Goal: Information Seeking & Learning: Find specific fact

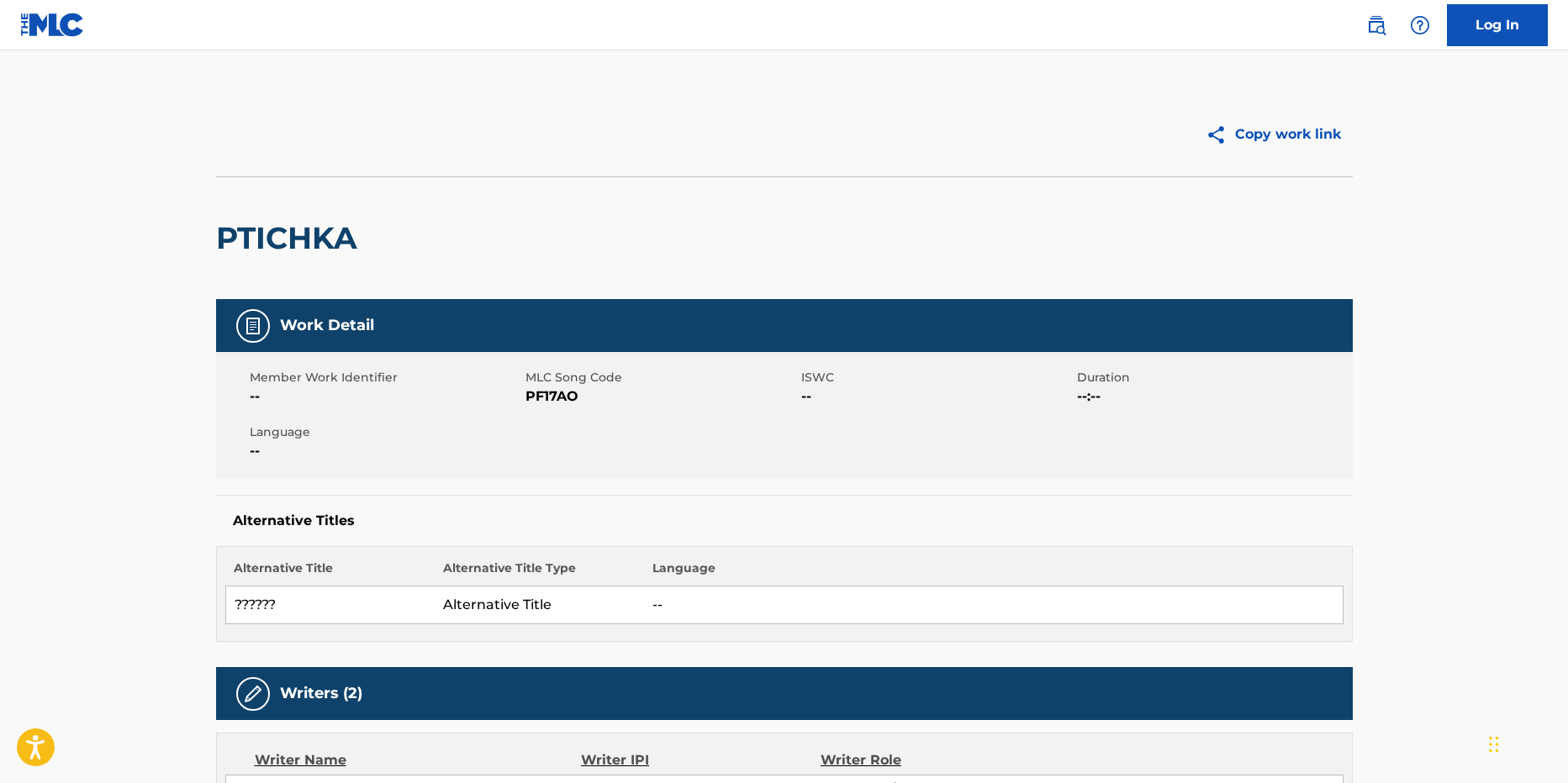
click at [17, 7] on nav "Log In" at bounding box center [784, 25] width 1568 height 50
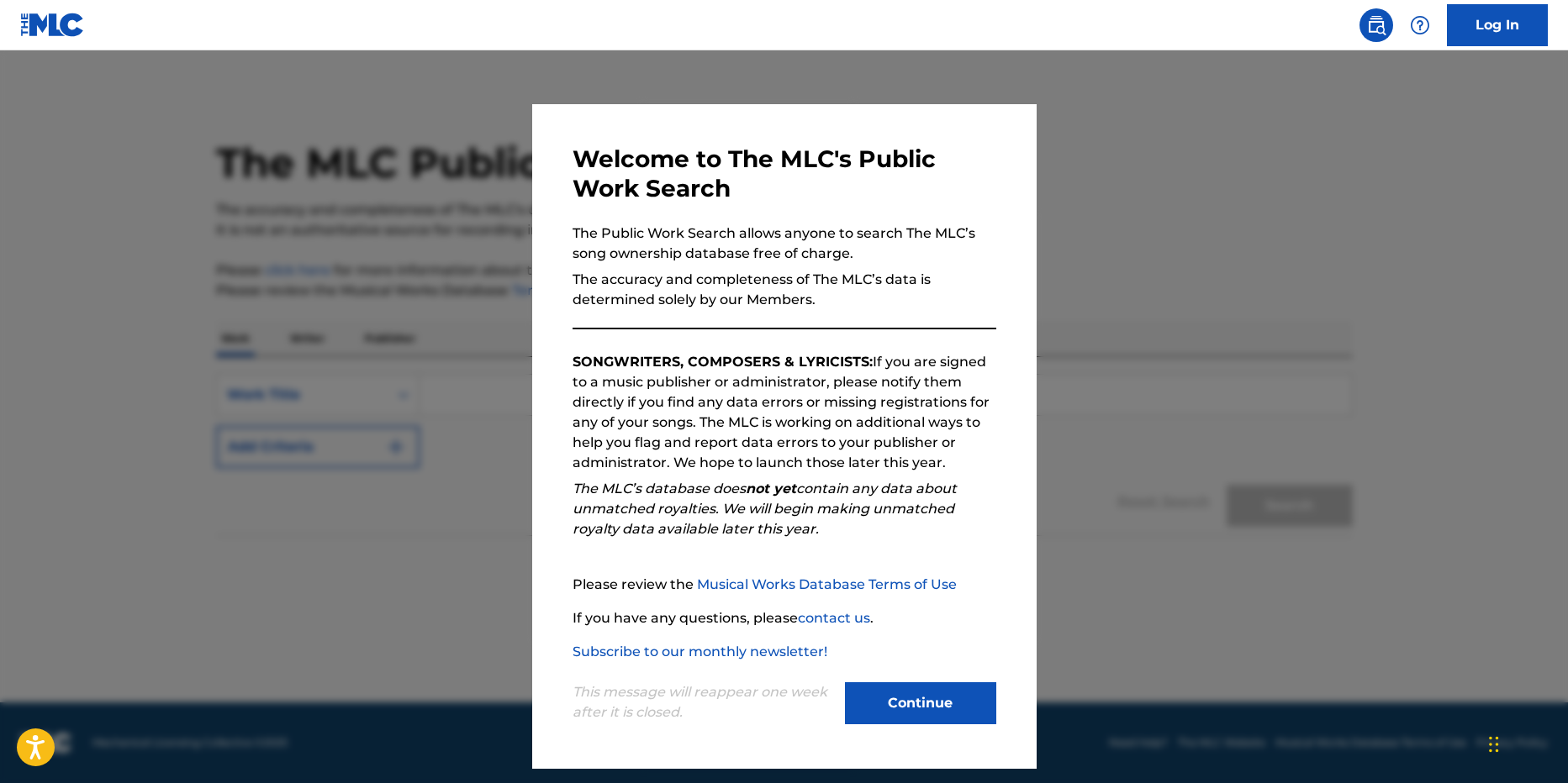
click at [900, 687] on button "Continue" at bounding box center [920, 703] width 151 height 42
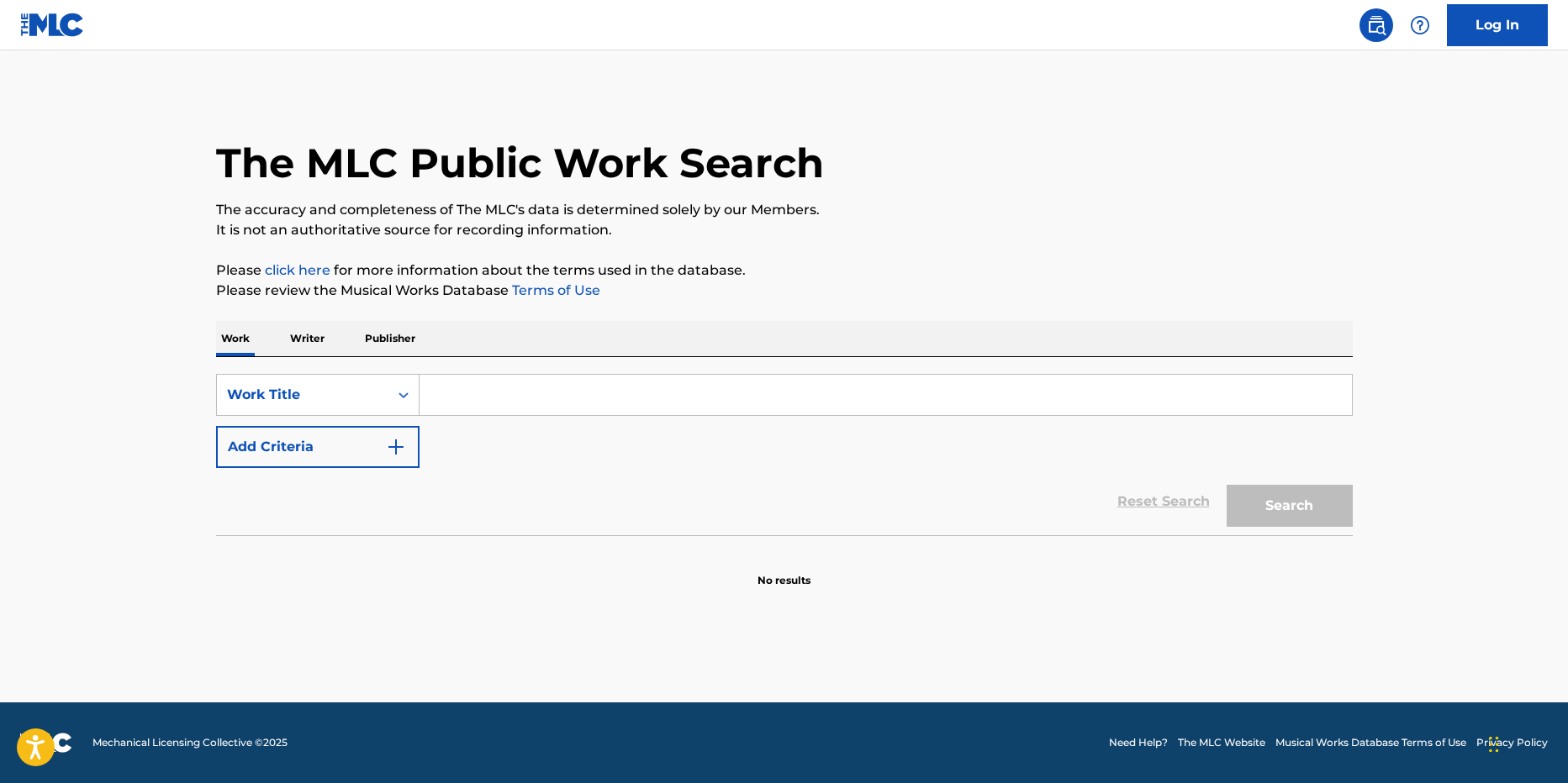
click at [285, 341] on p "Writer" at bounding box center [307, 338] width 45 height 35
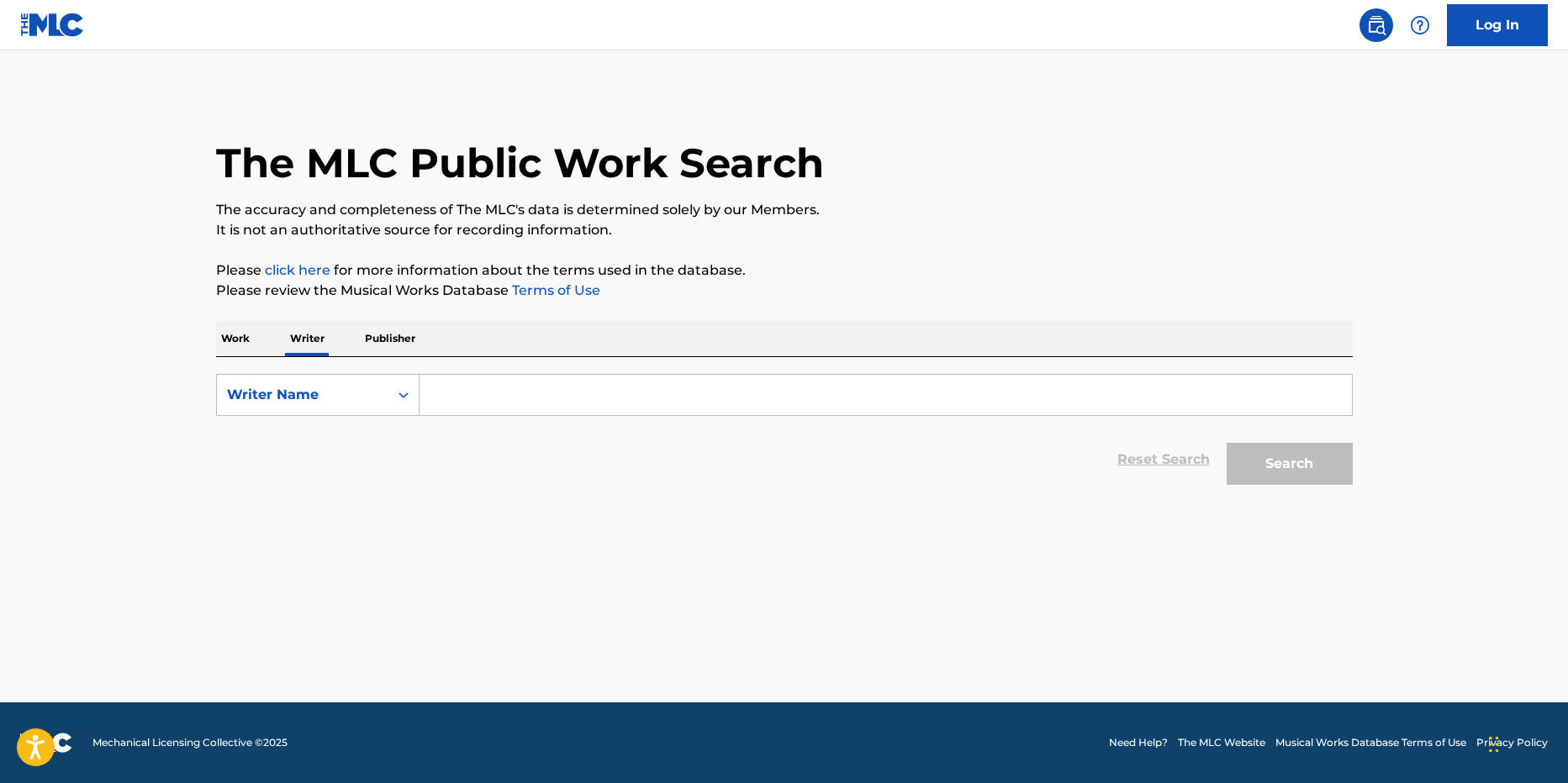
click at [546, 392] on input "Search Form" at bounding box center [885, 394] width 932 height 40
type input "ь"
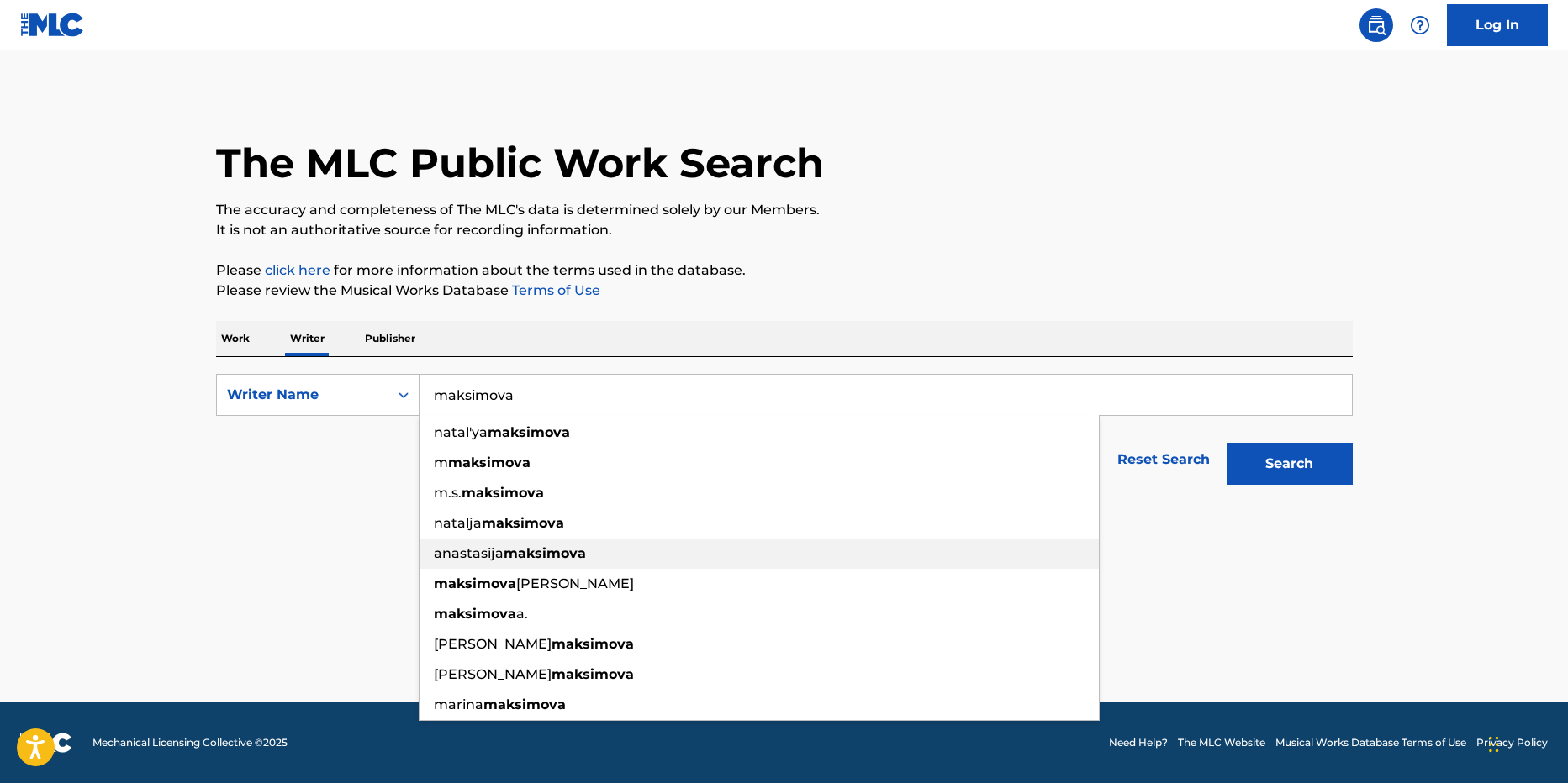
click at [553, 558] on strong "maksimova" at bounding box center [545, 554] width 82 height 16
type input "anastasija maksimova"
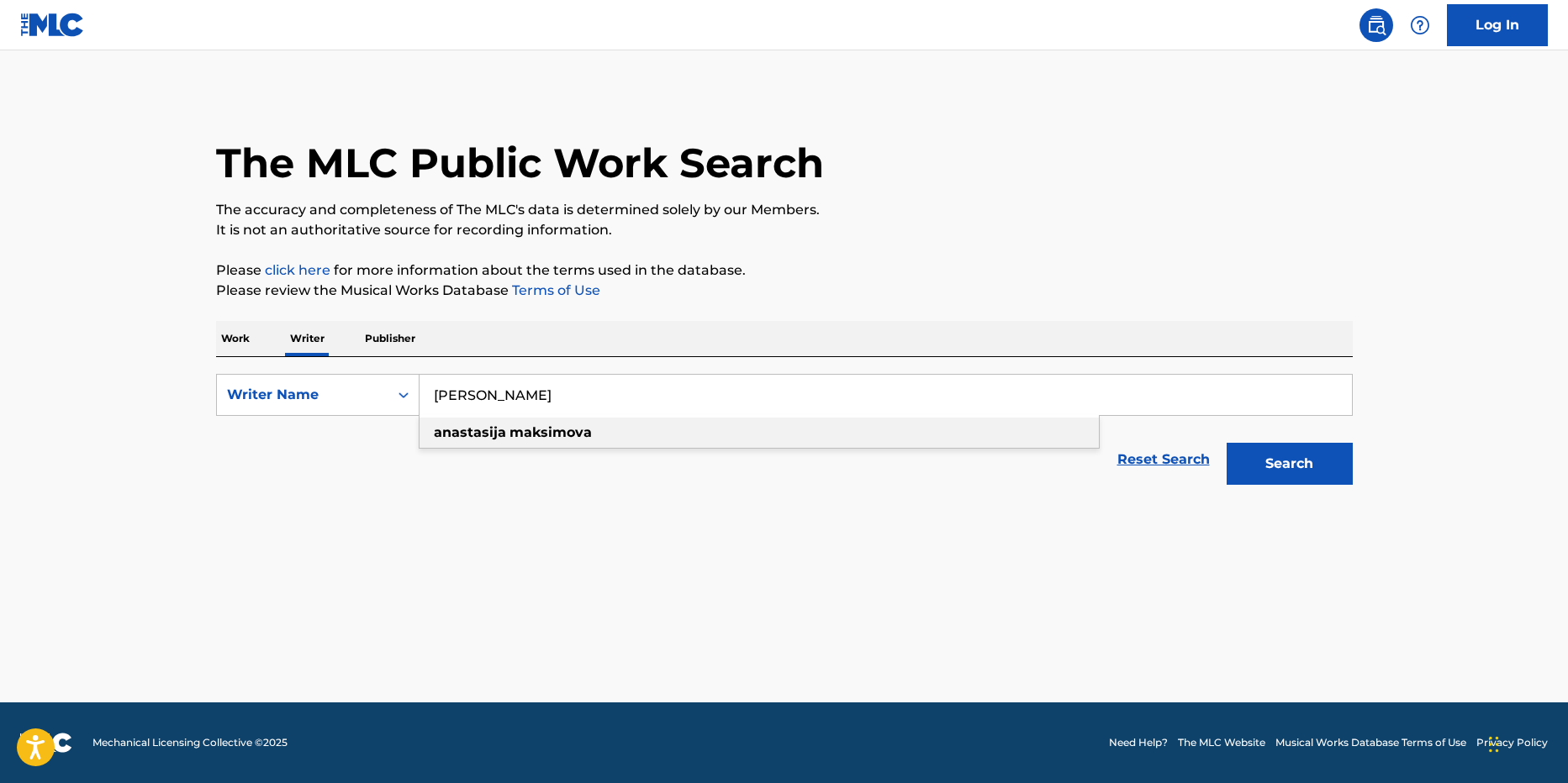
click at [540, 425] on strong "maksimova" at bounding box center [551, 433] width 82 height 16
click at [1288, 476] on button "Search" at bounding box center [1289, 463] width 126 height 42
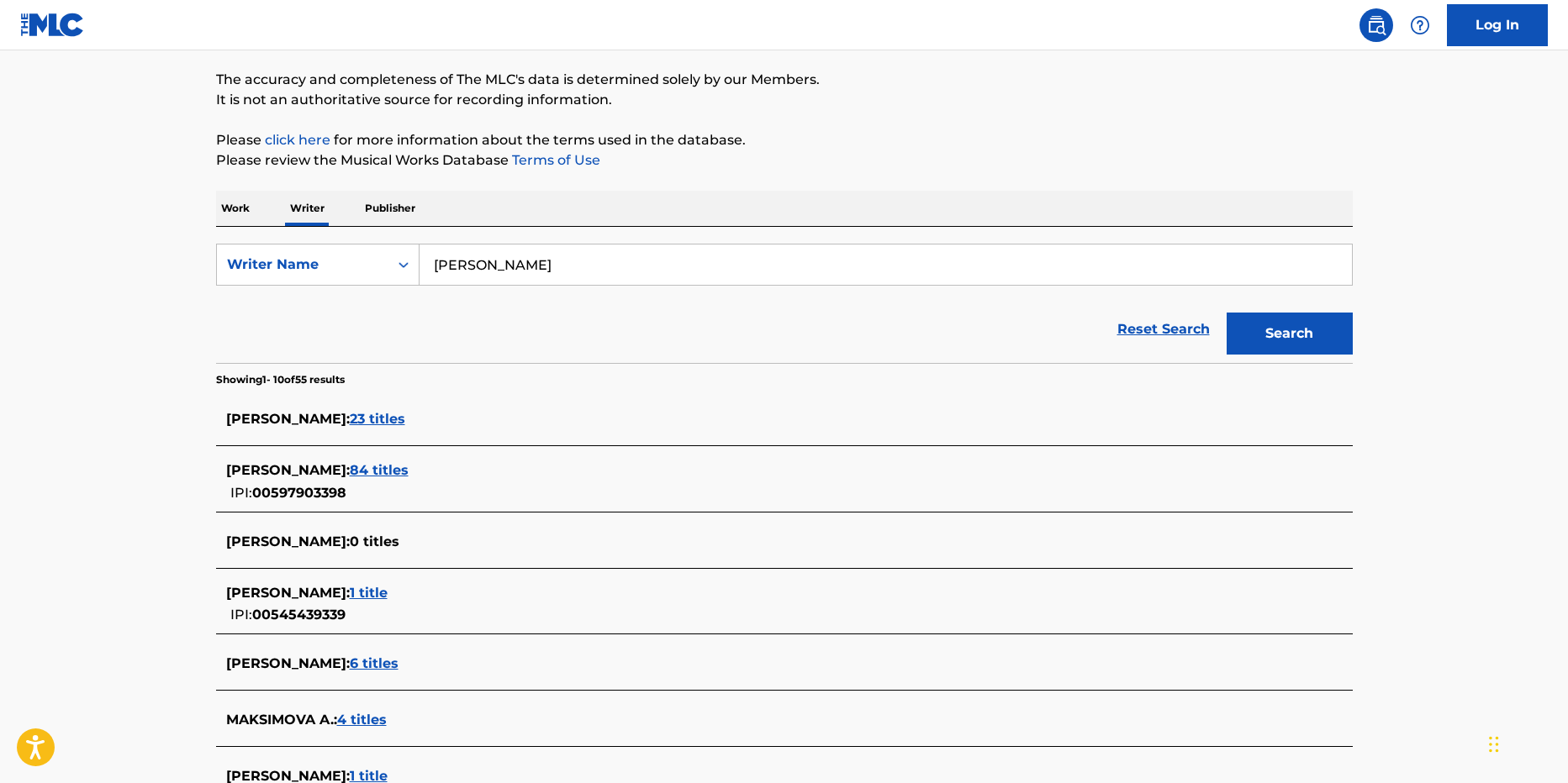
scroll to position [252, 0]
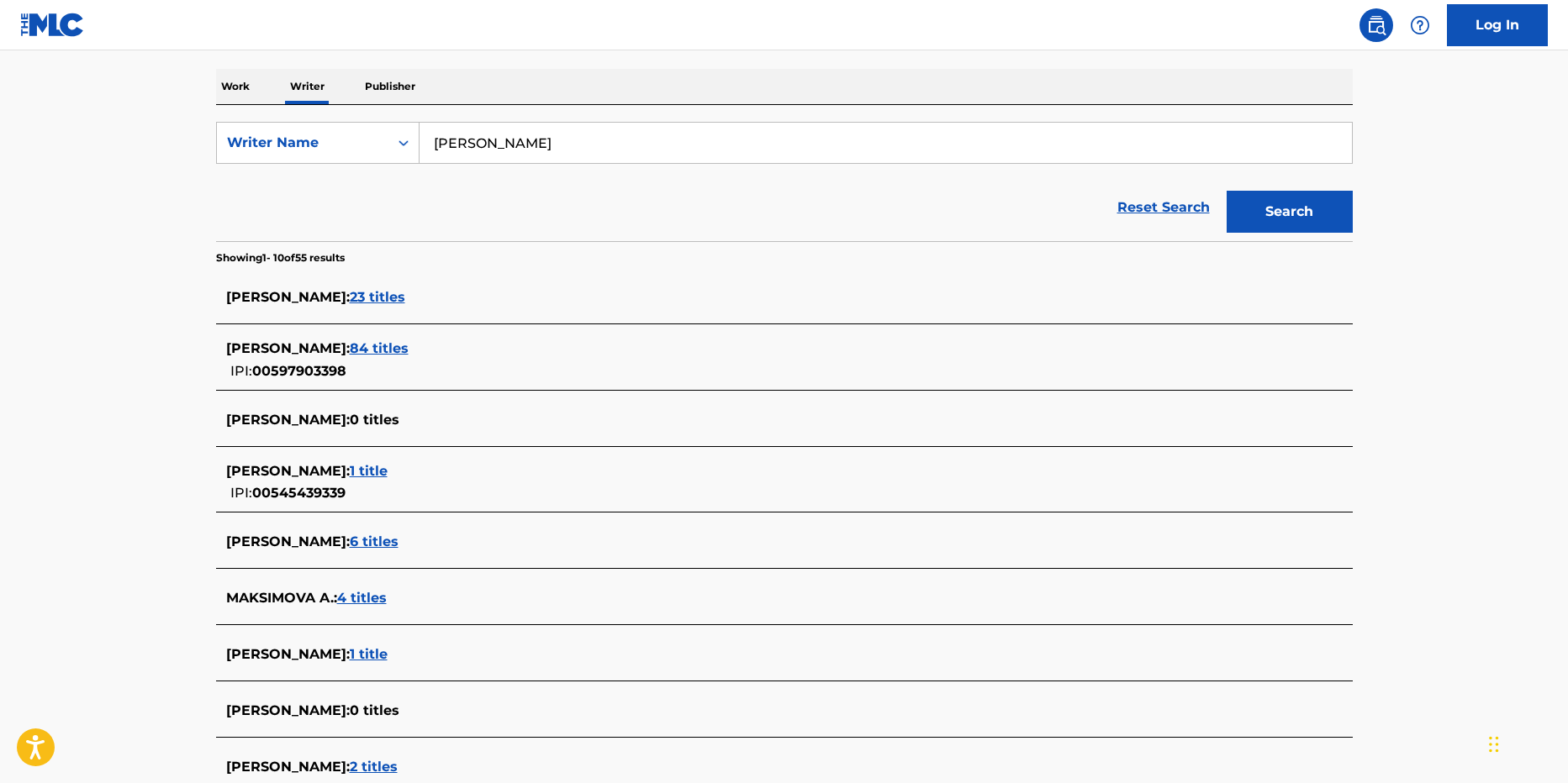
click at [387, 469] on span "1 title" at bounding box center [368, 471] width 38 height 16
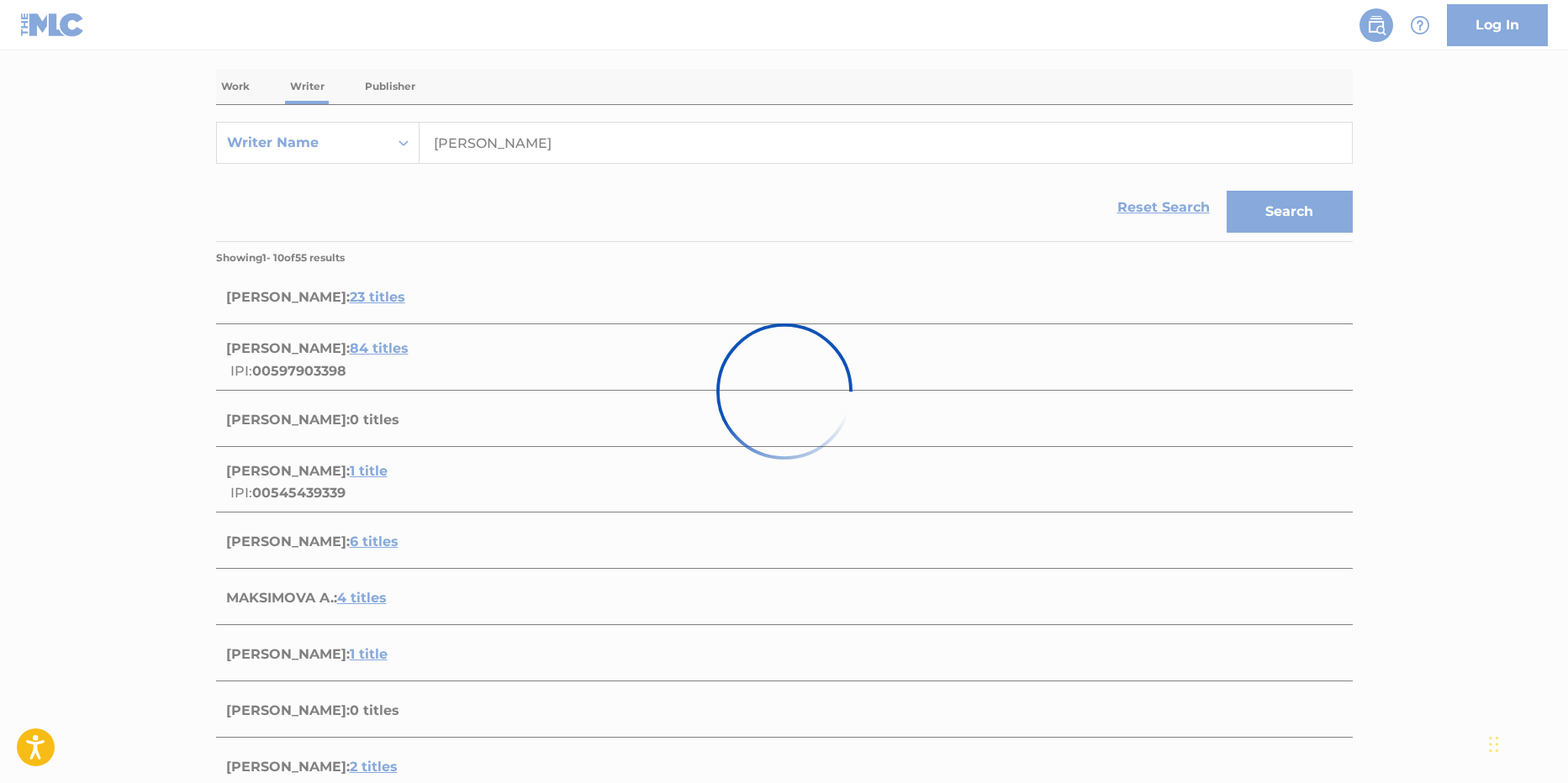
scroll to position [79, 0]
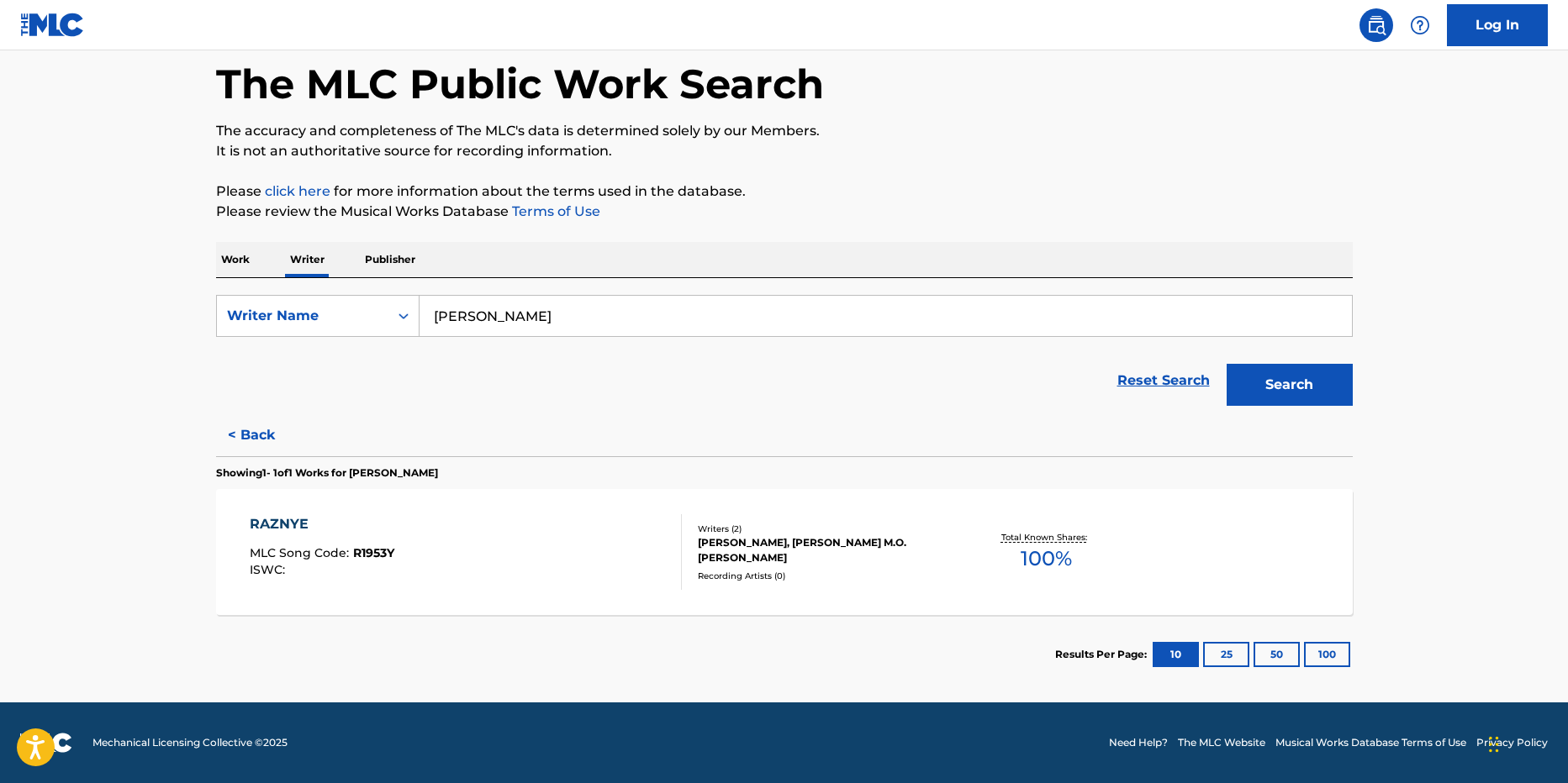
click at [1296, 380] on button "Search" at bounding box center [1289, 384] width 126 height 42
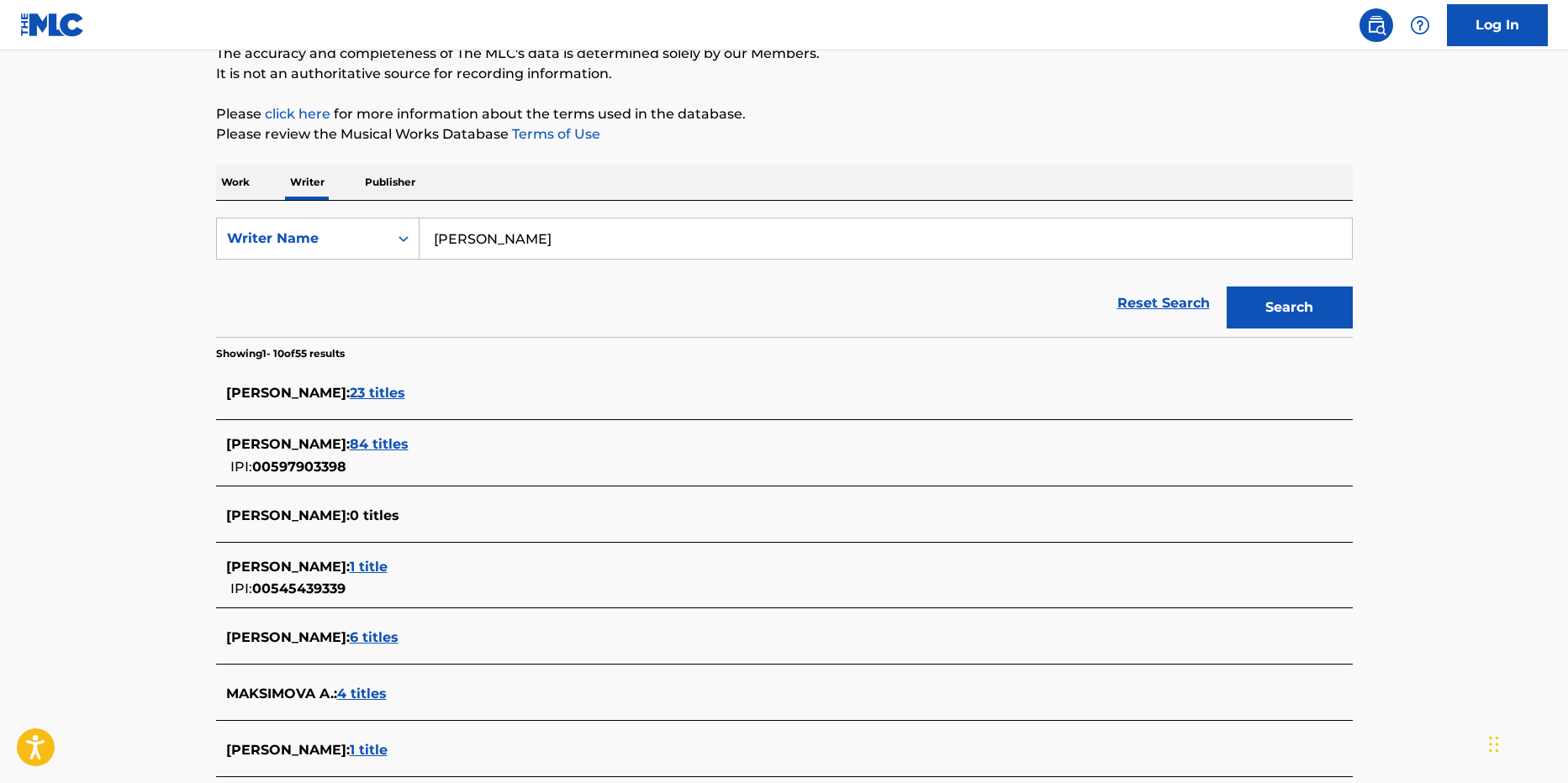
scroll to position [420, 0]
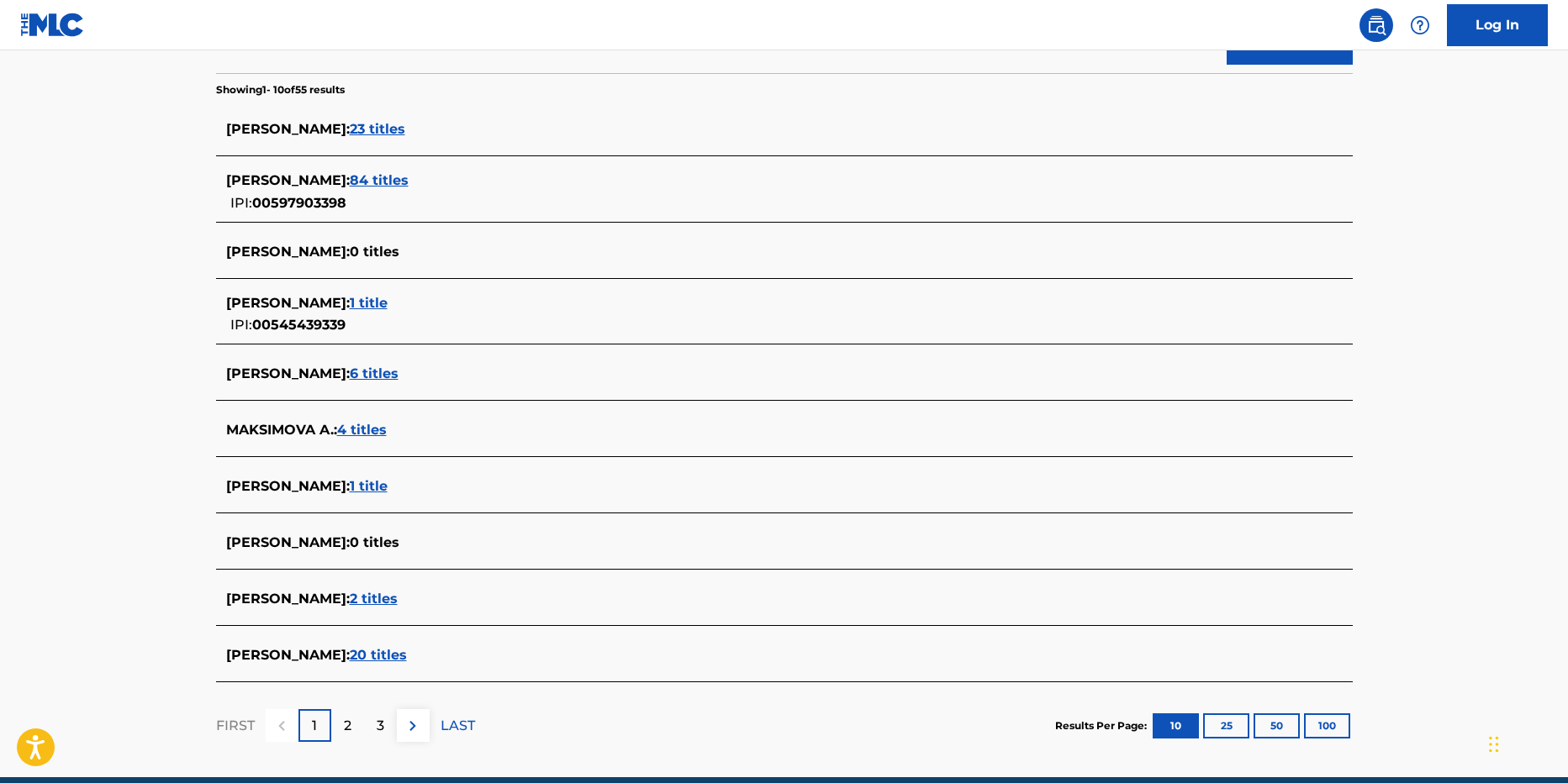
click at [378, 426] on span "4 titles" at bounding box center [361, 430] width 49 height 16
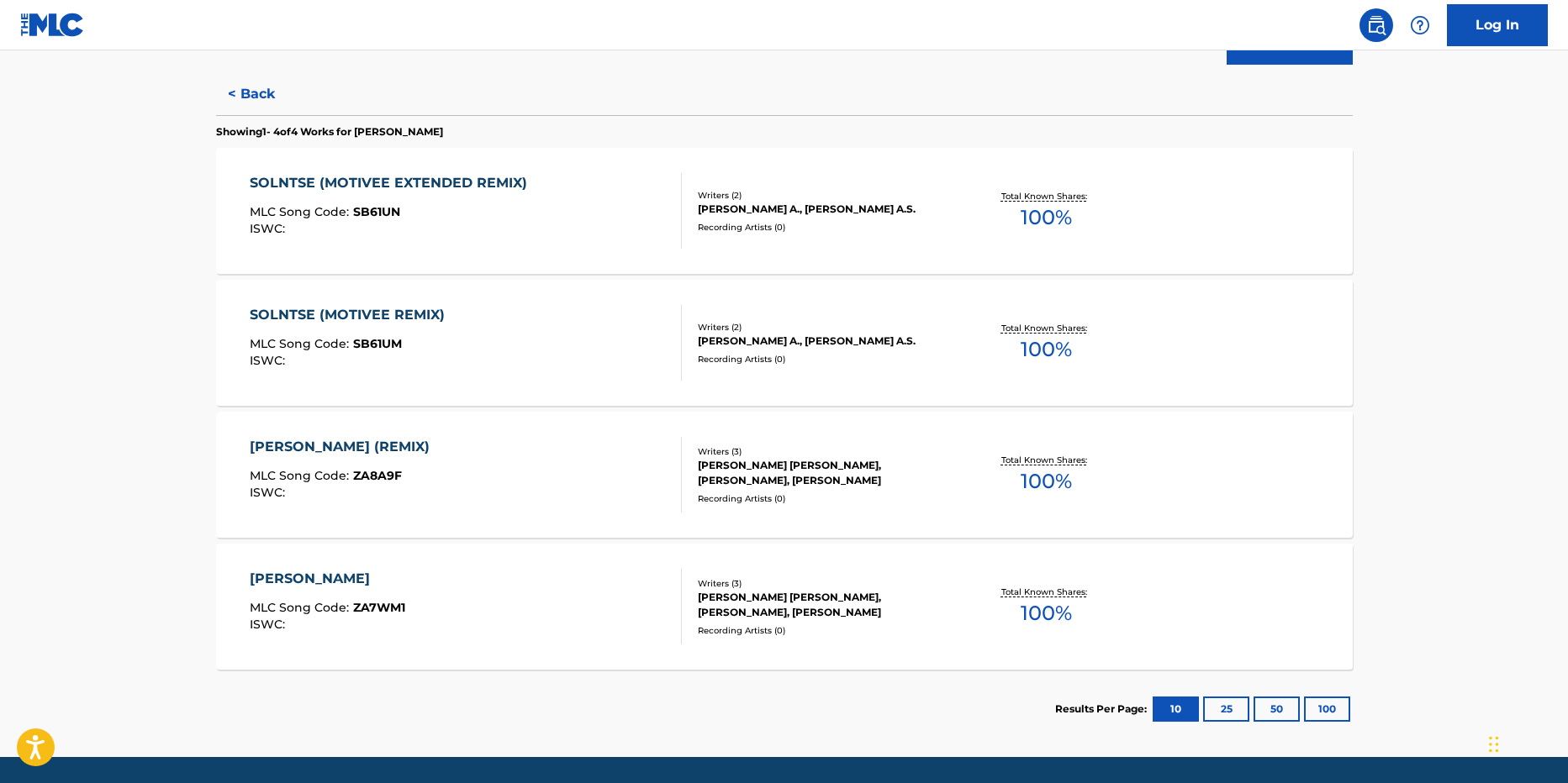
click at [349, 574] on div "ZABERI SOLNTSE" at bounding box center [328, 579] width 156 height 21
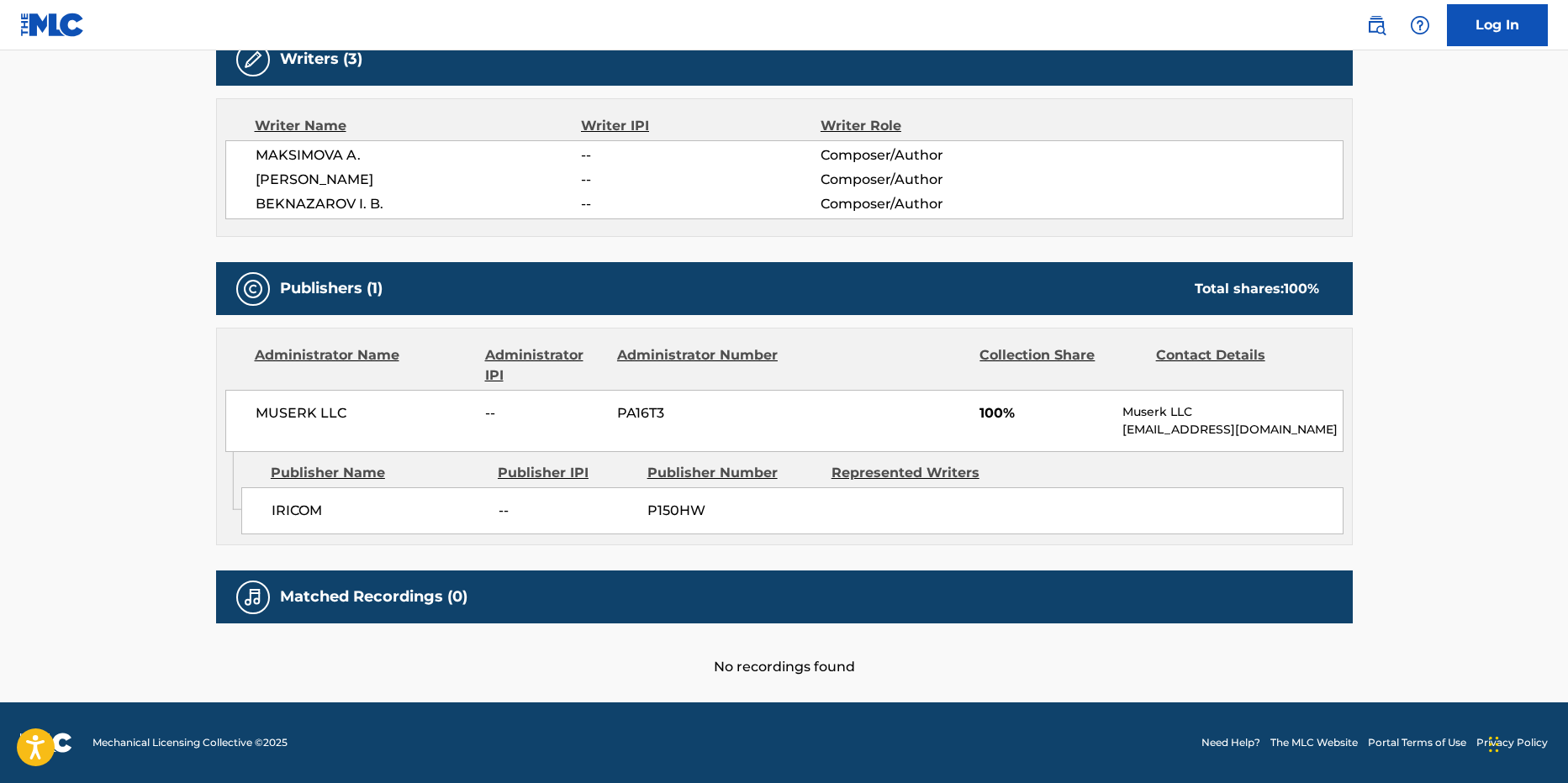
scroll to position [306, 0]
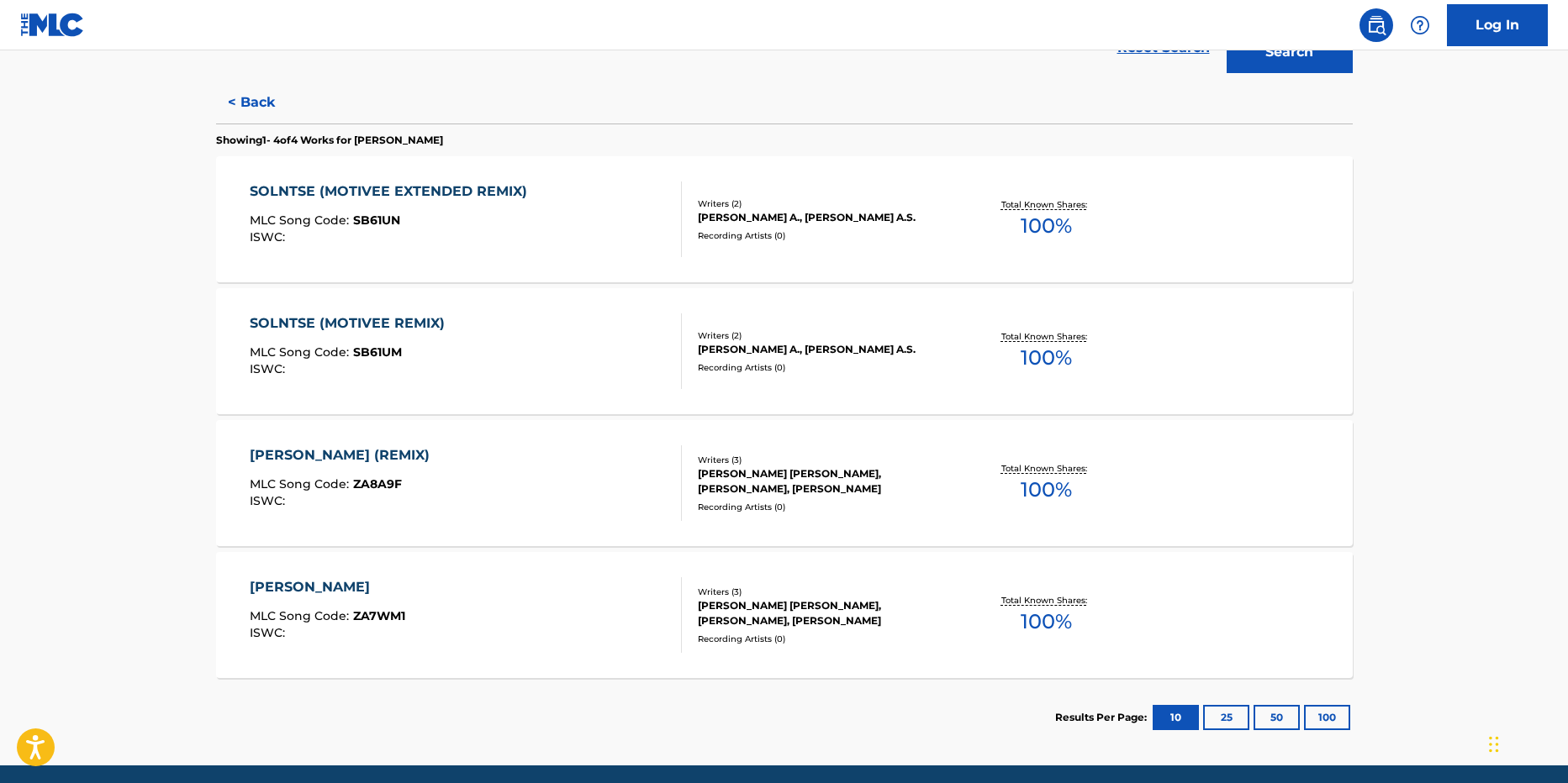
scroll to position [420, 0]
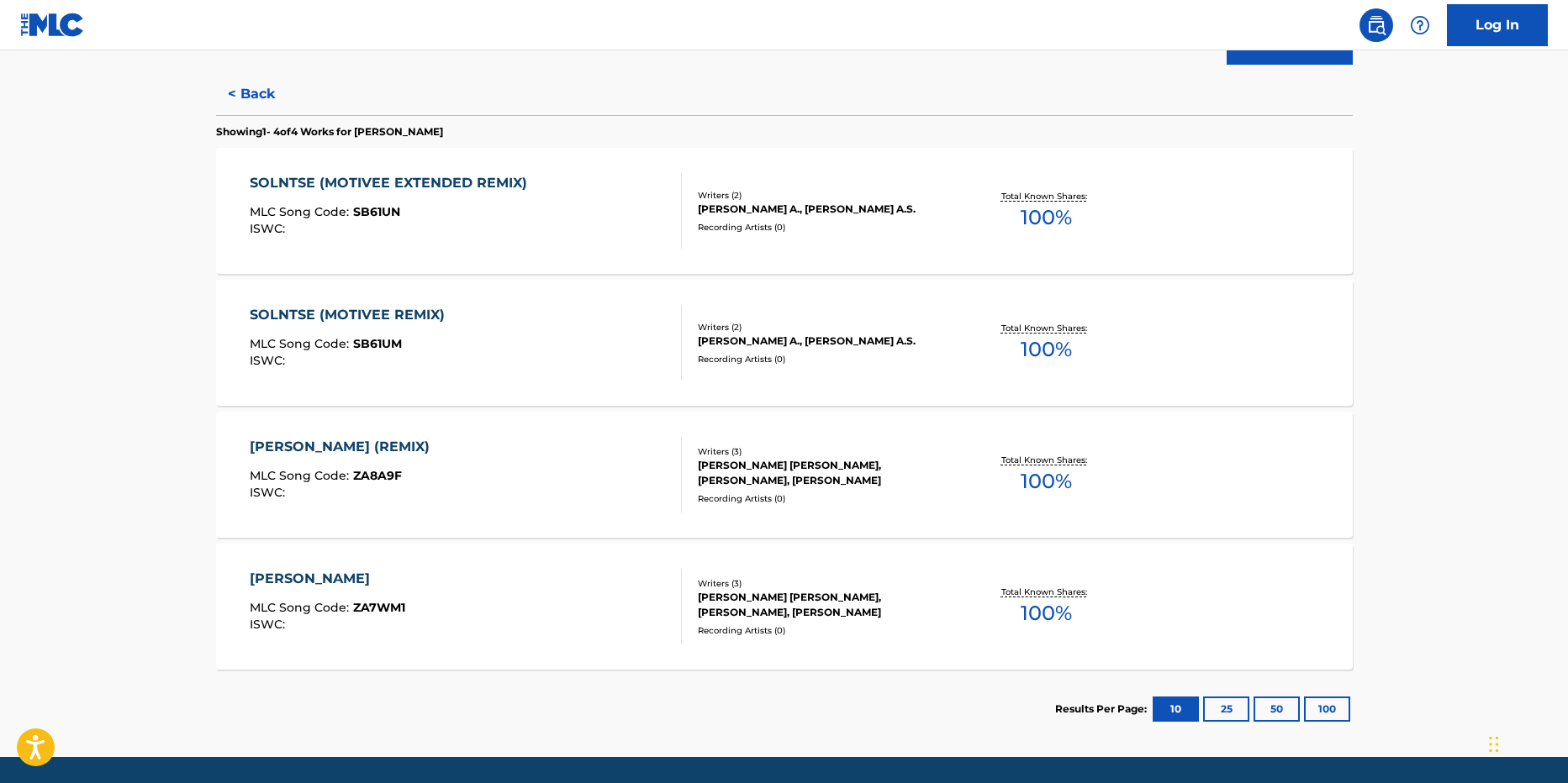
click at [306, 578] on div "ZABERI SOLNTSE" at bounding box center [328, 579] width 156 height 21
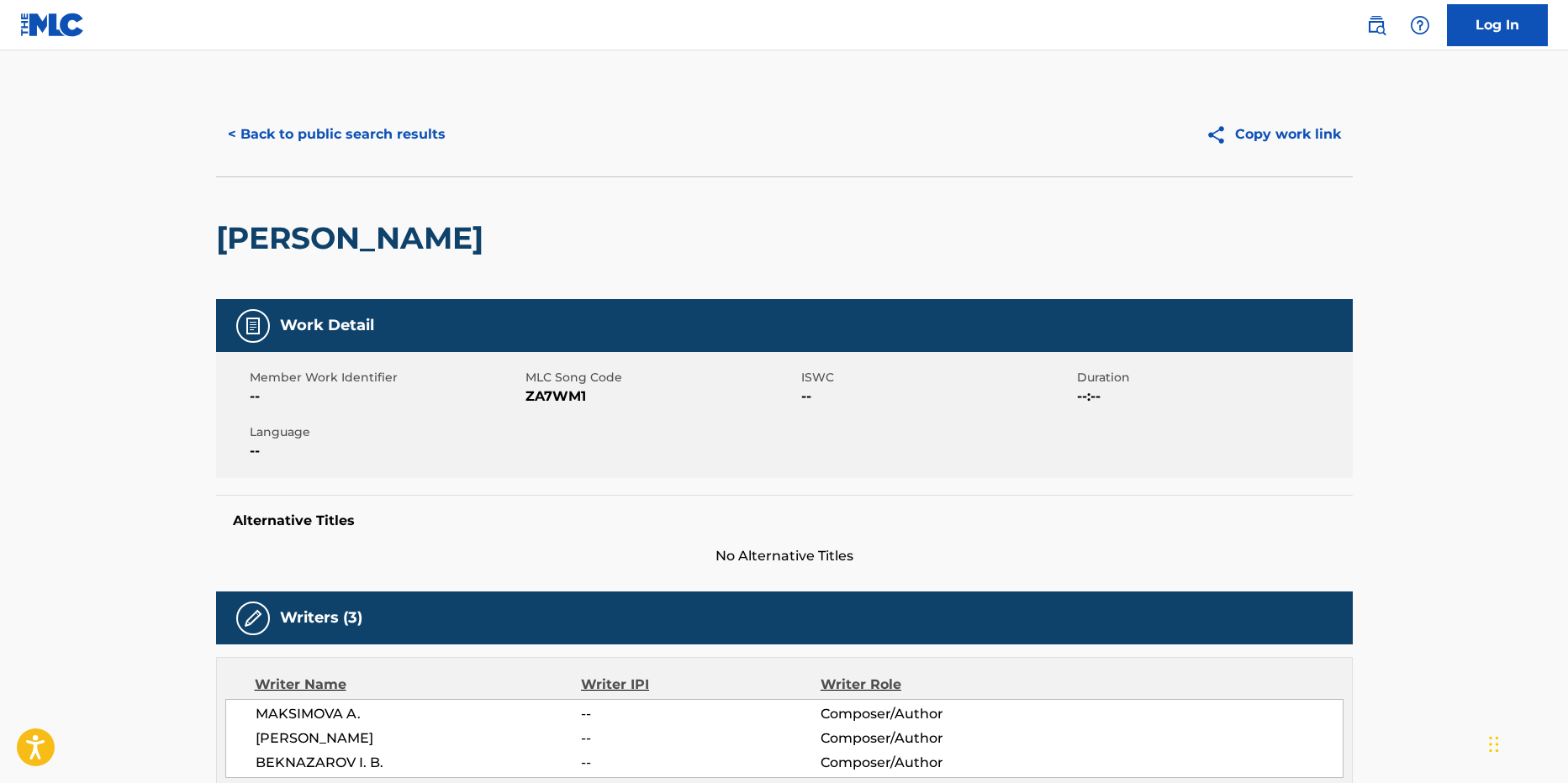
drag, startPoint x: 491, startPoint y: 235, endPoint x: 225, endPoint y: 237, distance: 266.0
click at [225, 237] on h2 "ZABERI SOLNTSE" at bounding box center [354, 238] width 276 height 38
copy h2 "ZABERI SOLNTSE"
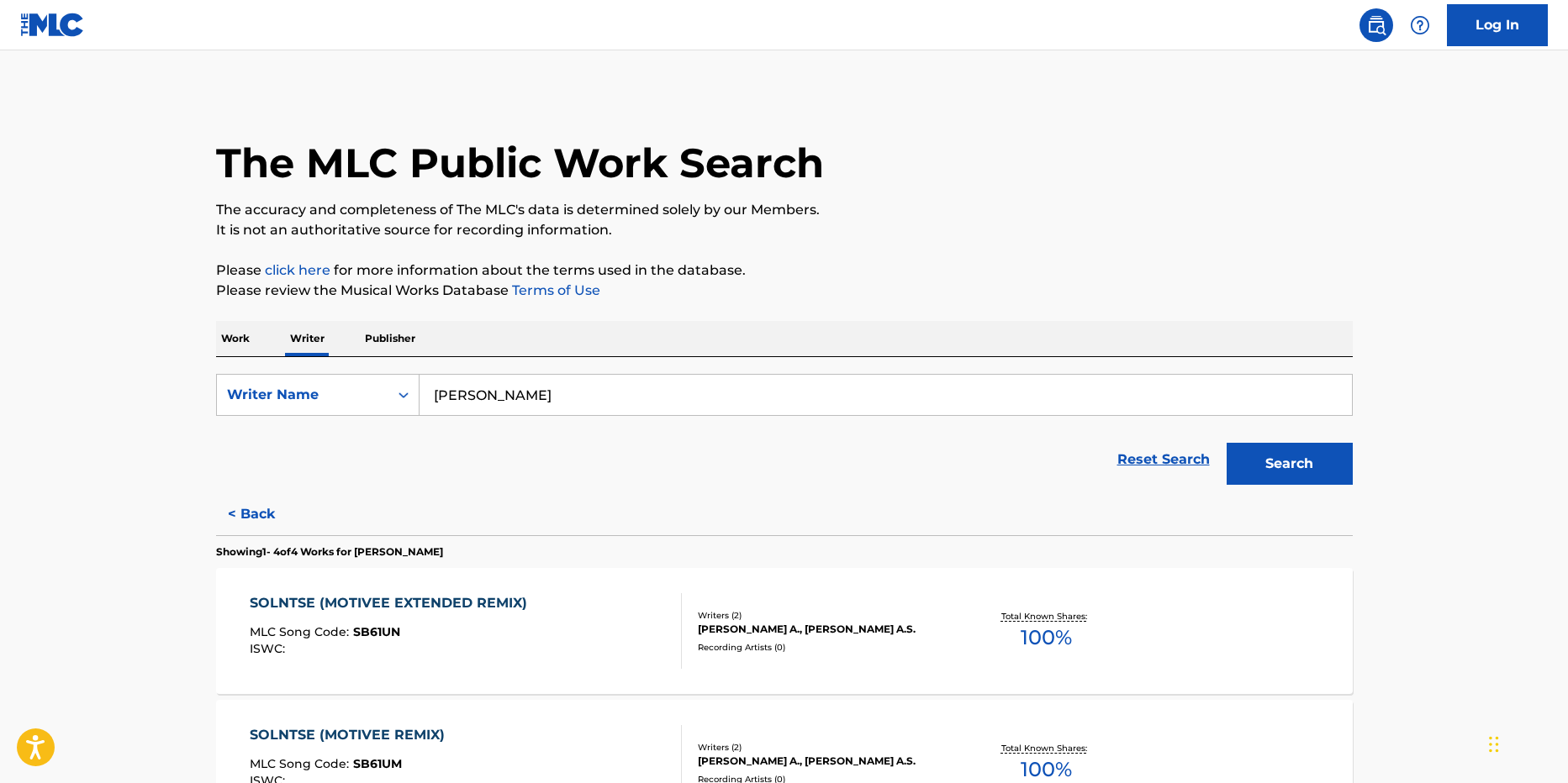
click at [1279, 462] on button "Search" at bounding box center [1289, 463] width 126 height 42
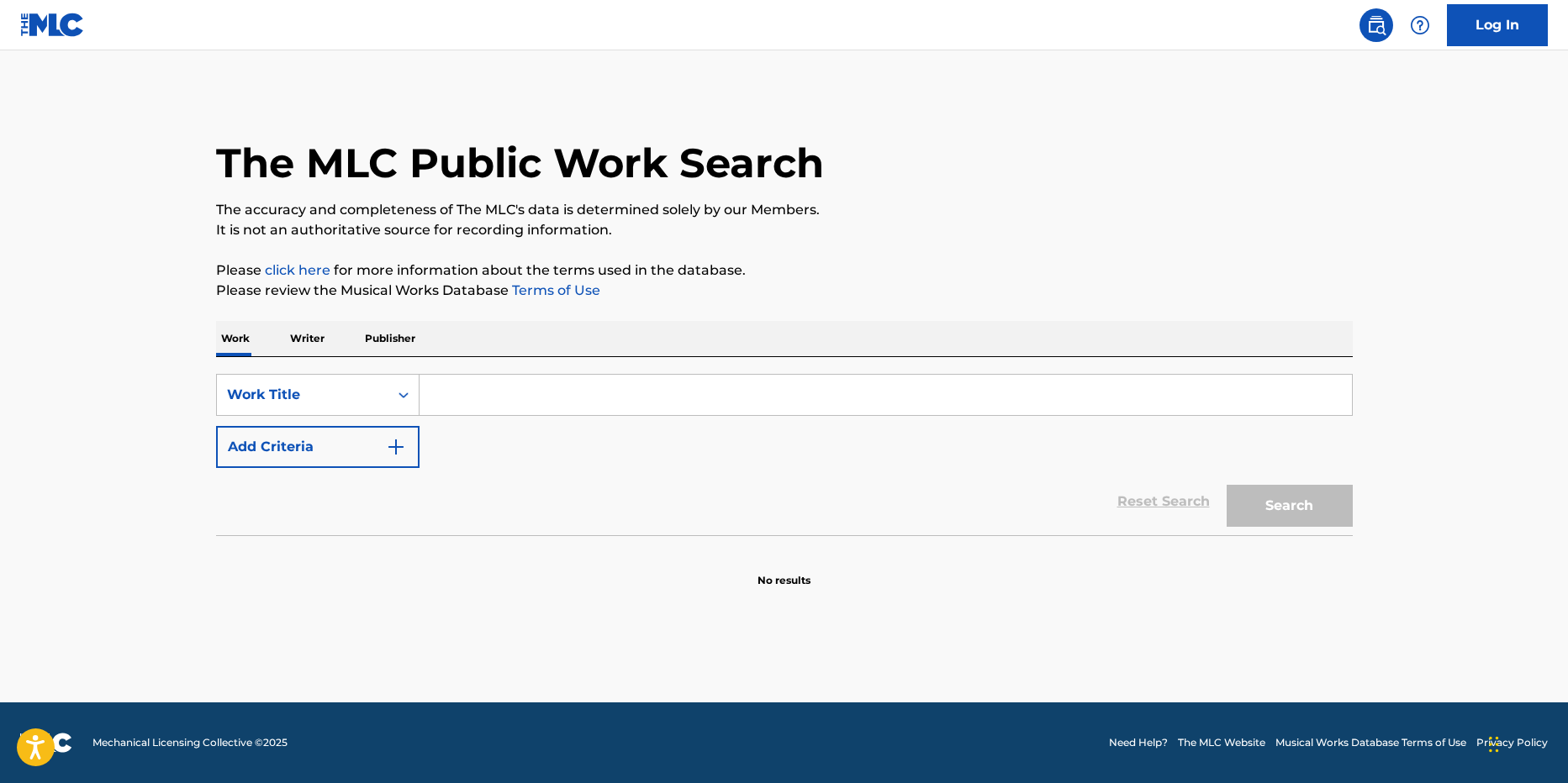
click at [727, 426] on div "SearchWithCriteriac0f2d048-a66c-4d73-97e4-5b24900abbd6 Work Title Add Criteria" at bounding box center [784, 420] width 1136 height 94
click at [639, 413] on input "Search Form" at bounding box center [885, 394] width 932 height 40
paste input "ZABERI SOLNTSE"
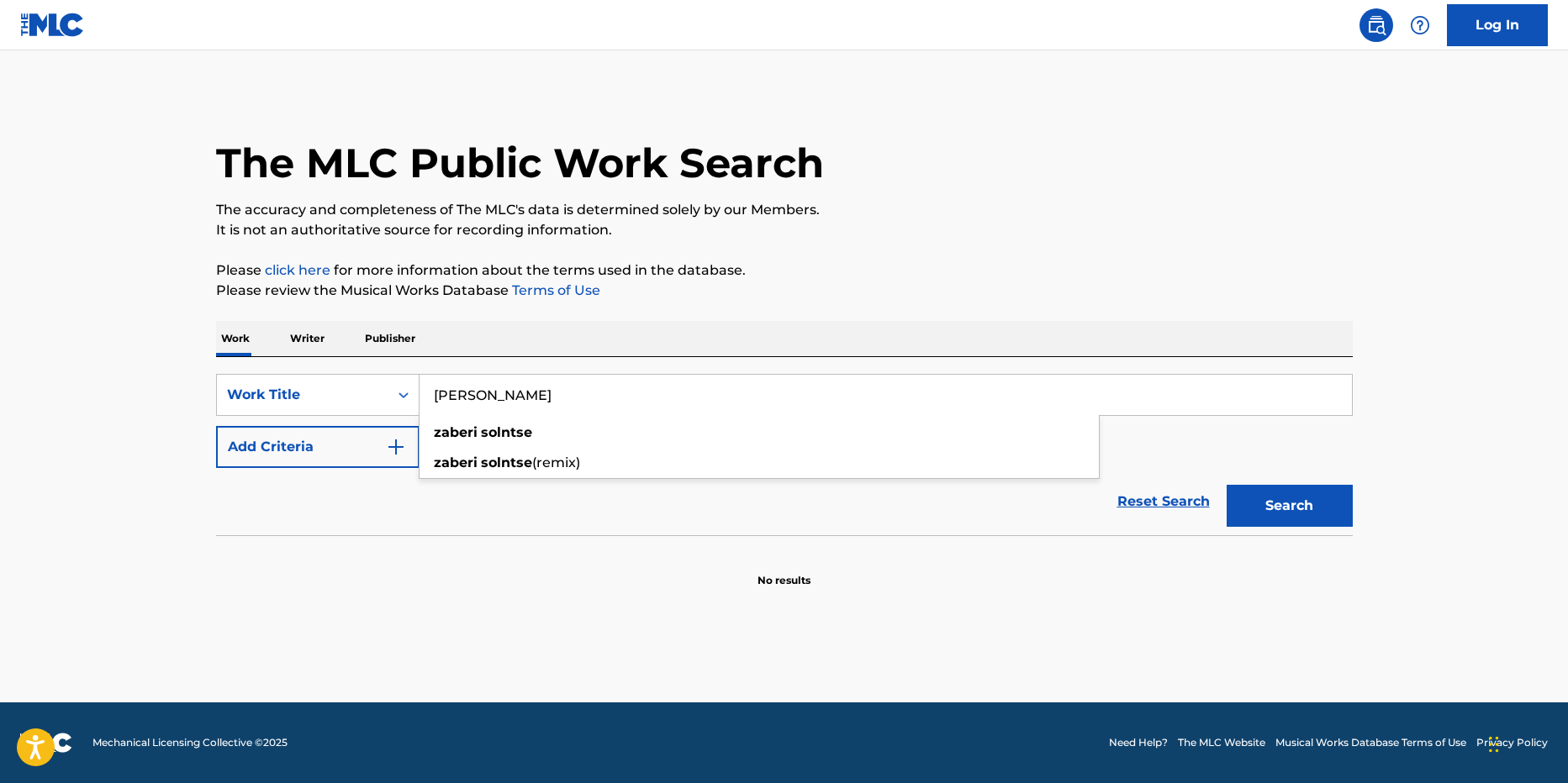
type input "ZABERI SOLNTSE"
click at [1227, 485] on button "Search" at bounding box center [1289, 505] width 126 height 42
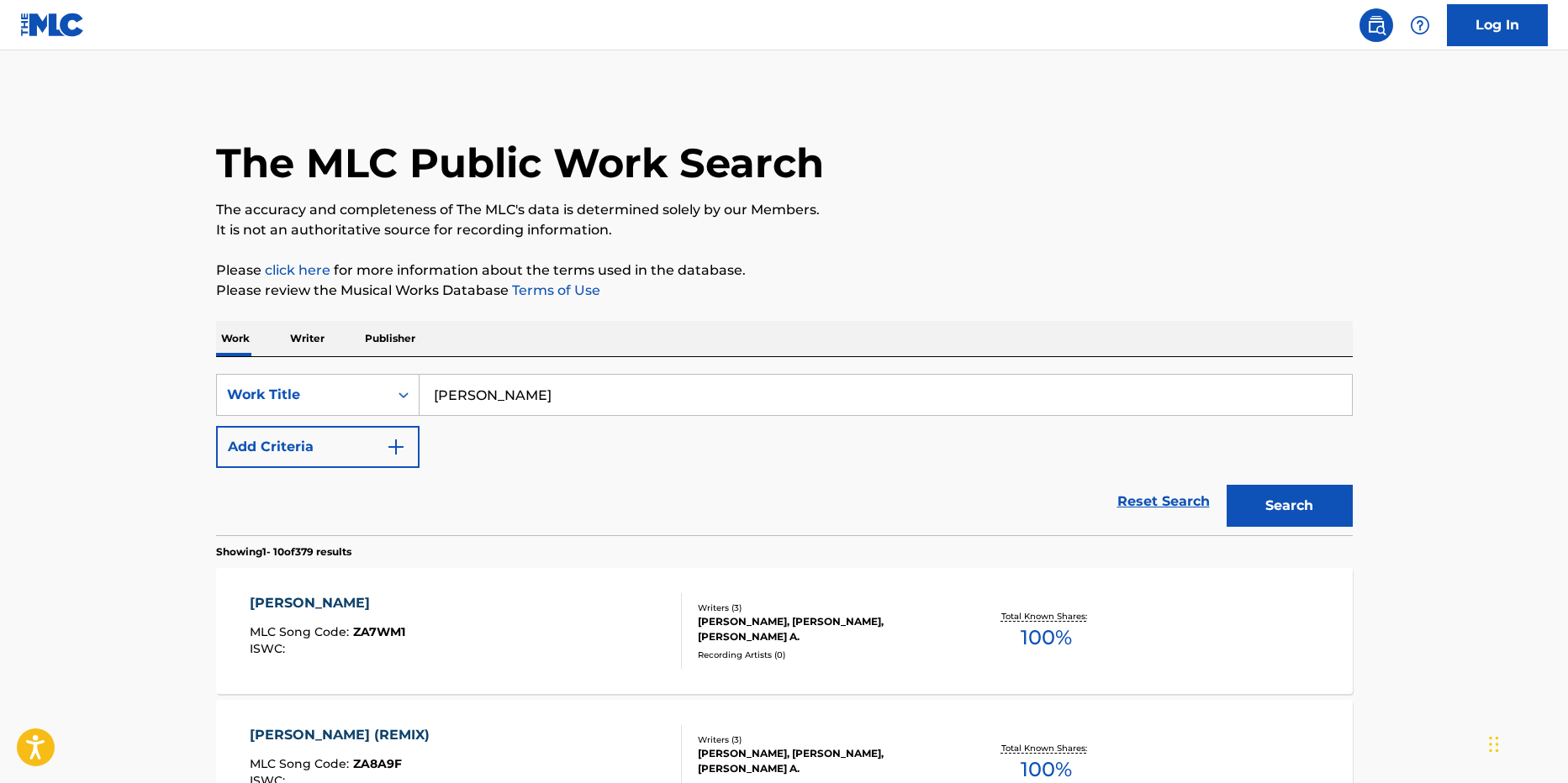
click at [301, 331] on p "Writer" at bounding box center [307, 338] width 45 height 35
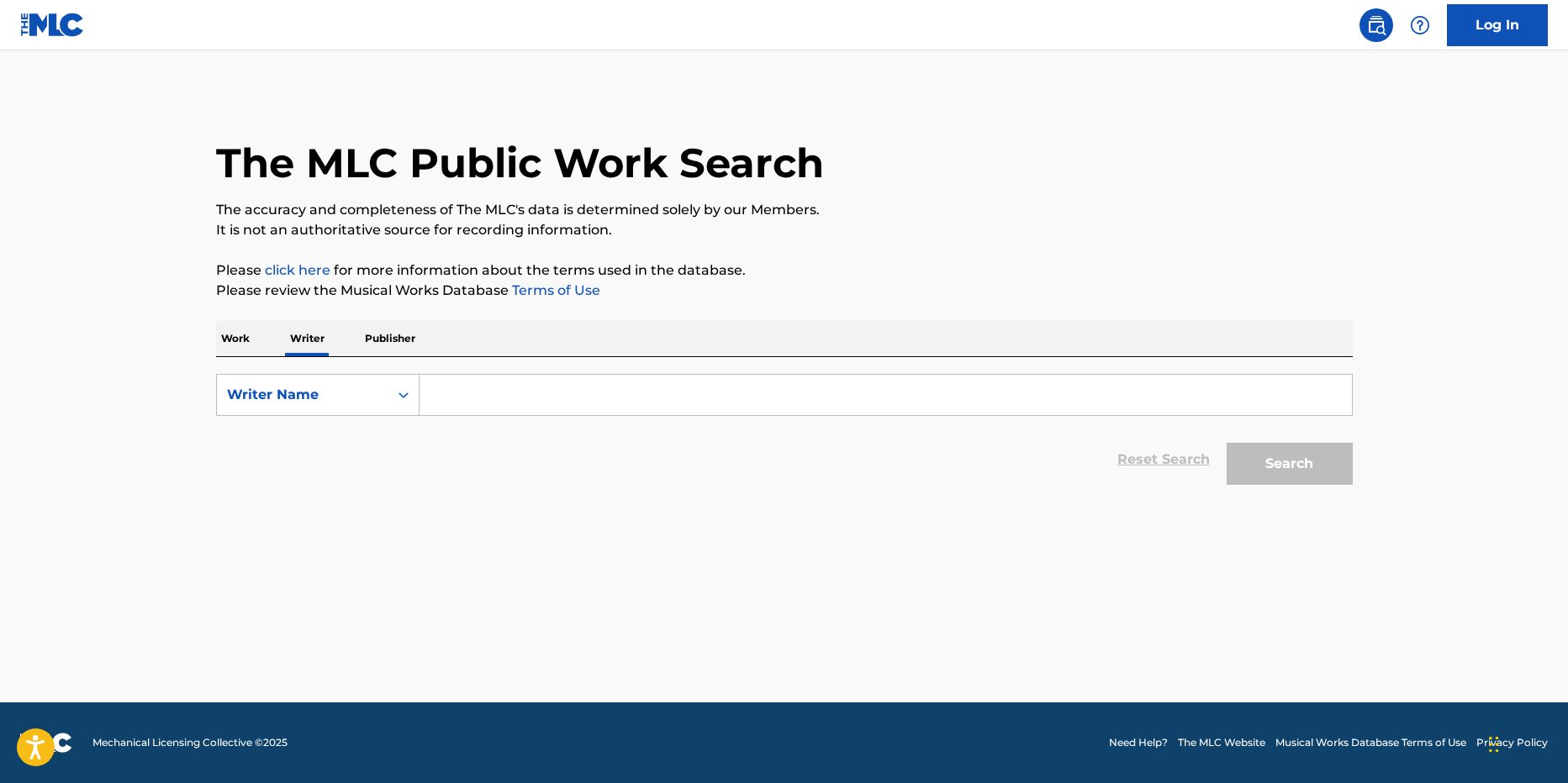
click at [577, 385] on input "Search Form" at bounding box center [885, 394] width 932 height 40
type input "ь"
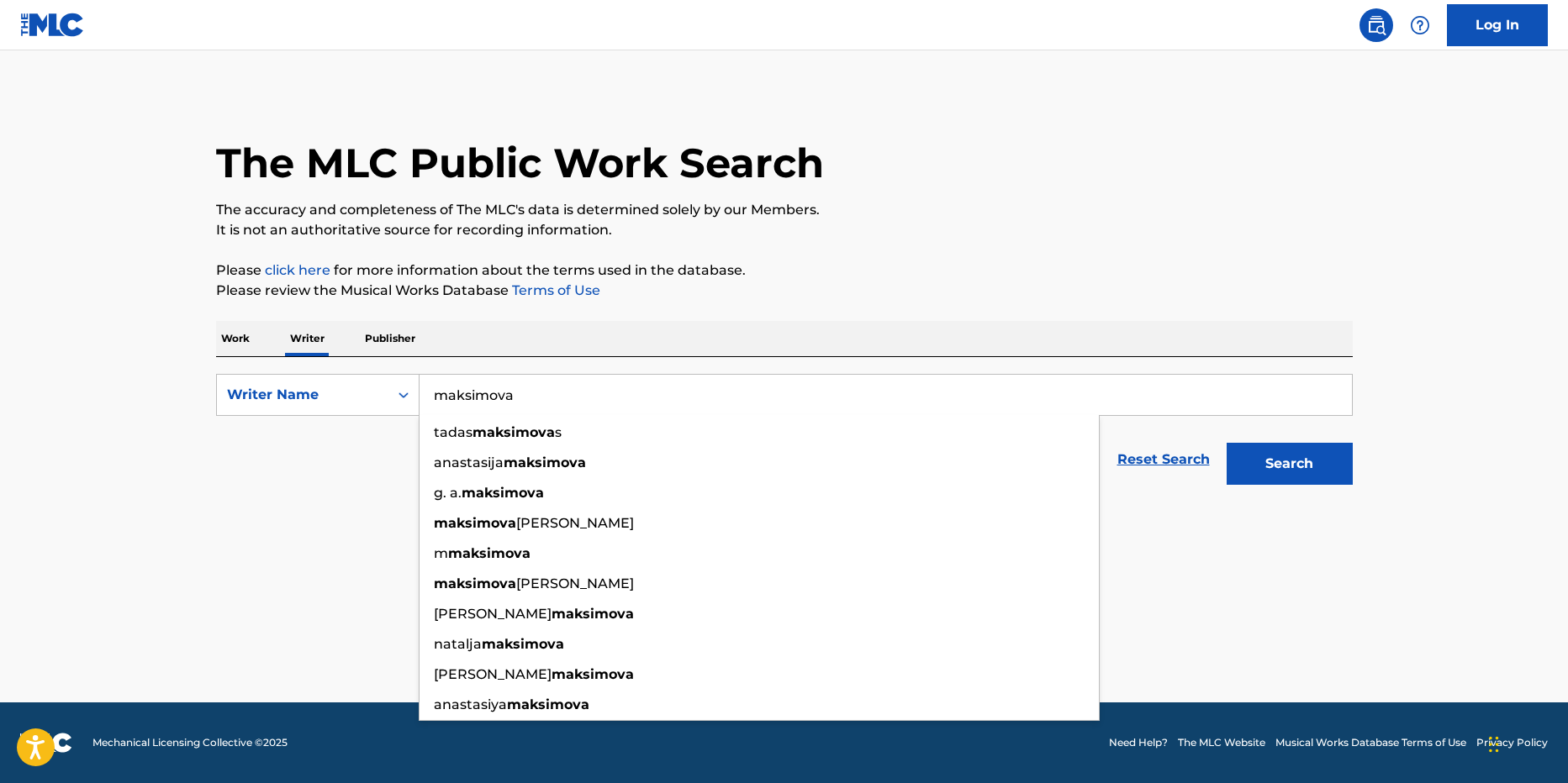
type input "maksimova"
click at [1227, 443] on button "Search" at bounding box center [1289, 463] width 126 height 42
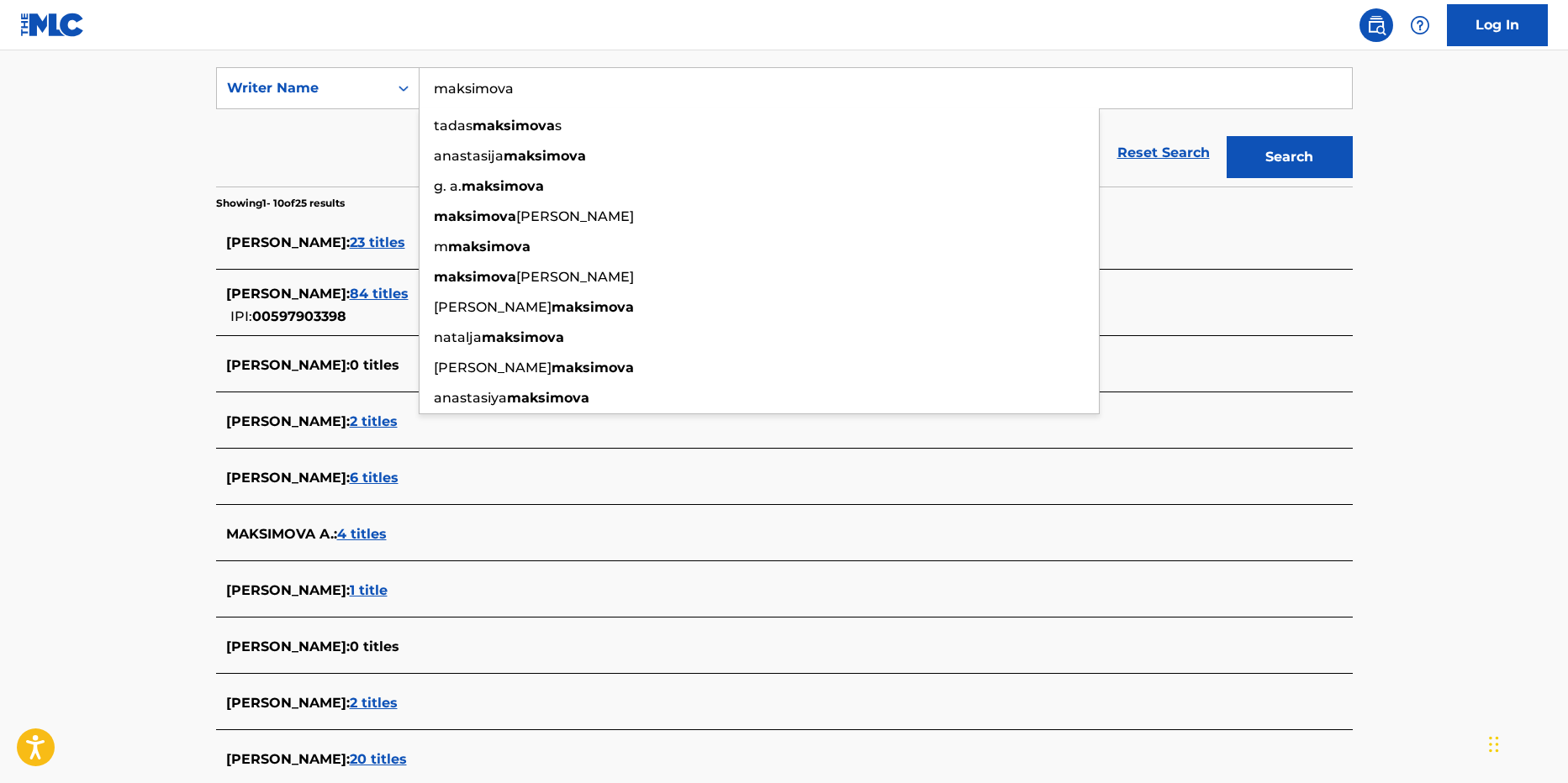
scroll to position [336, 0]
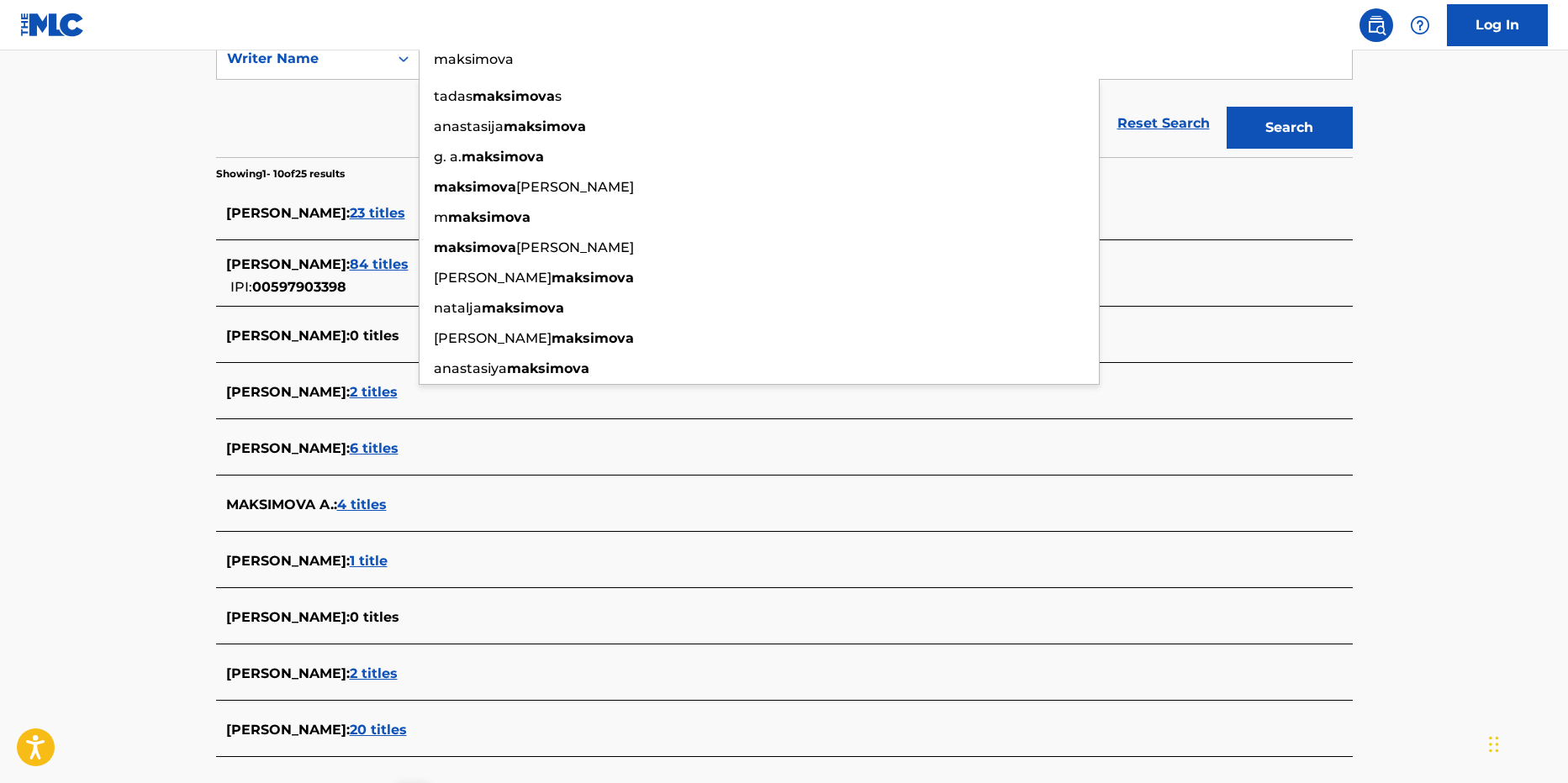
click at [374, 502] on span "4 titles" at bounding box center [361, 504] width 49 height 16
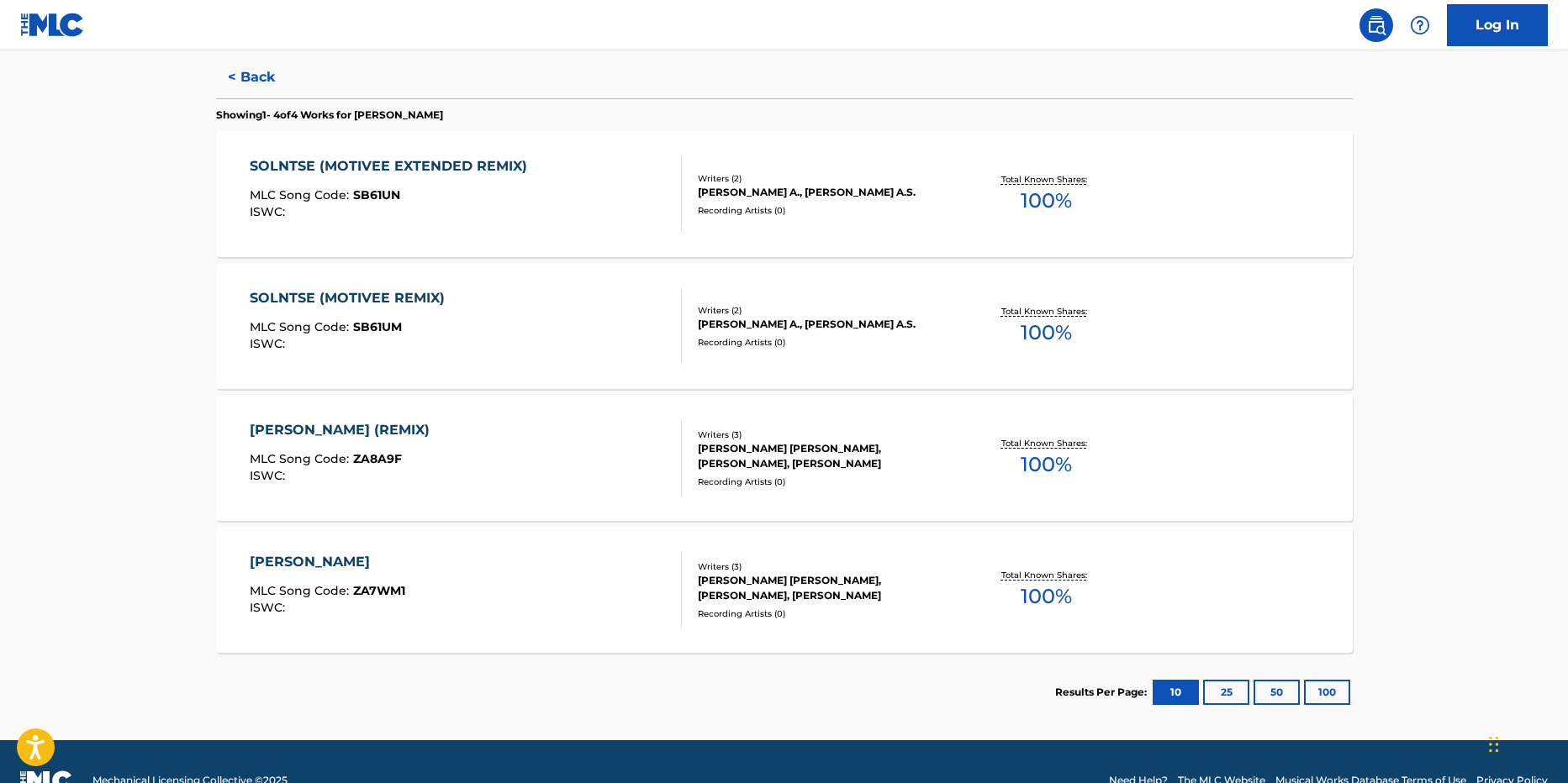
scroll to position [475, 0]
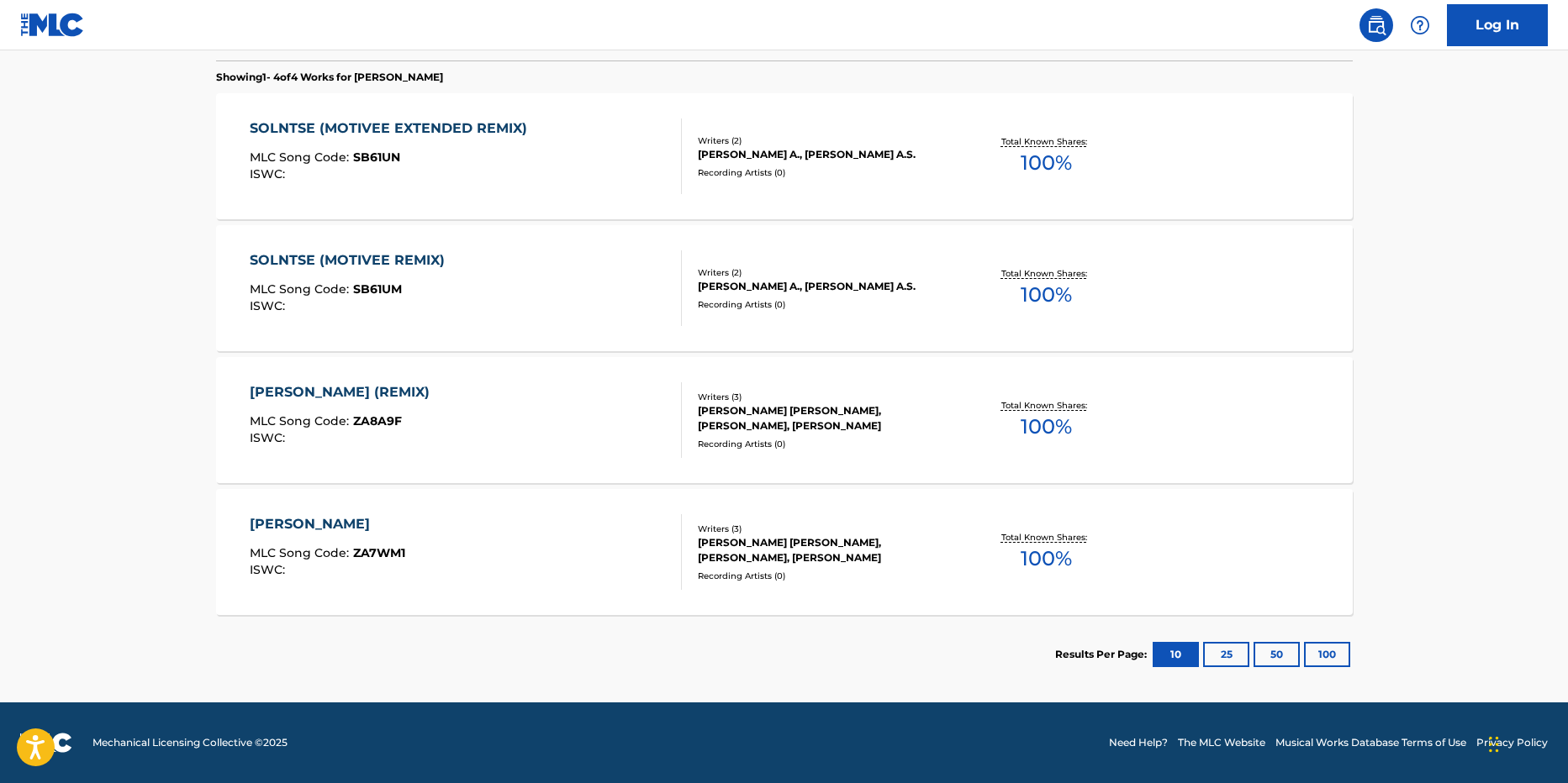
click at [347, 390] on div "ZABERI SOLNTSE (REMIX)" at bounding box center [344, 392] width 188 height 21
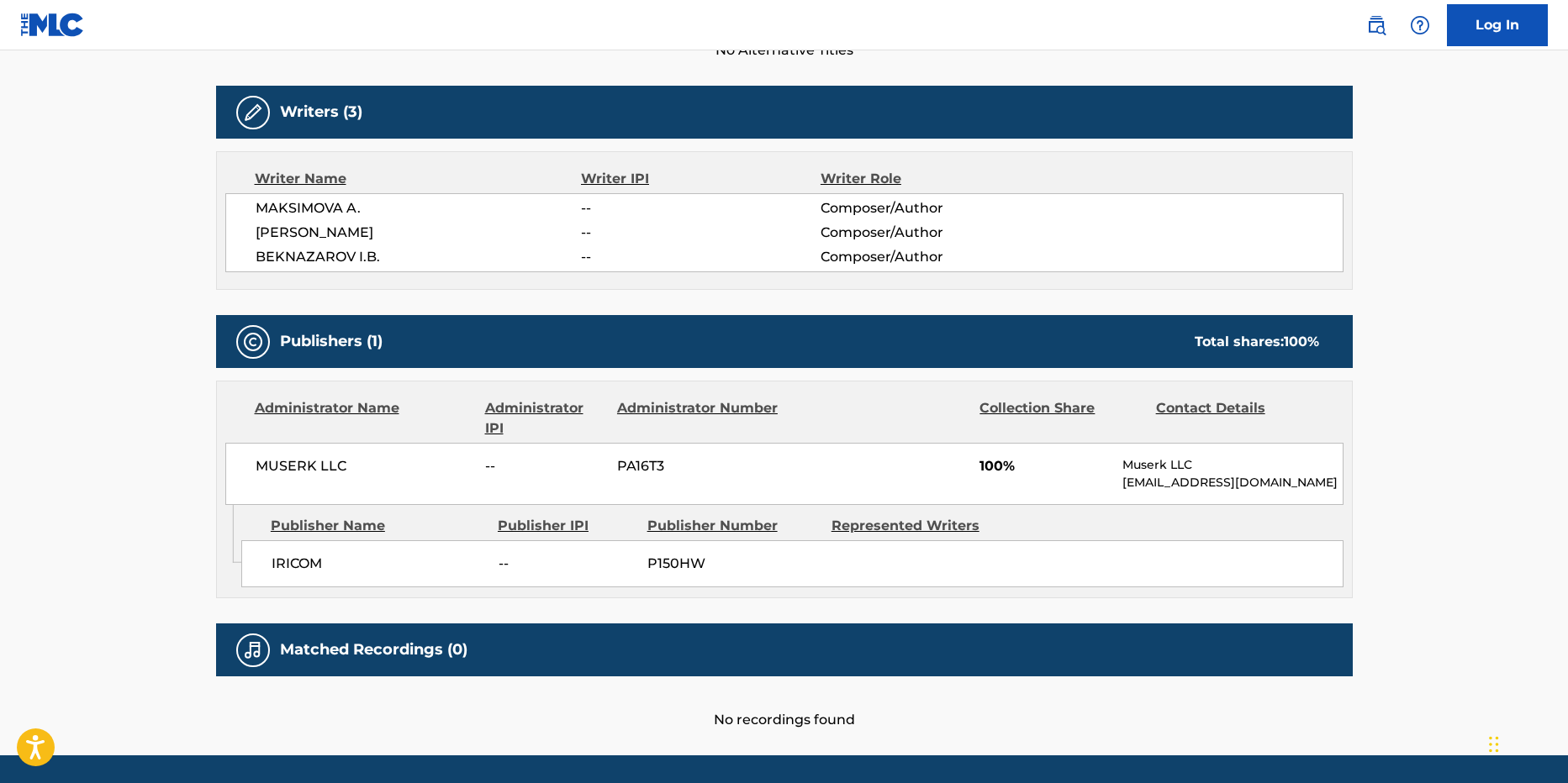
scroll to position [306, 0]
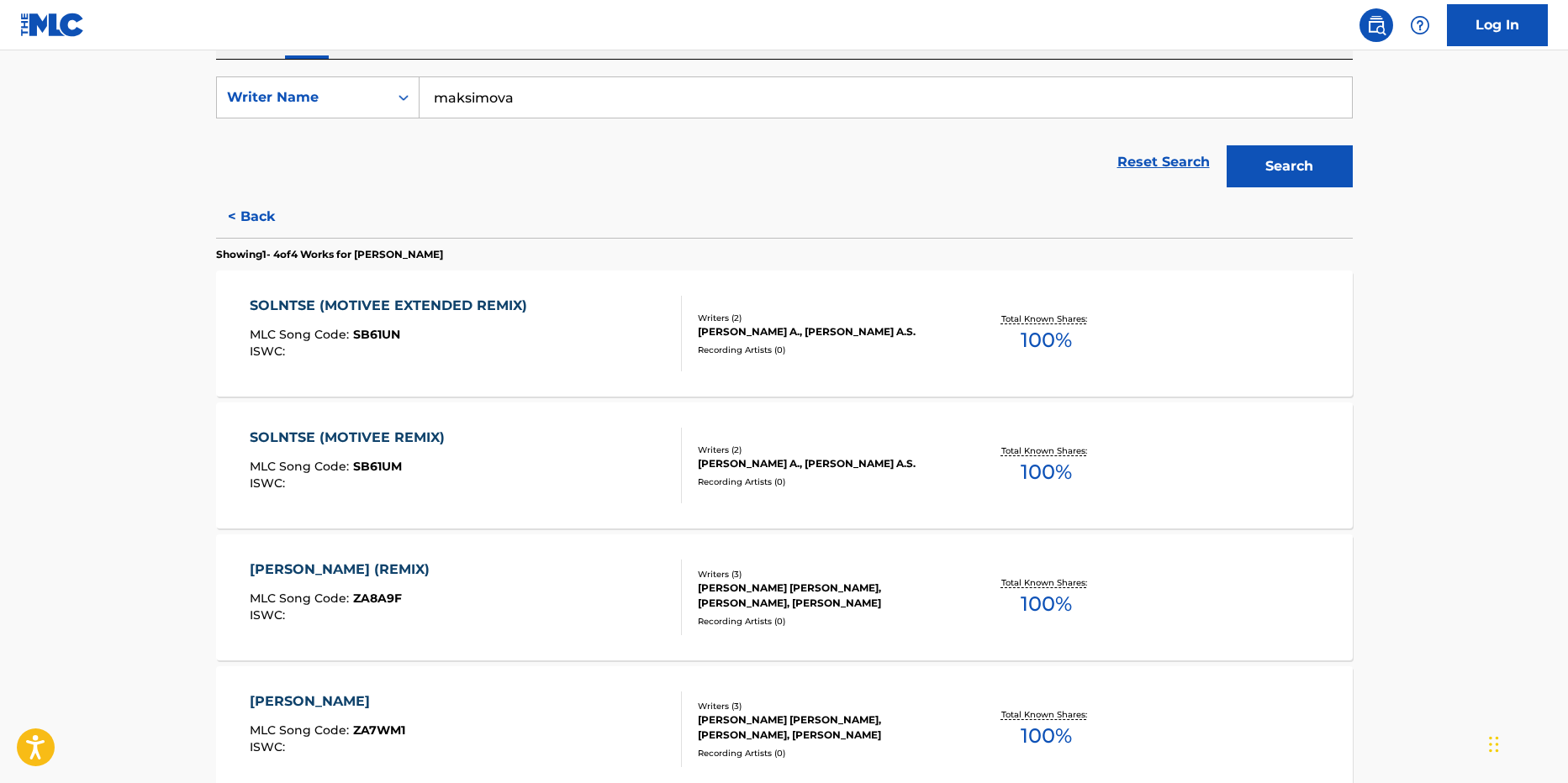
scroll to position [168, 0]
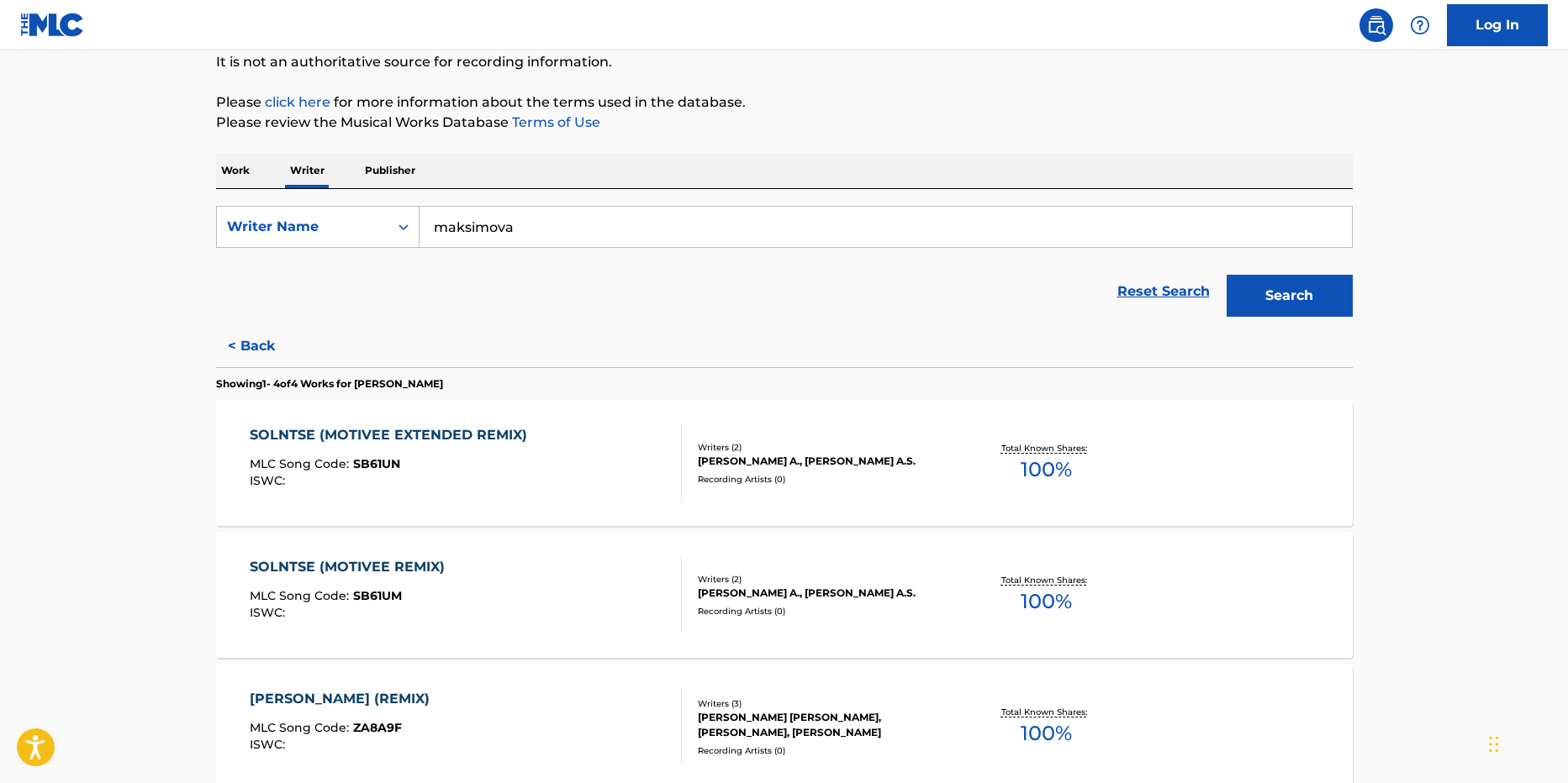
click at [1283, 285] on button "Search" at bounding box center [1289, 296] width 126 height 42
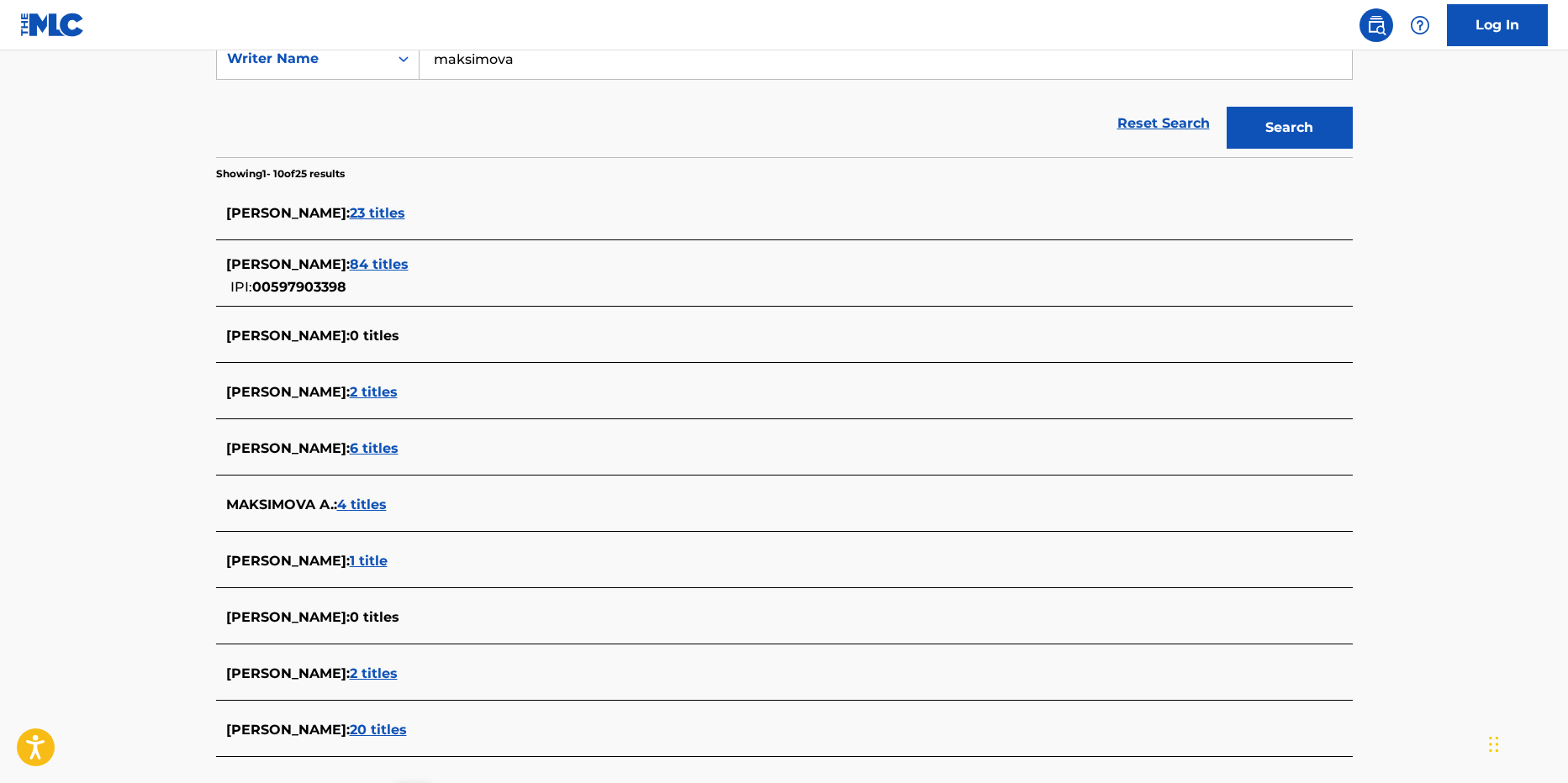
scroll to position [486, 0]
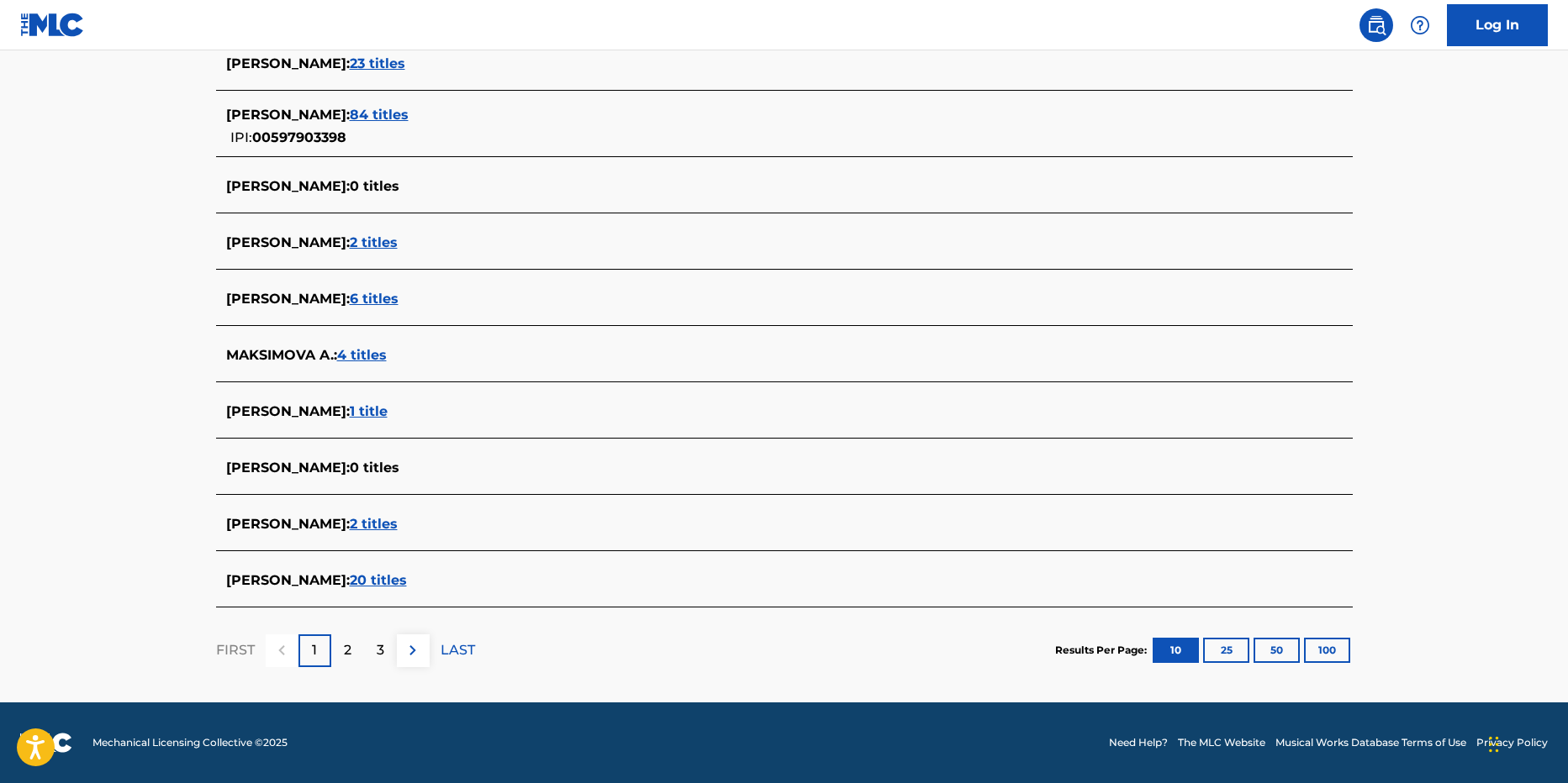
click at [354, 653] on div "2" at bounding box center [348, 650] width 33 height 33
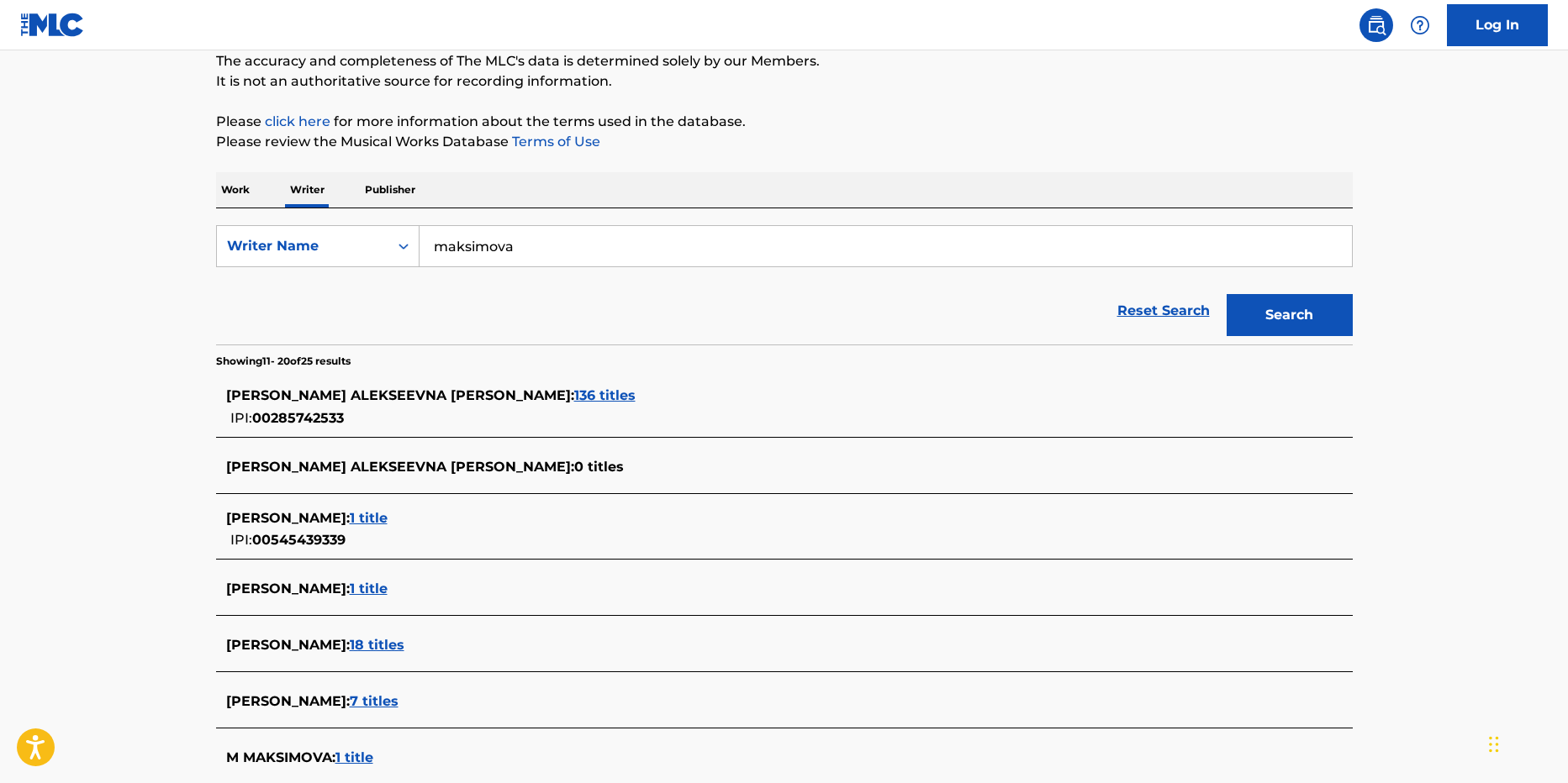
scroll to position [168, 0]
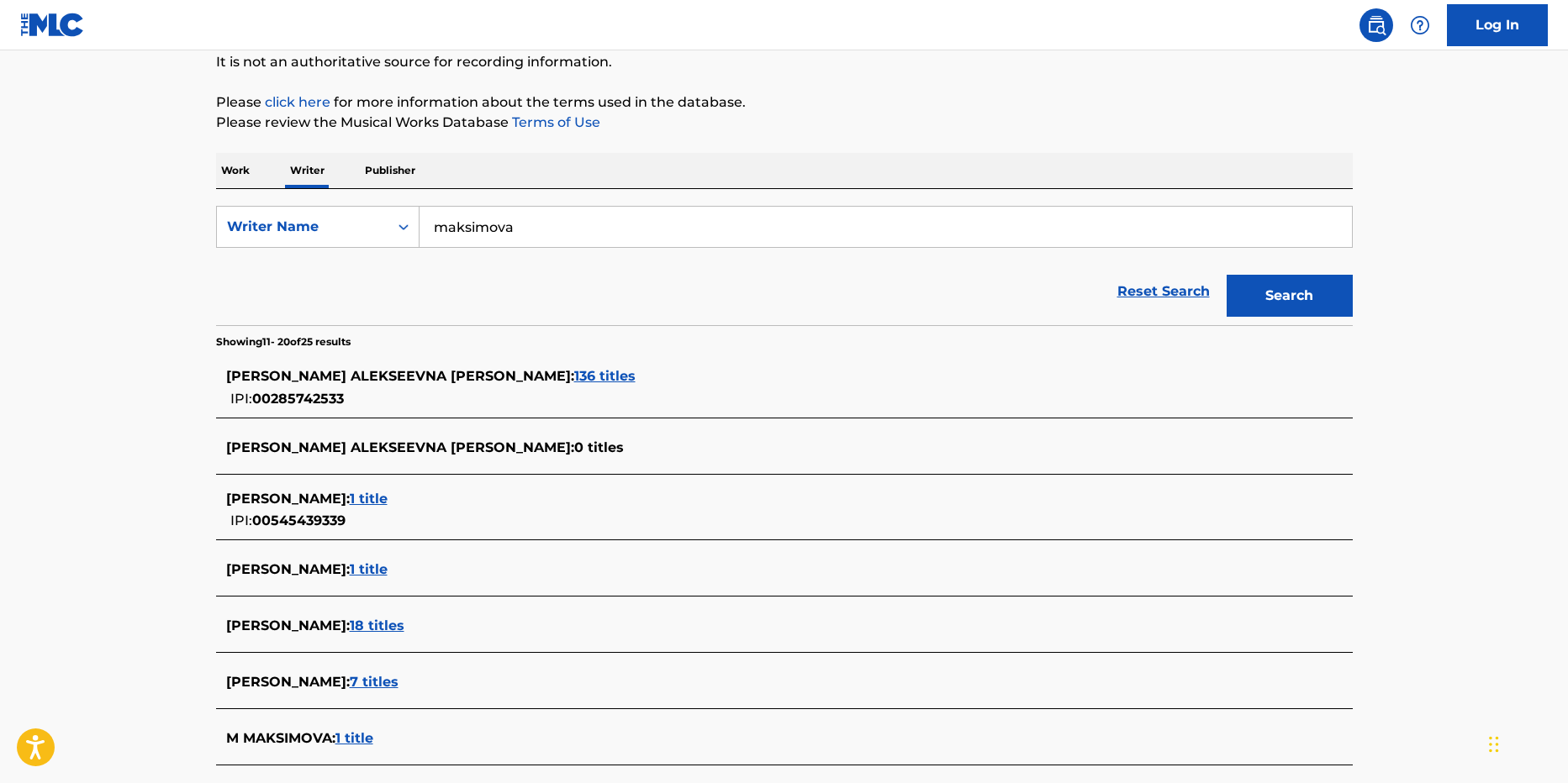
click at [387, 498] on span "1 title" at bounding box center [368, 499] width 38 height 16
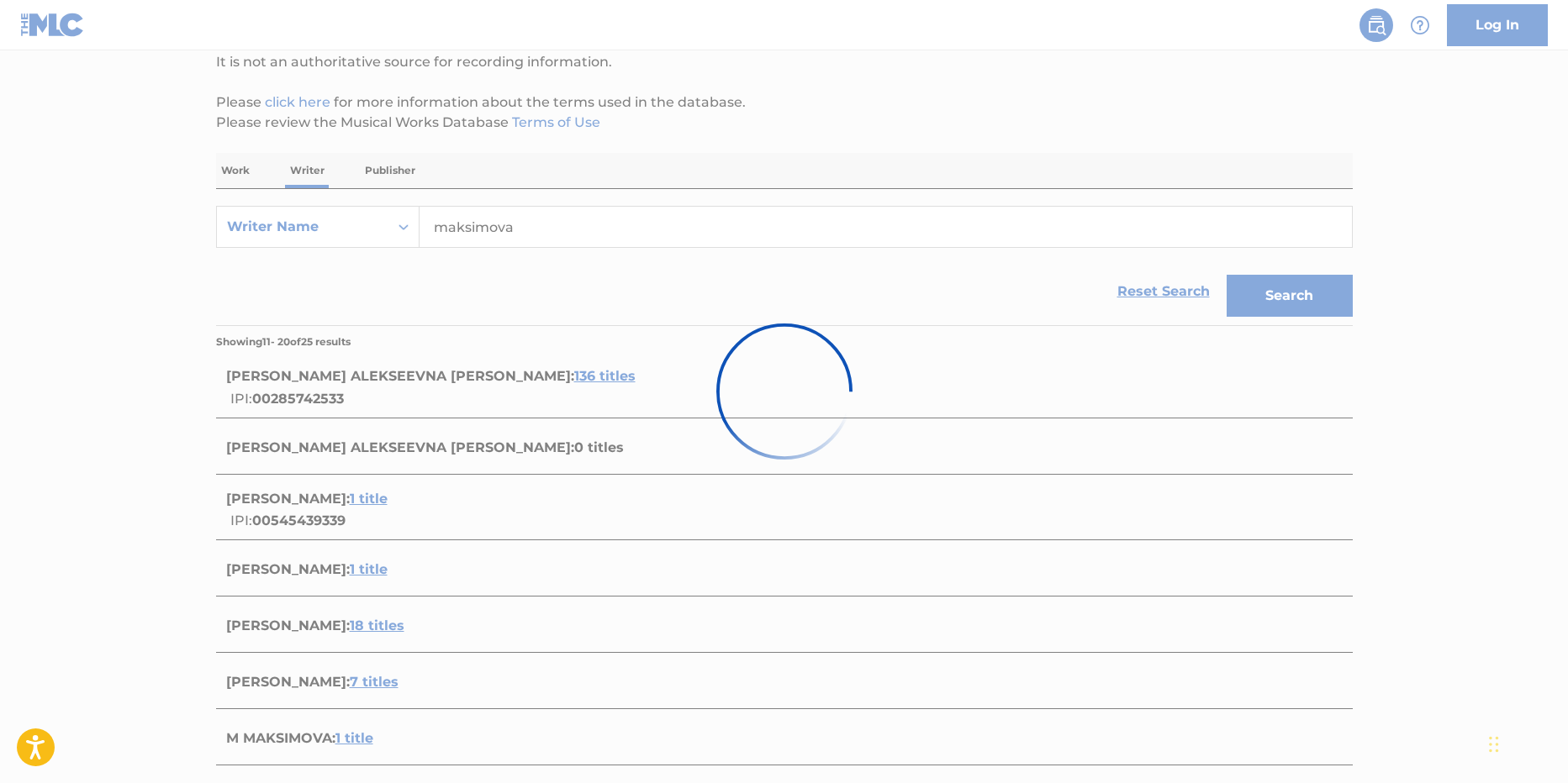
scroll to position [79, 0]
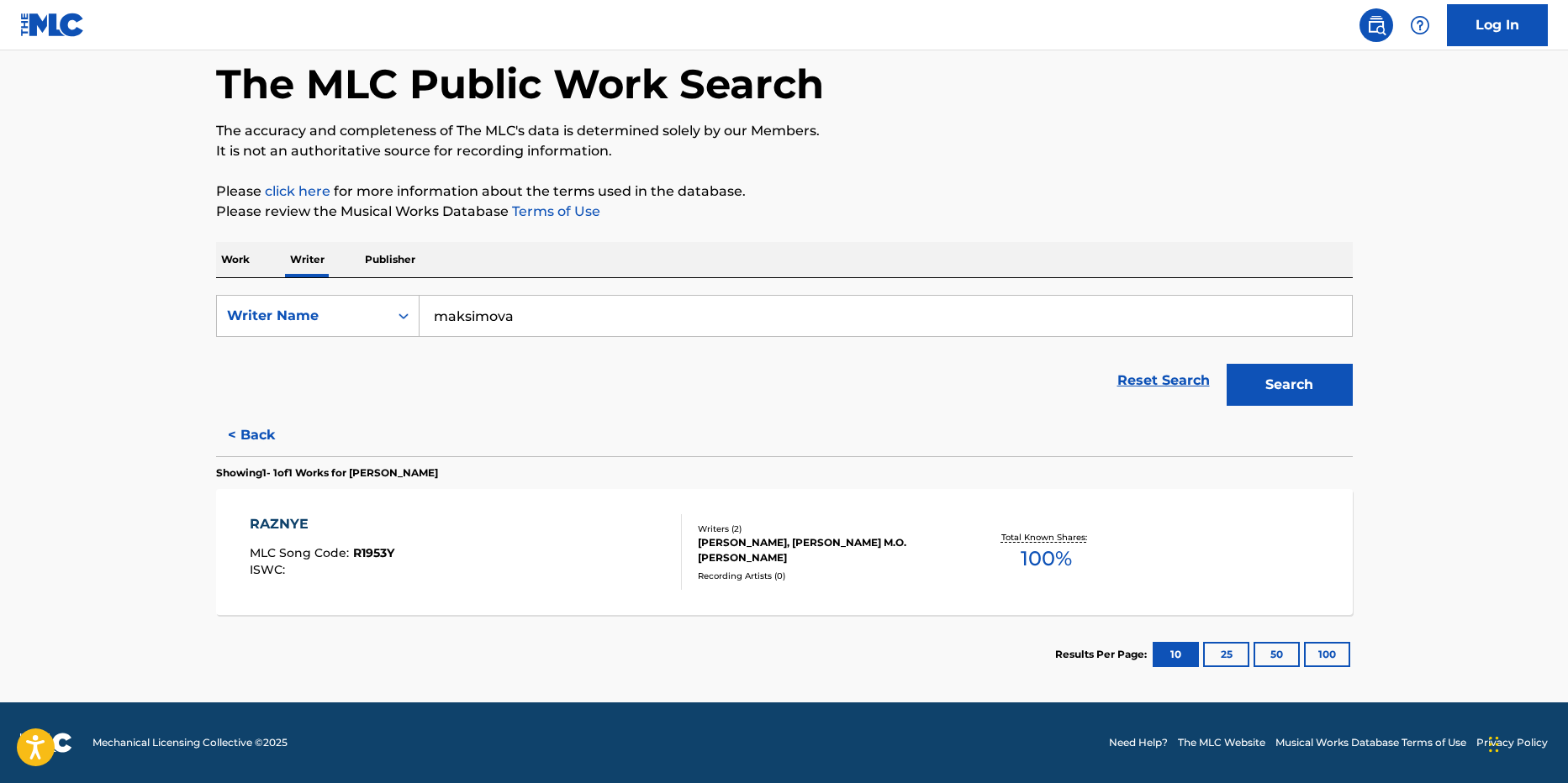
click at [1258, 387] on button "Search" at bounding box center [1289, 384] width 126 height 42
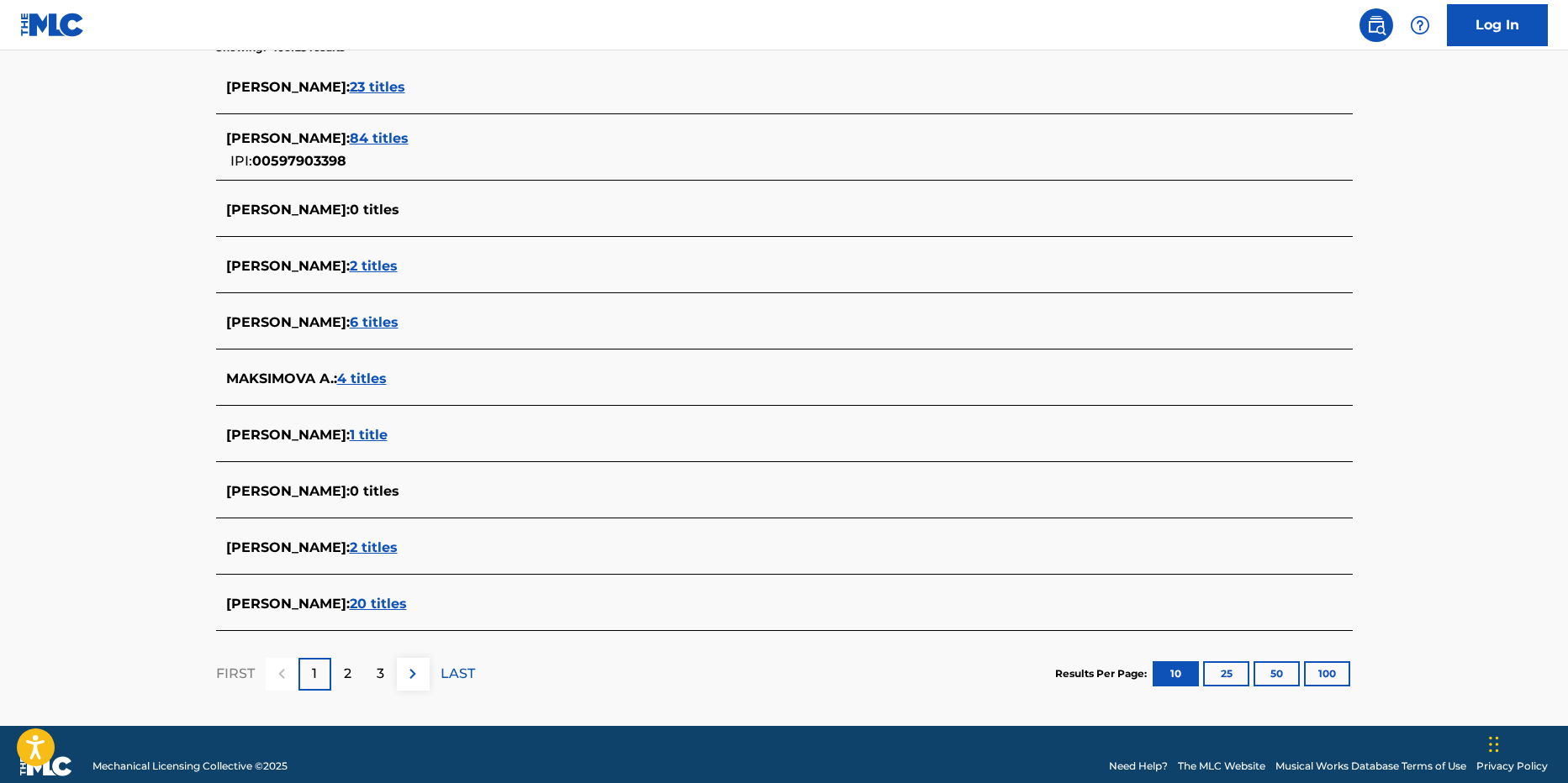
scroll to position [486, 0]
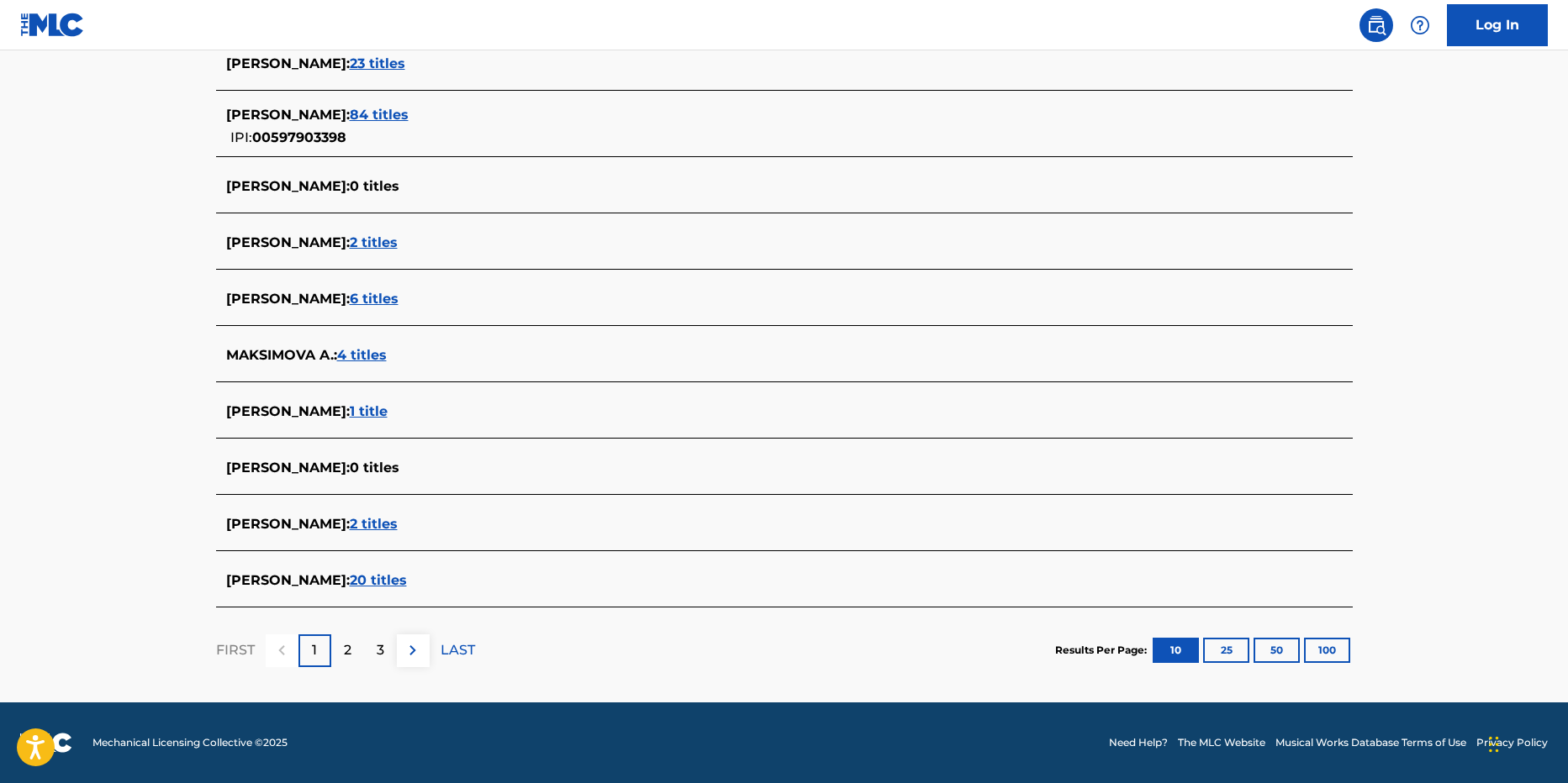
click at [362, 641] on div "2" at bounding box center [348, 650] width 33 height 33
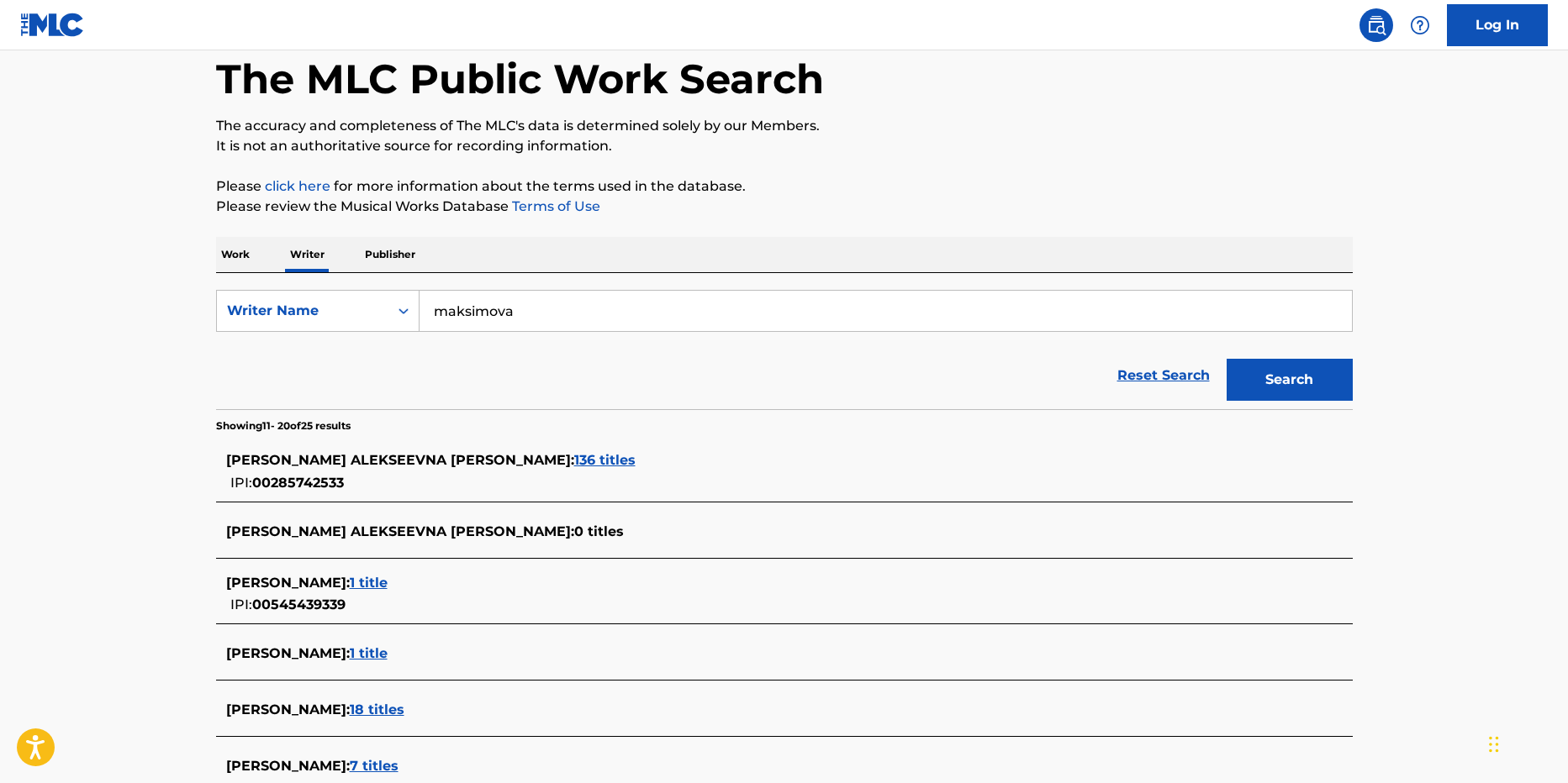
scroll to position [168, 0]
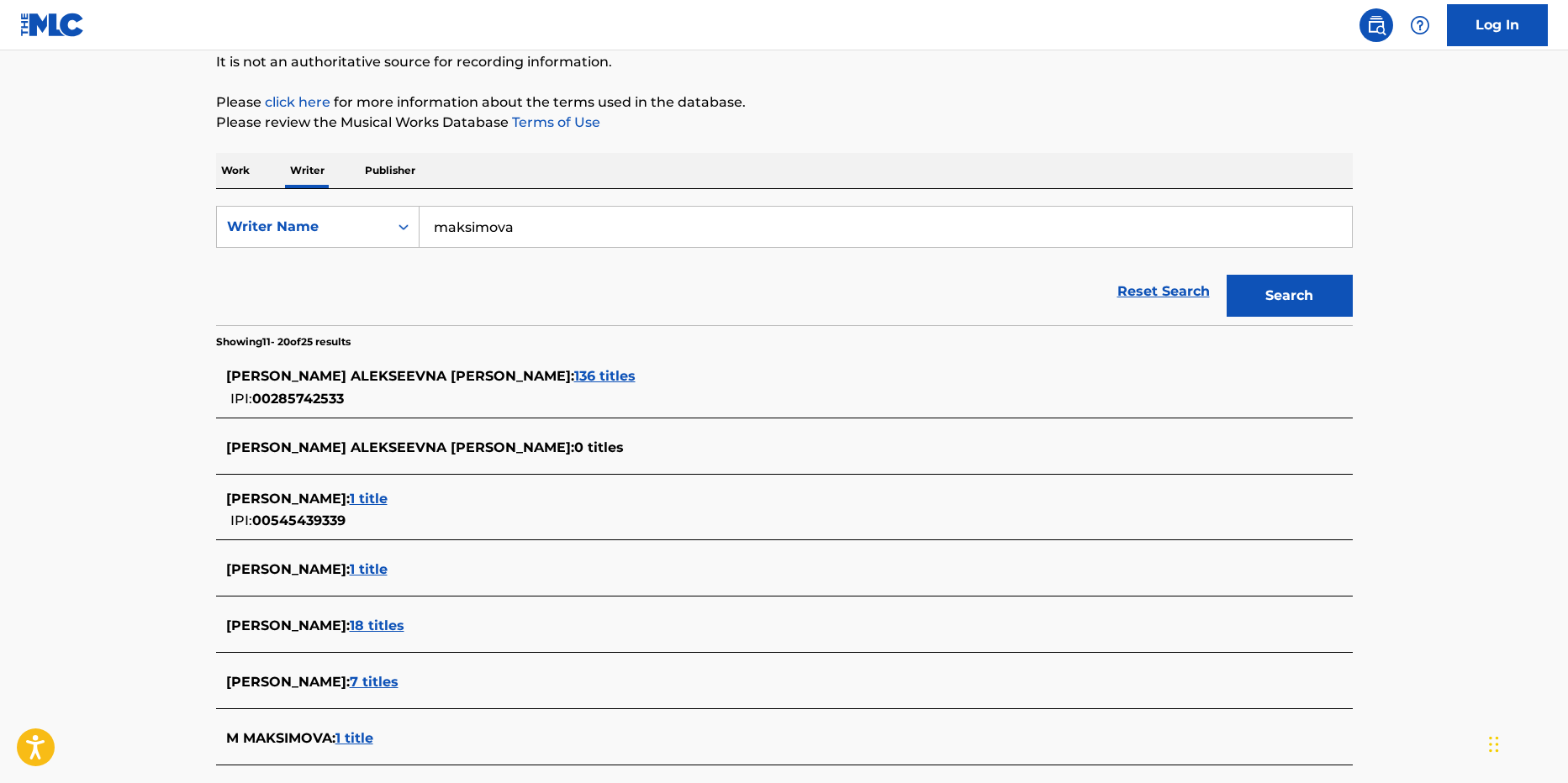
click at [387, 498] on span "1 title" at bounding box center [368, 499] width 38 height 16
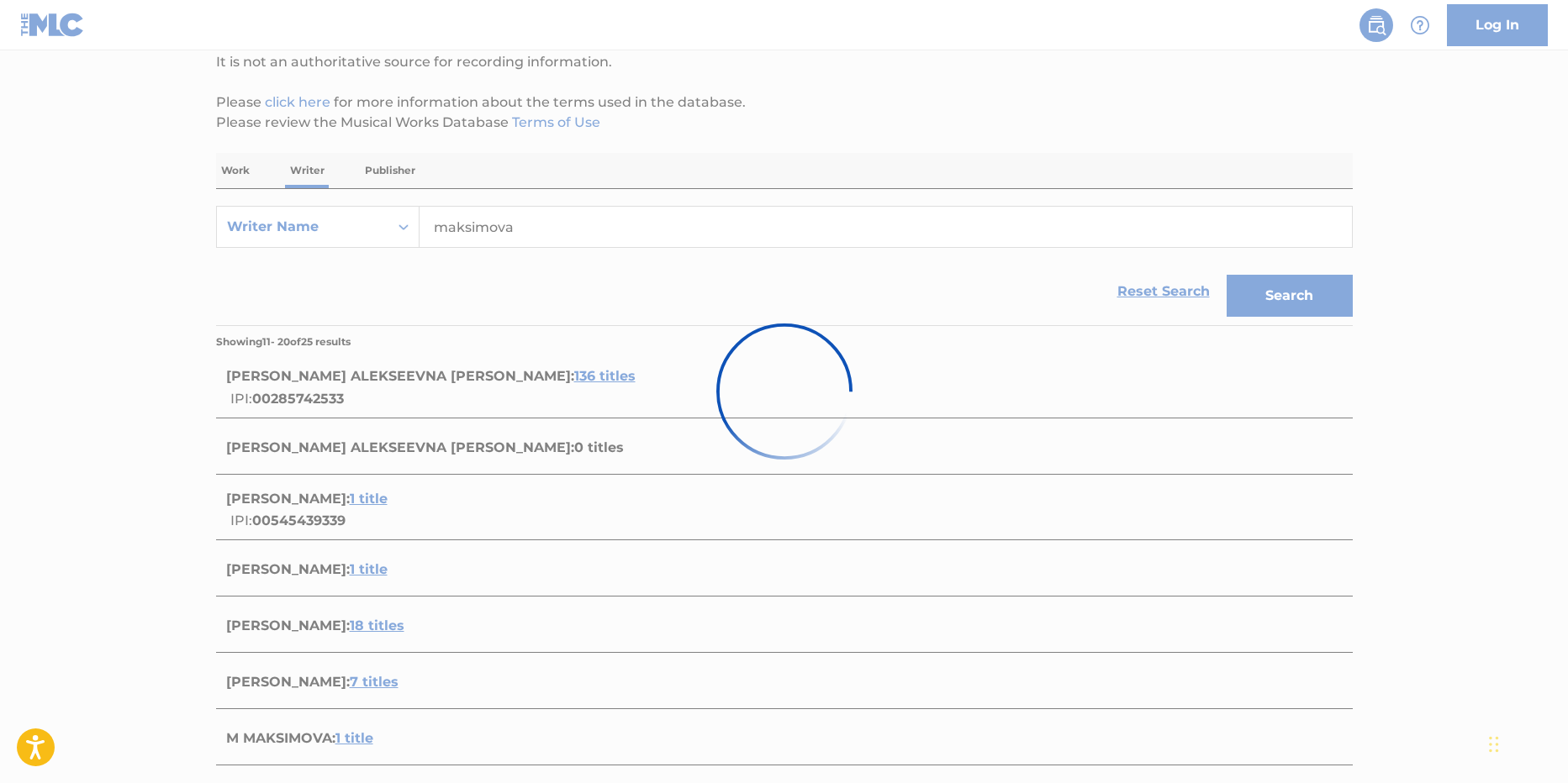
scroll to position [79, 0]
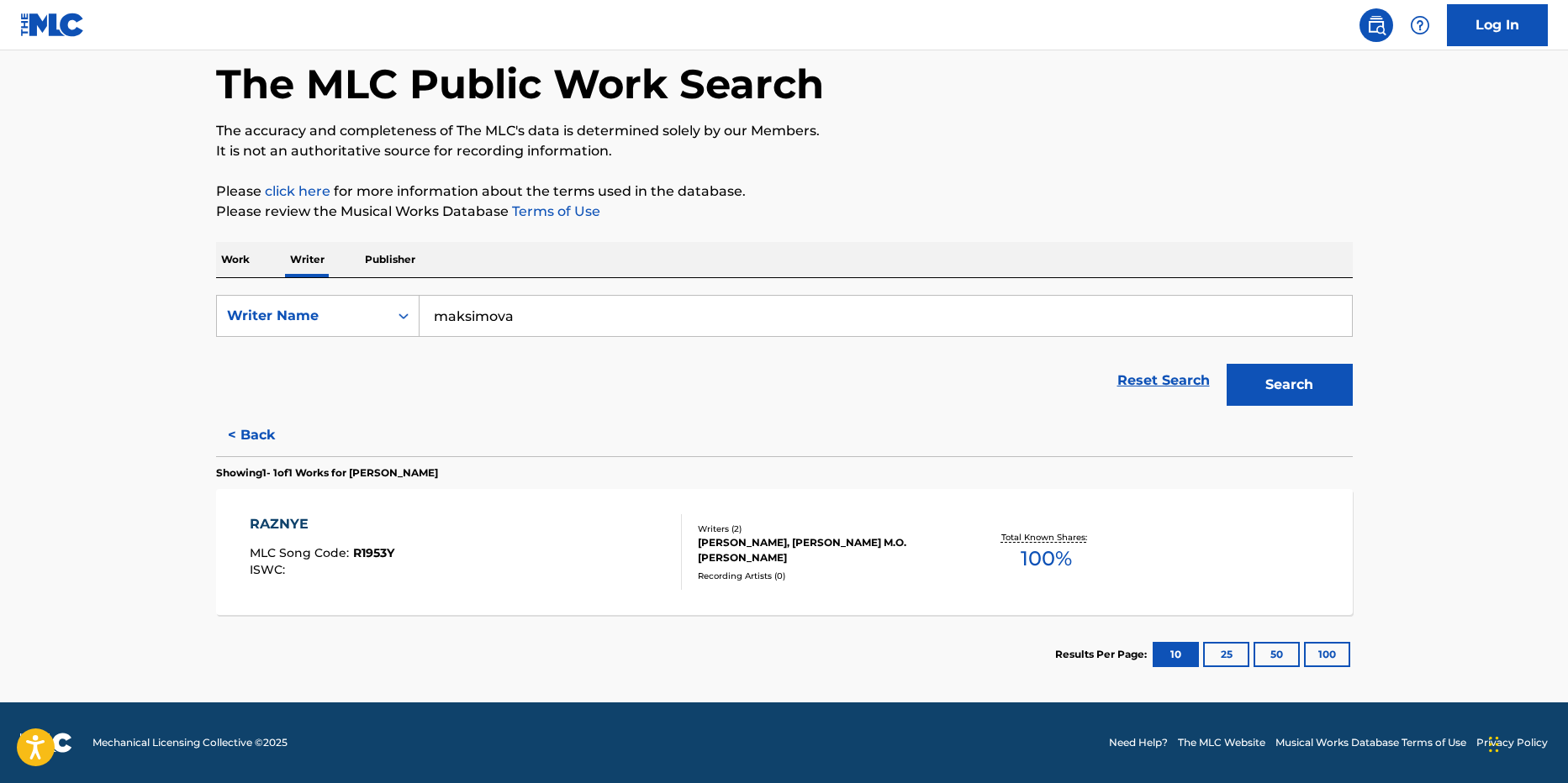
click at [1287, 384] on button "Search" at bounding box center [1289, 384] width 126 height 42
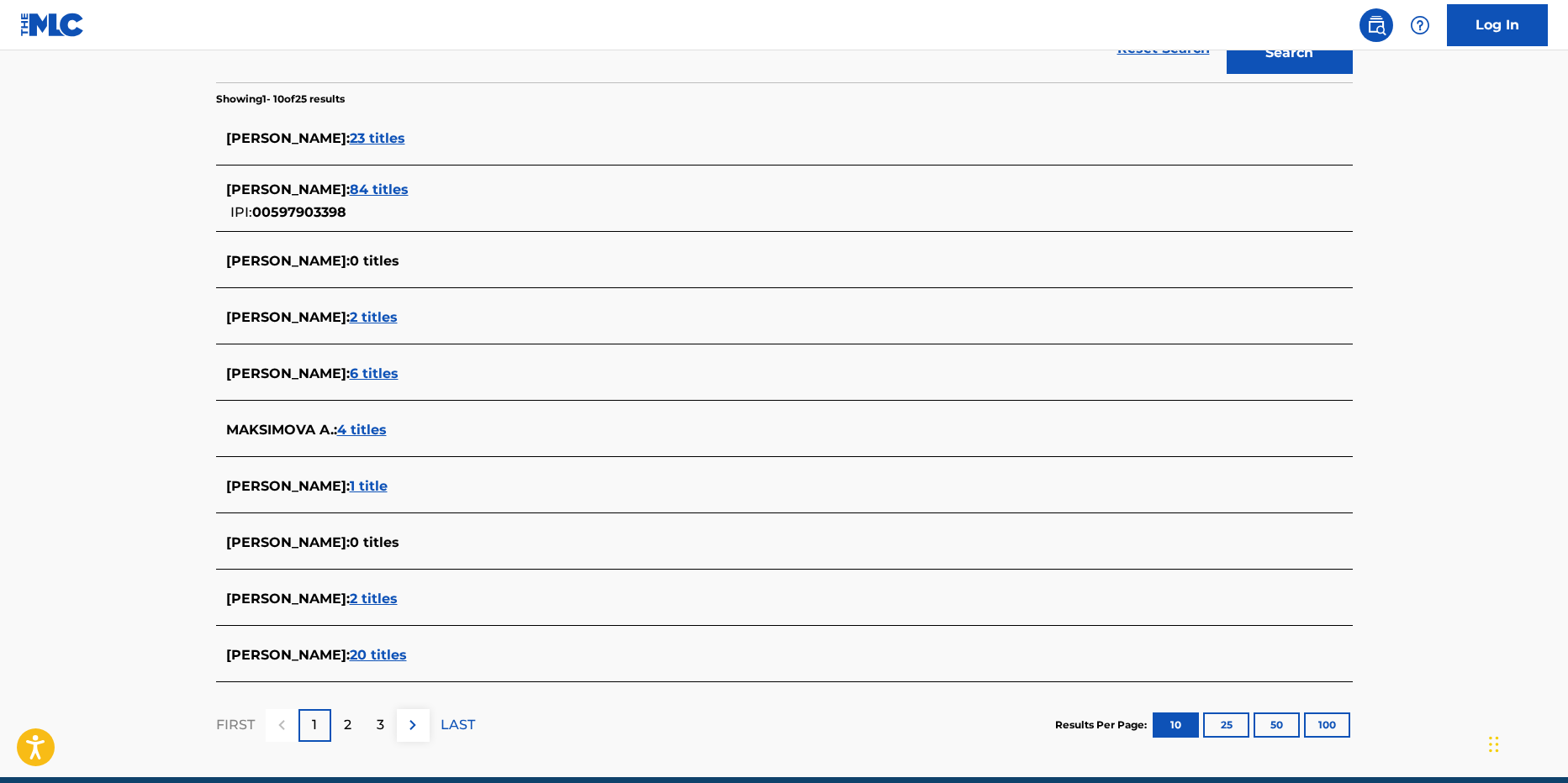
scroll to position [486, 0]
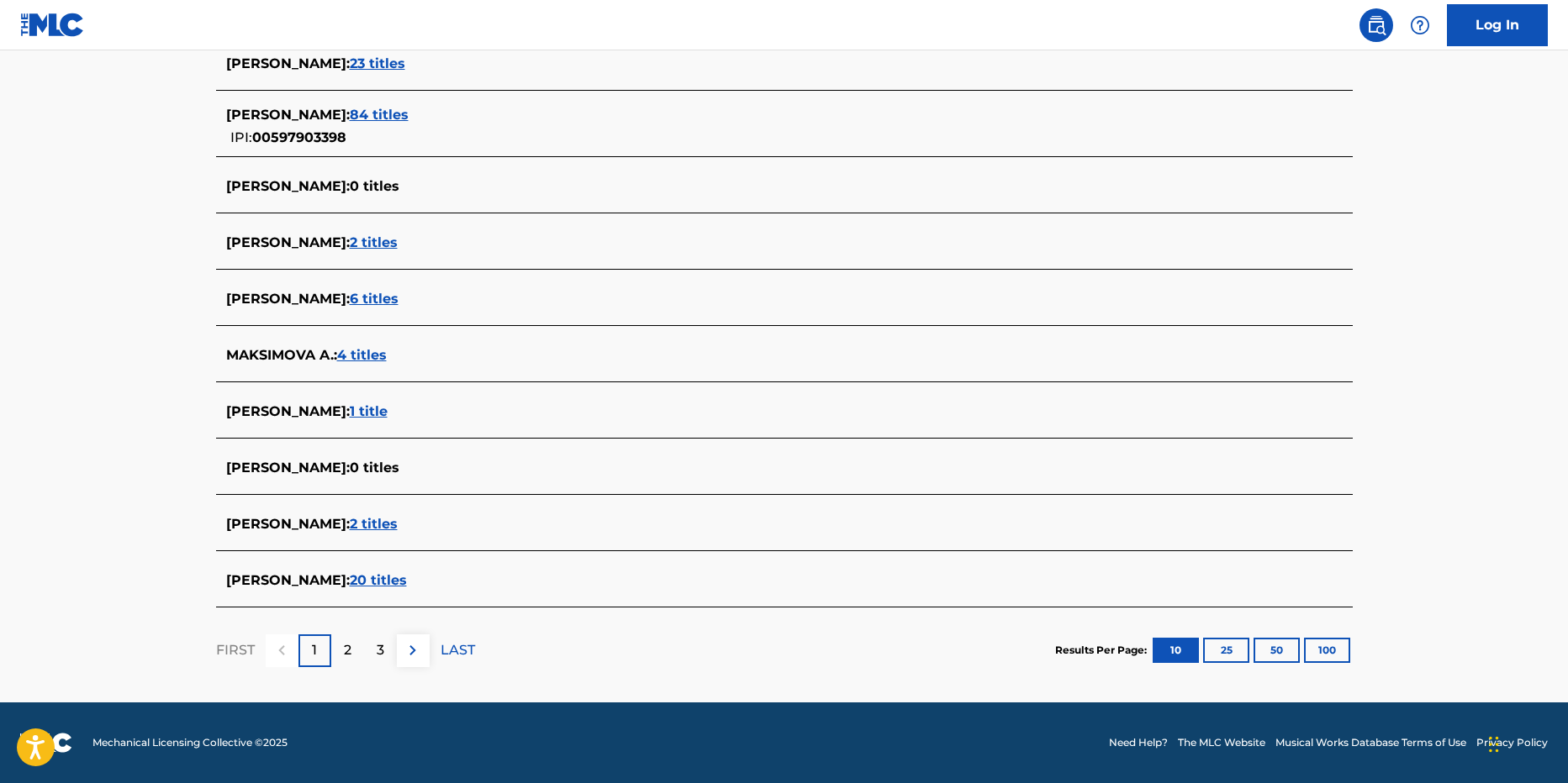
click at [332, 639] on div "2" at bounding box center [348, 650] width 33 height 33
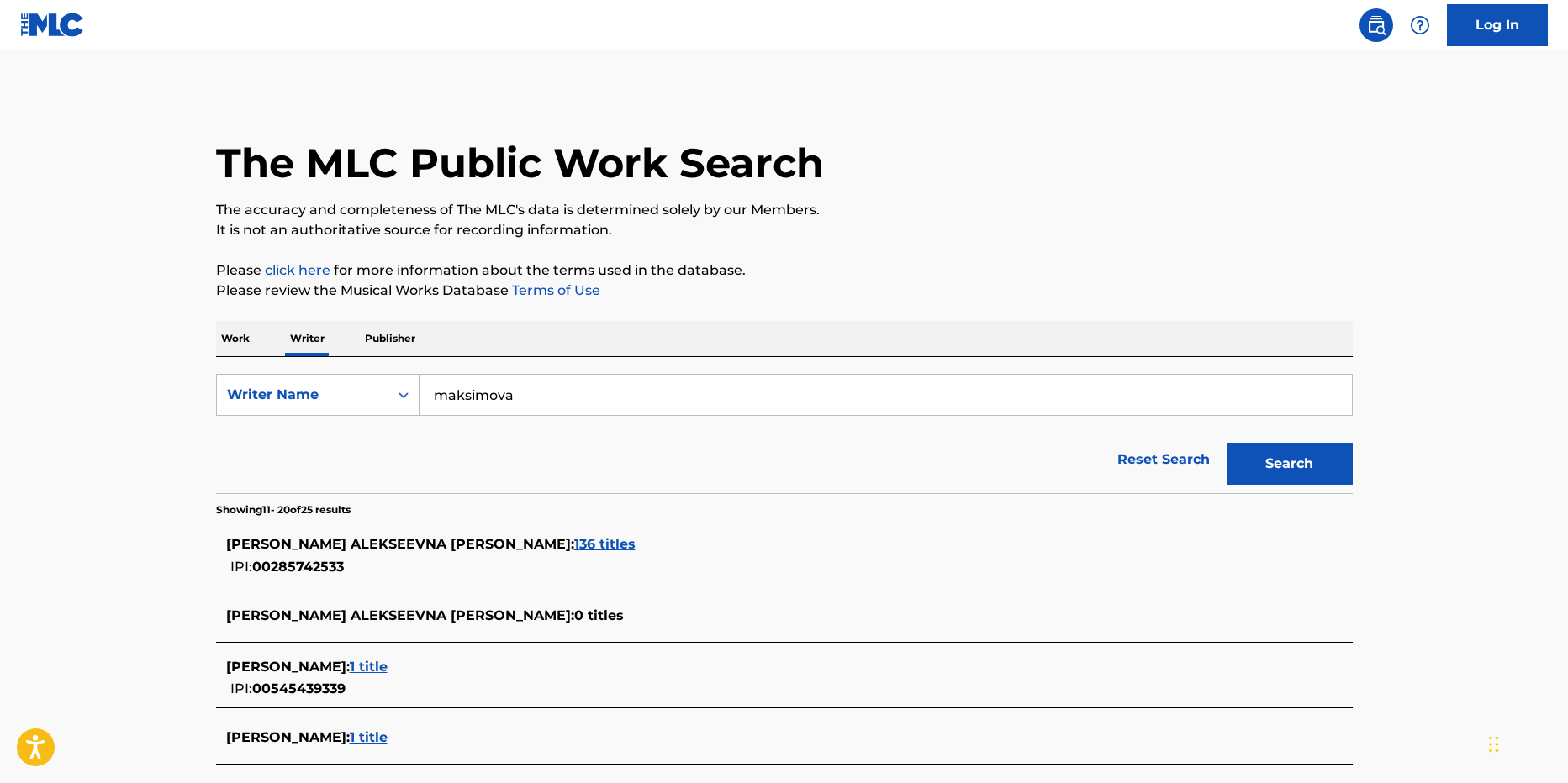
scroll to position [168, 0]
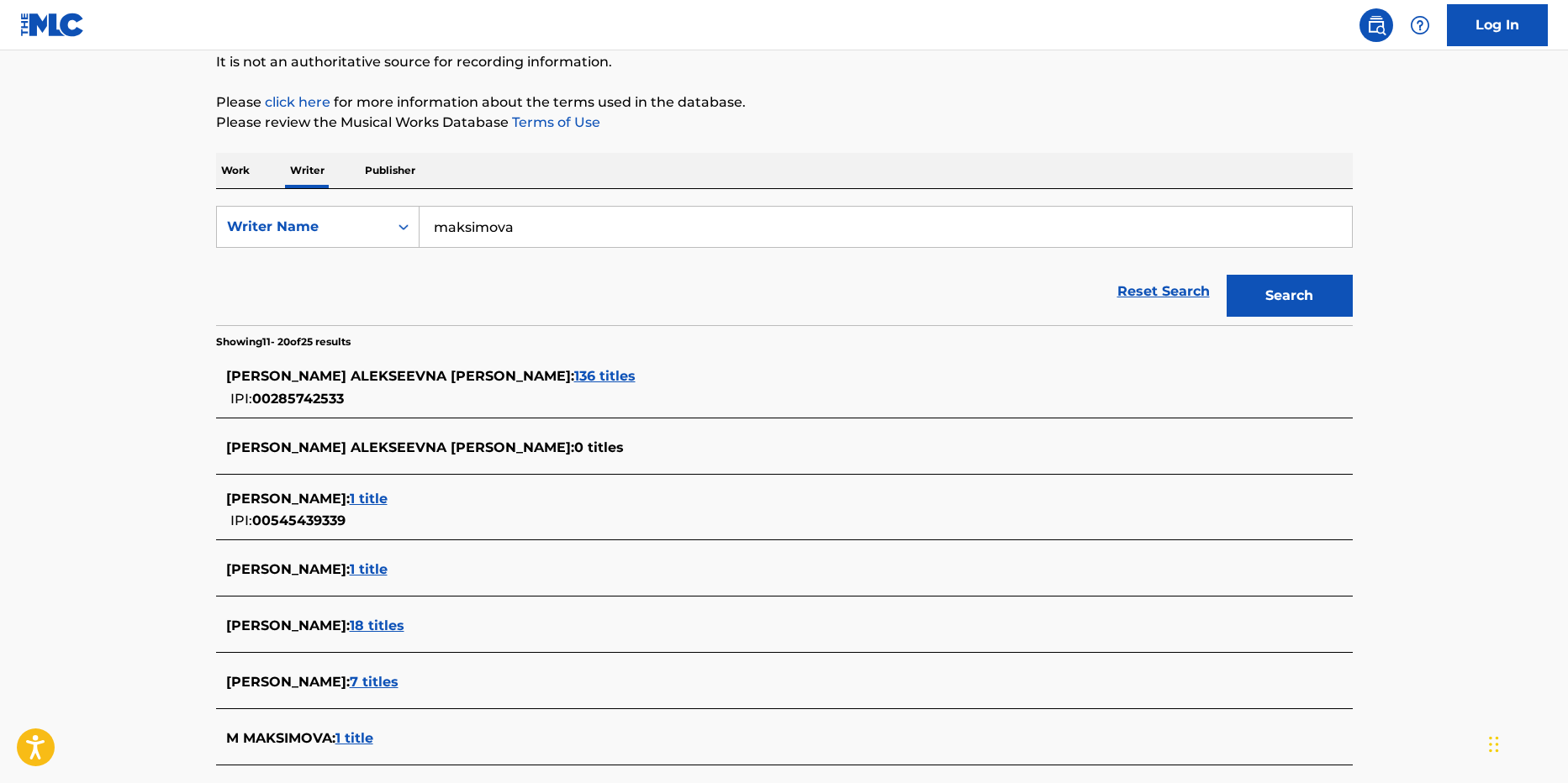
click at [387, 565] on span "1 title" at bounding box center [368, 570] width 38 height 16
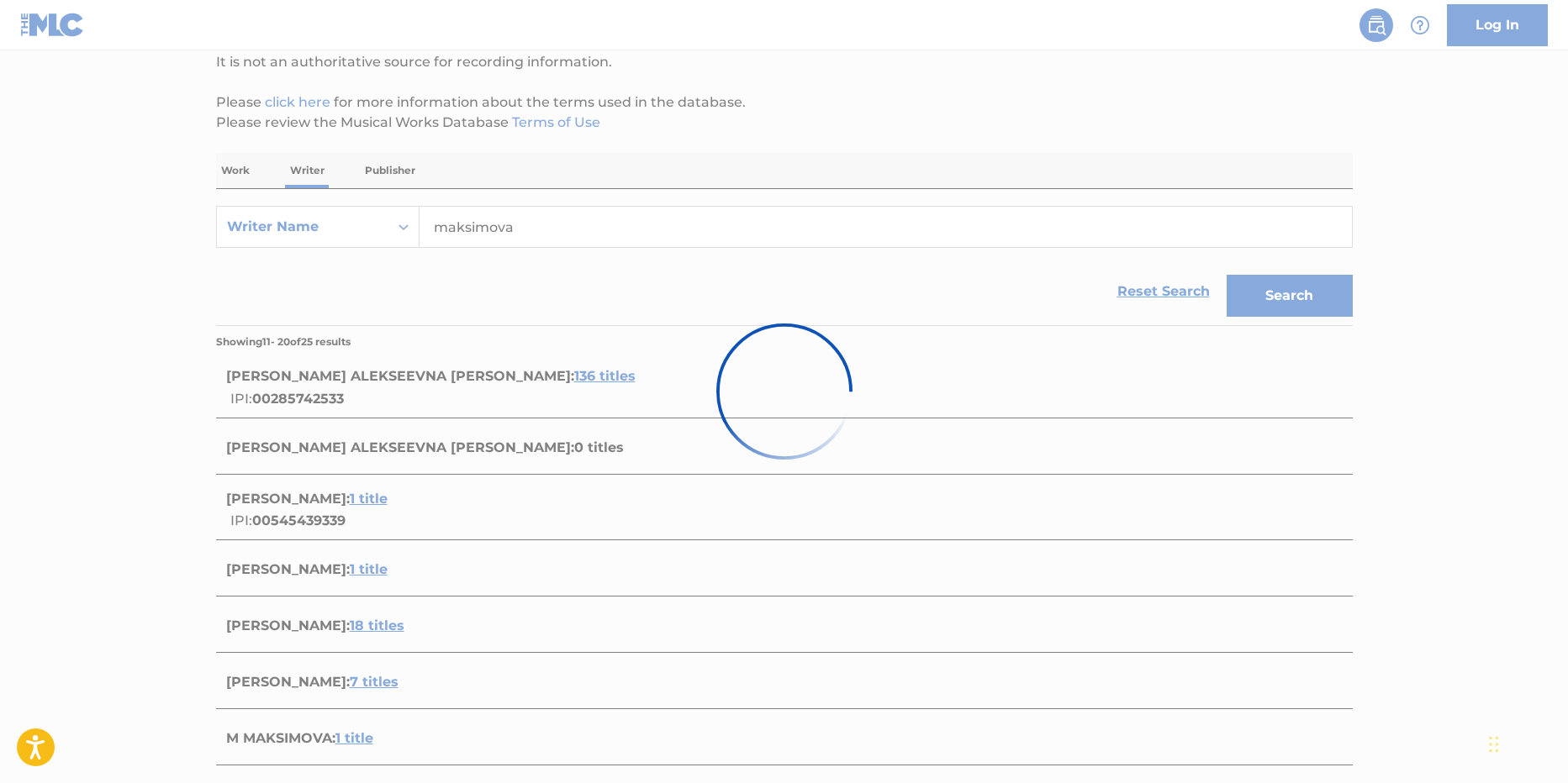
scroll to position [79, 0]
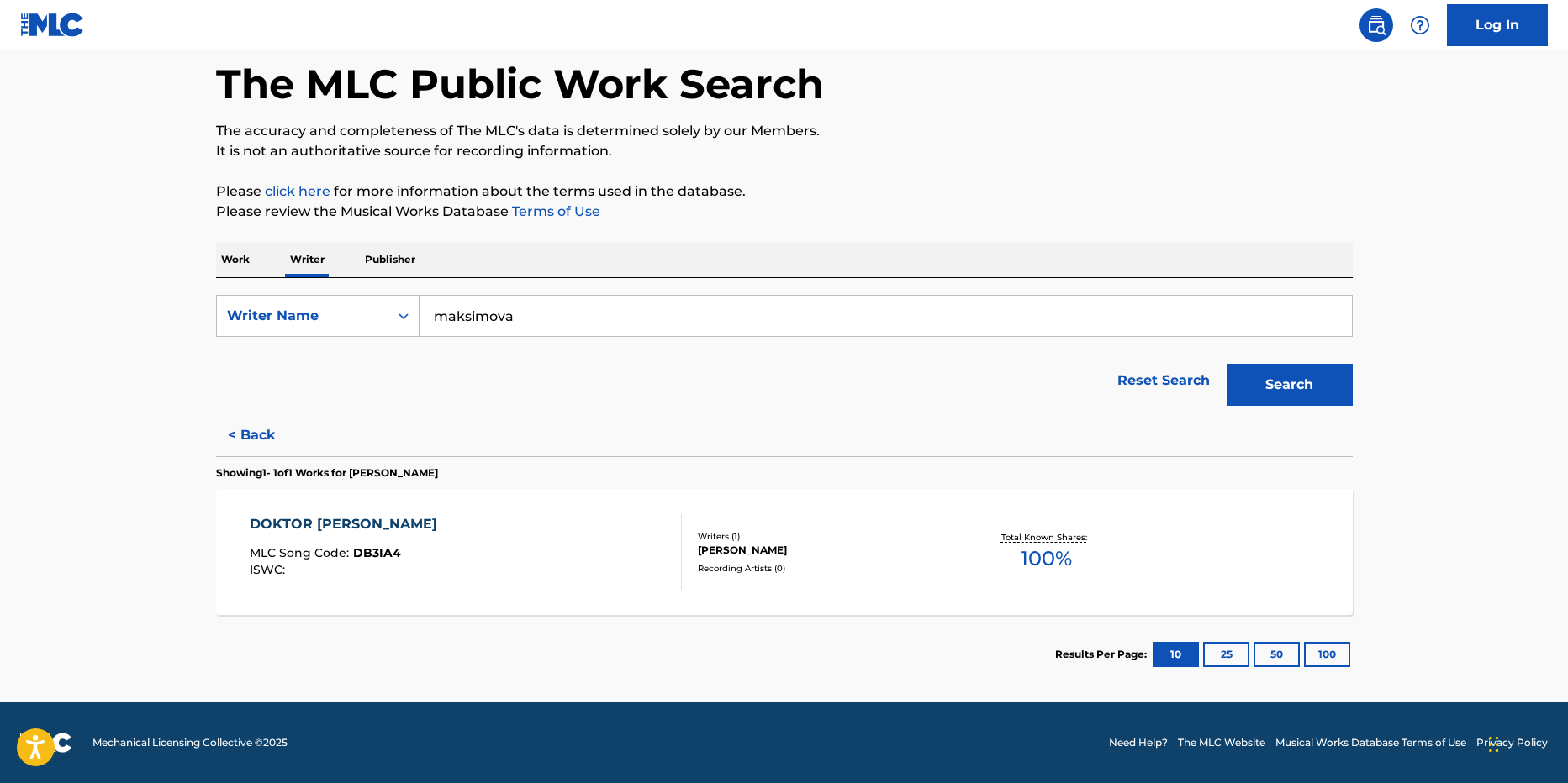
click at [1261, 385] on button "Search" at bounding box center [1289, 384] width 126 height 42
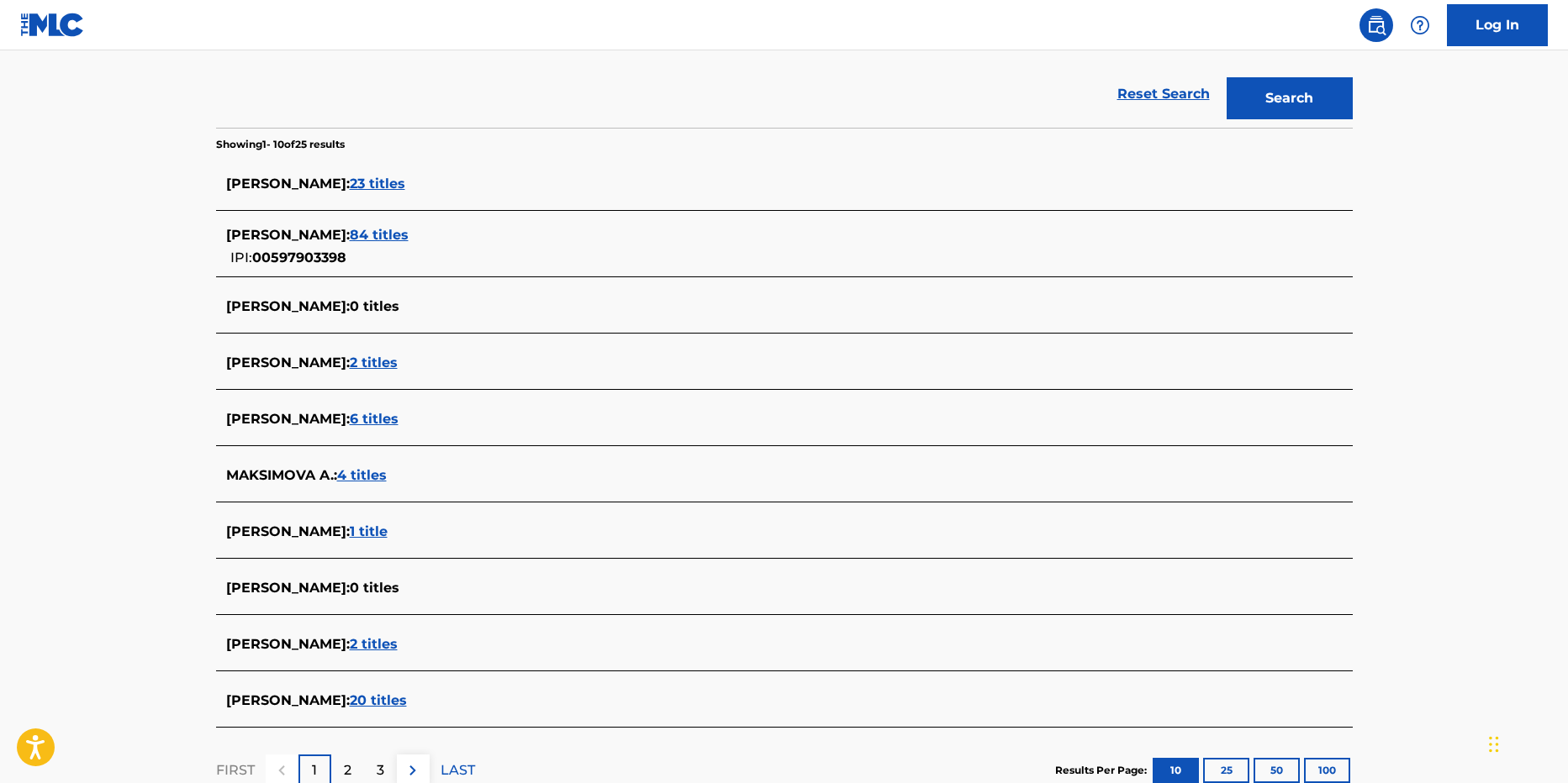
scroll to position [486, 0]
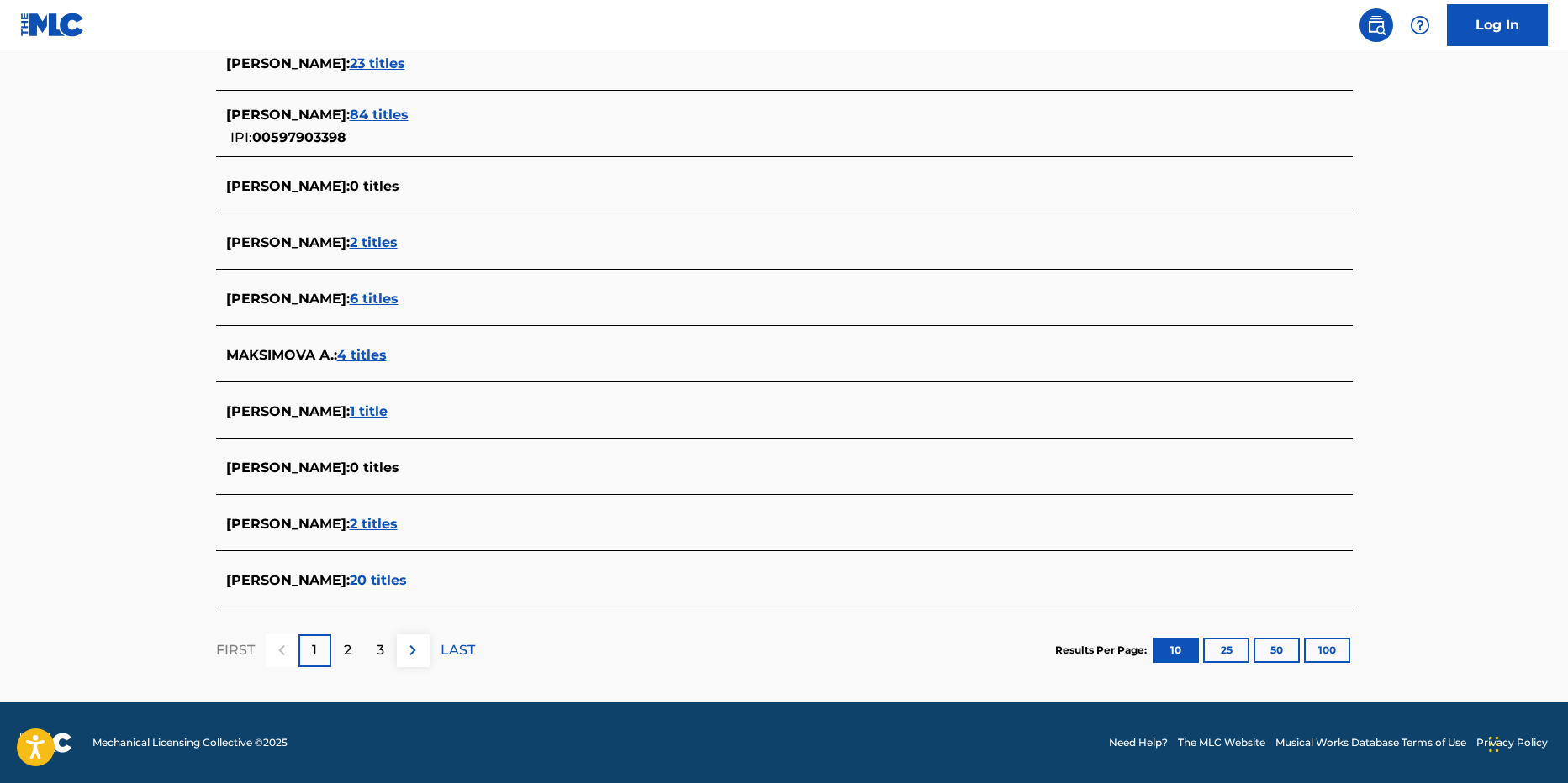
click at [354, 639] on div "2" at bounding box center [348, 650] width 33 height 33
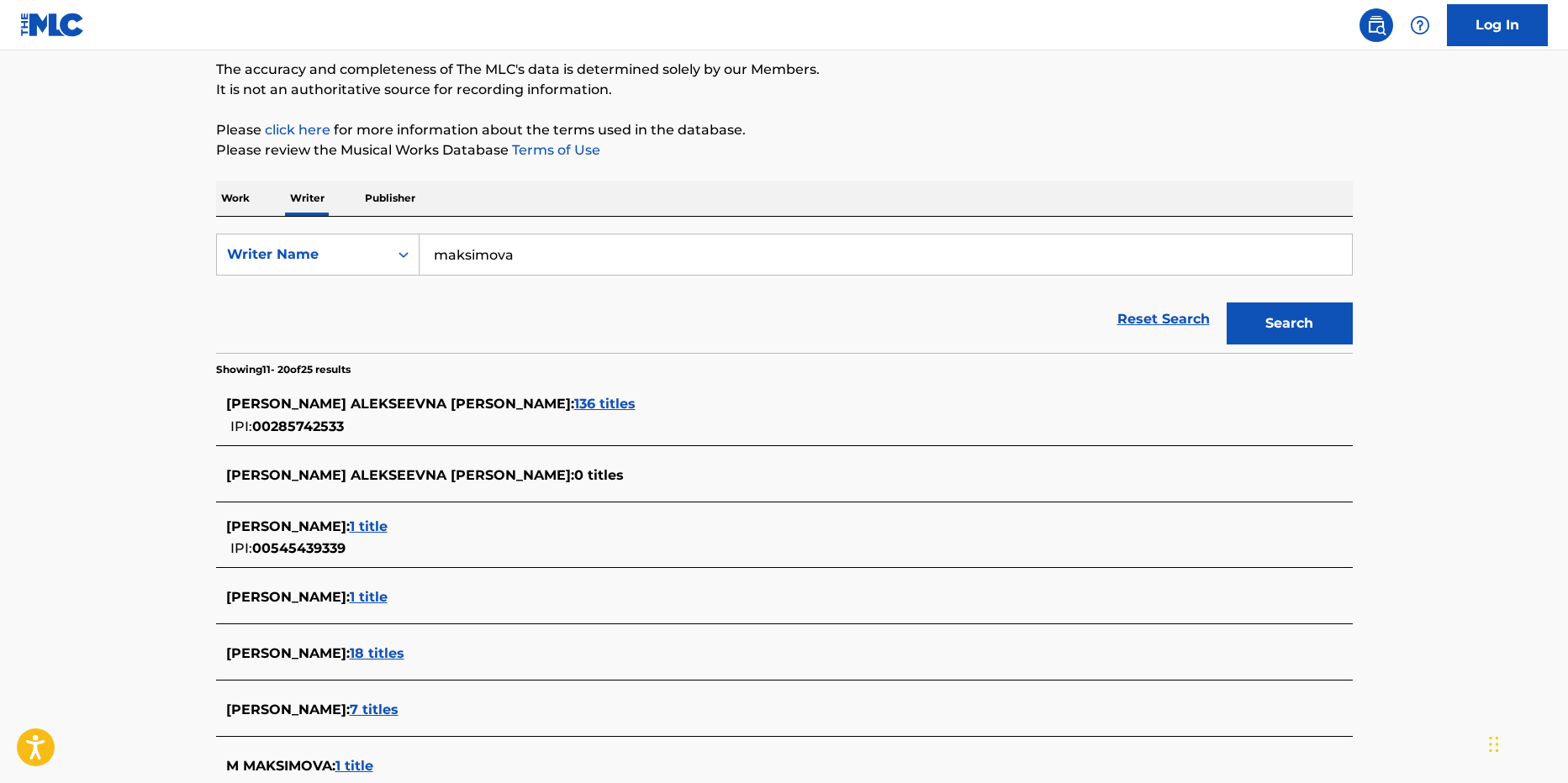
scroll to position [252, 0]
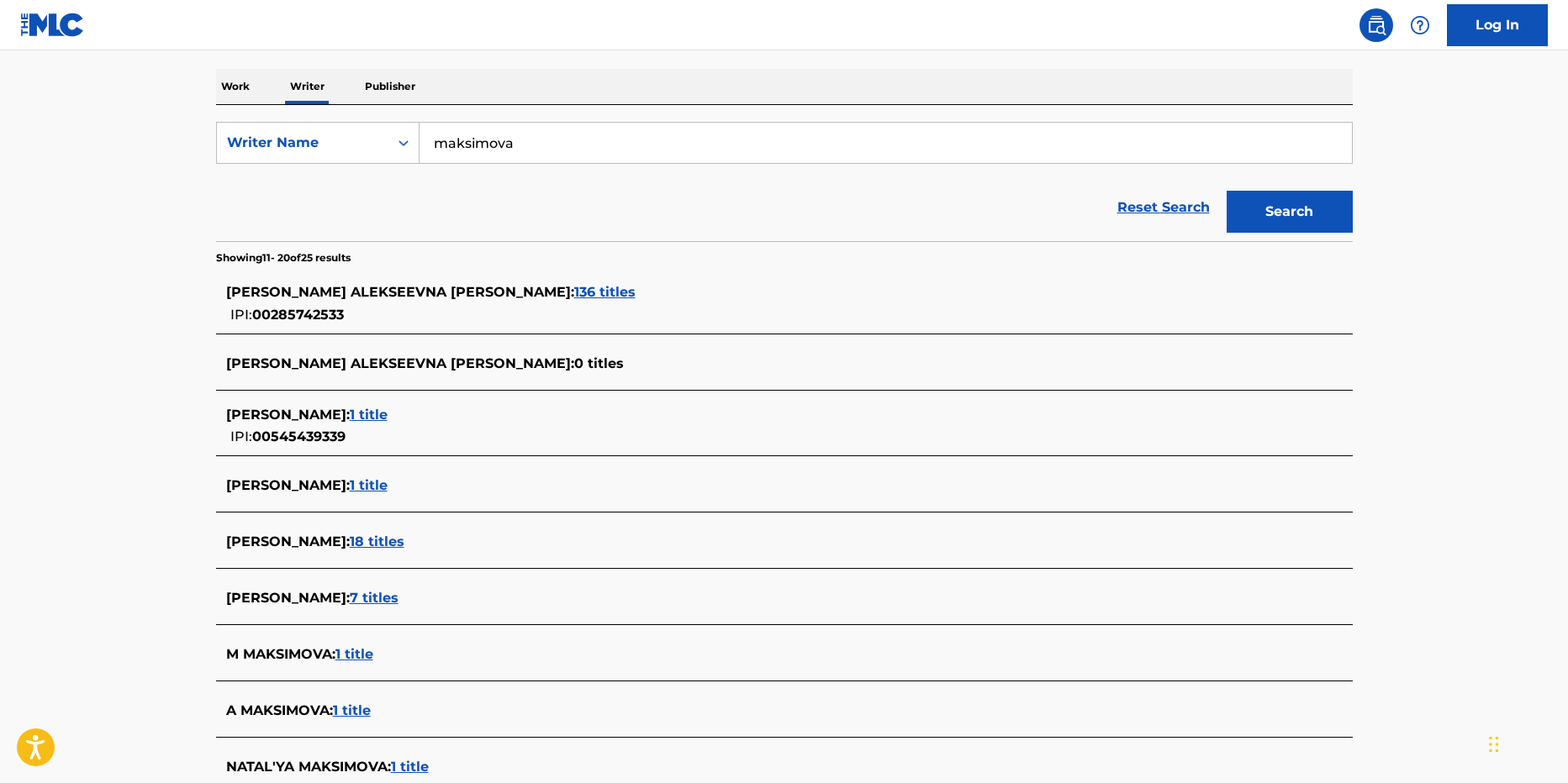
click at [377, 544] on span "18 titles" at bounding box center [376, 542] width 55 height 16
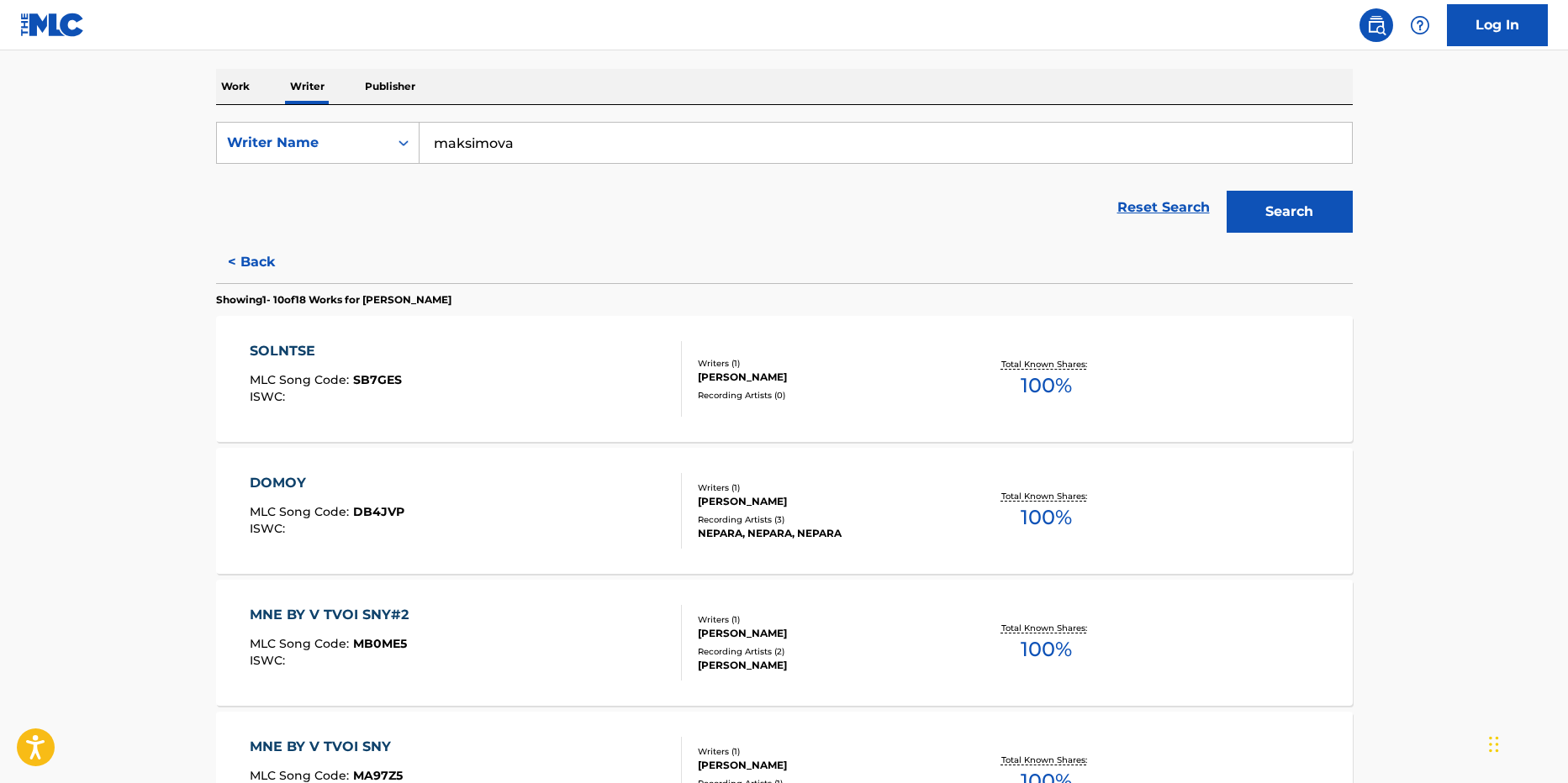
click at [292, 353] on div "SOLNTSE" at bounding box center [326, 351] width 152 height 21
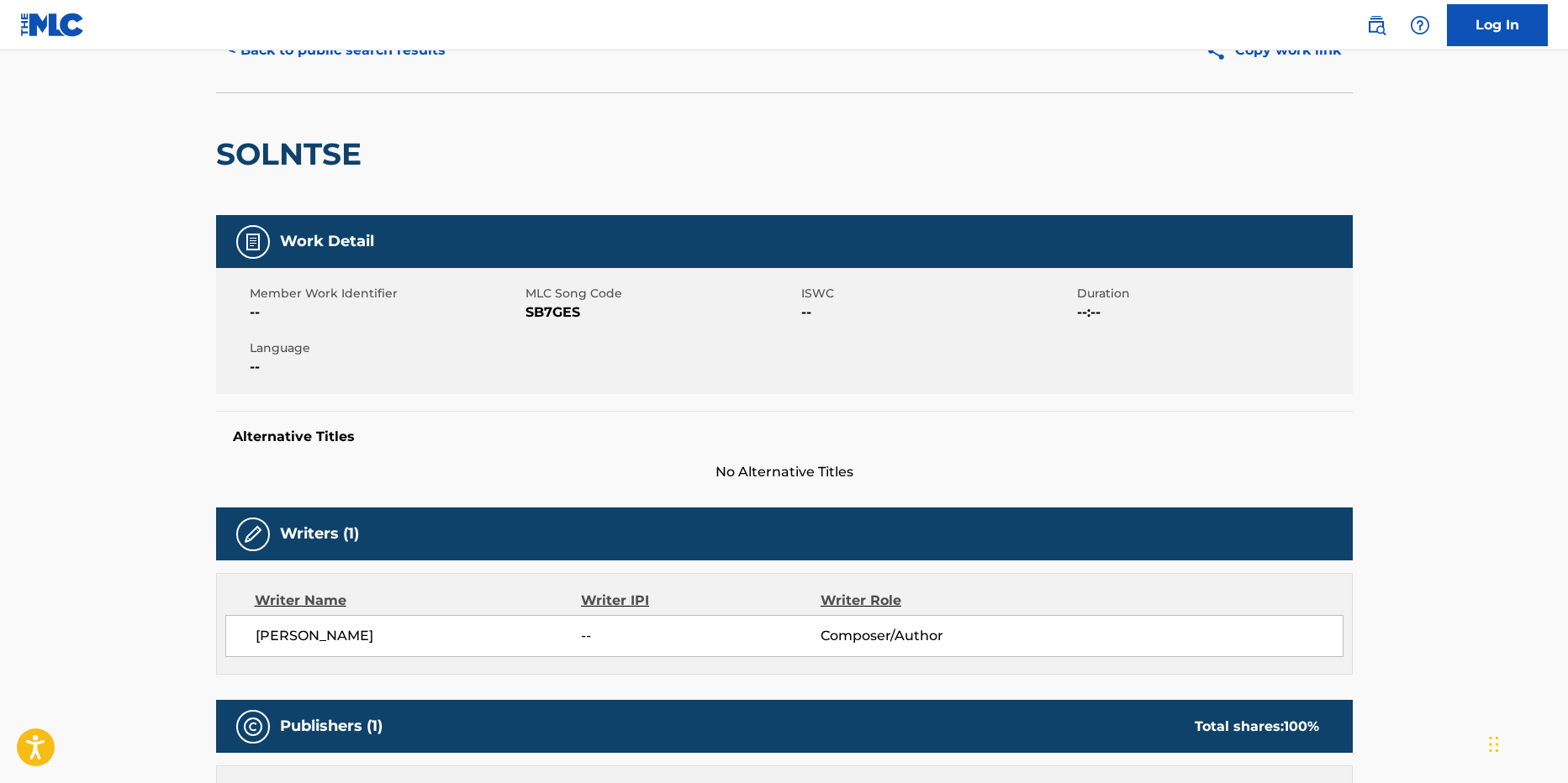
click at [1447, 151] on main "< Back to public search results Copy work link SOLNTSE Work Detail Member Work …" at bounding box center [784, 553] width 1568 height 1174
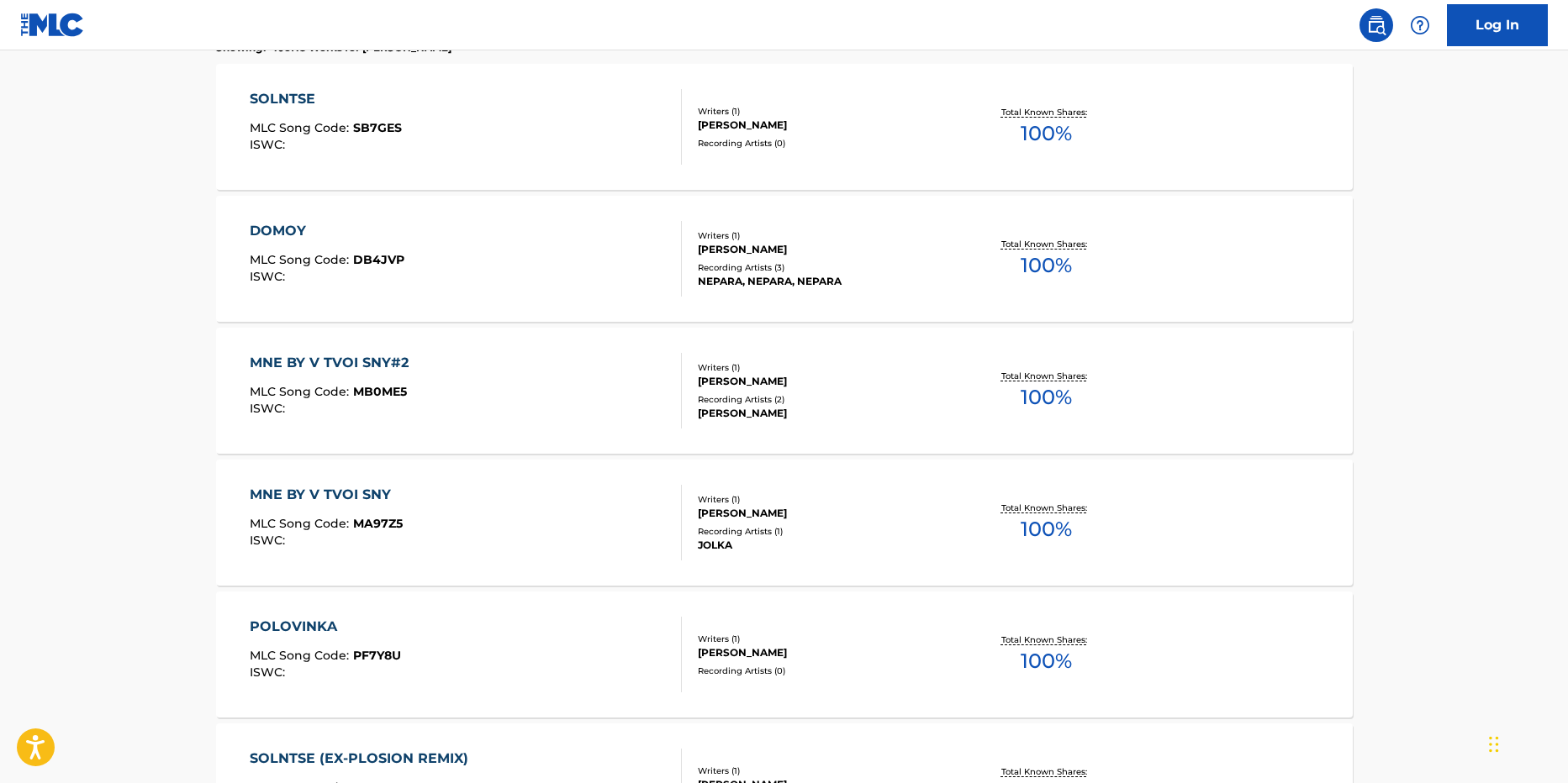
scroll to position [182, 0]
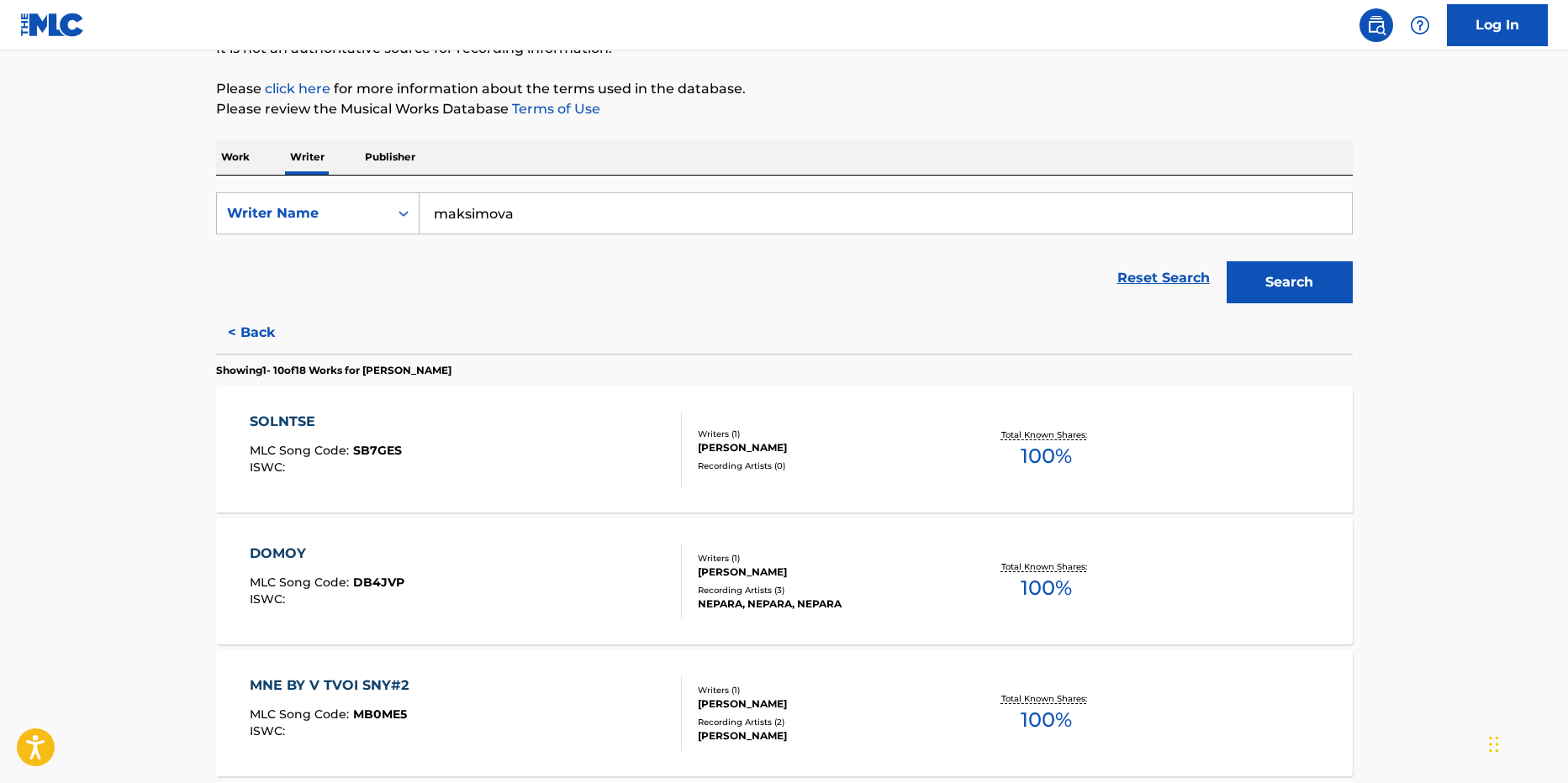
click at [292, 415] on div "SOLNTSE" at bounding box center [326, 422] width 152 height 21
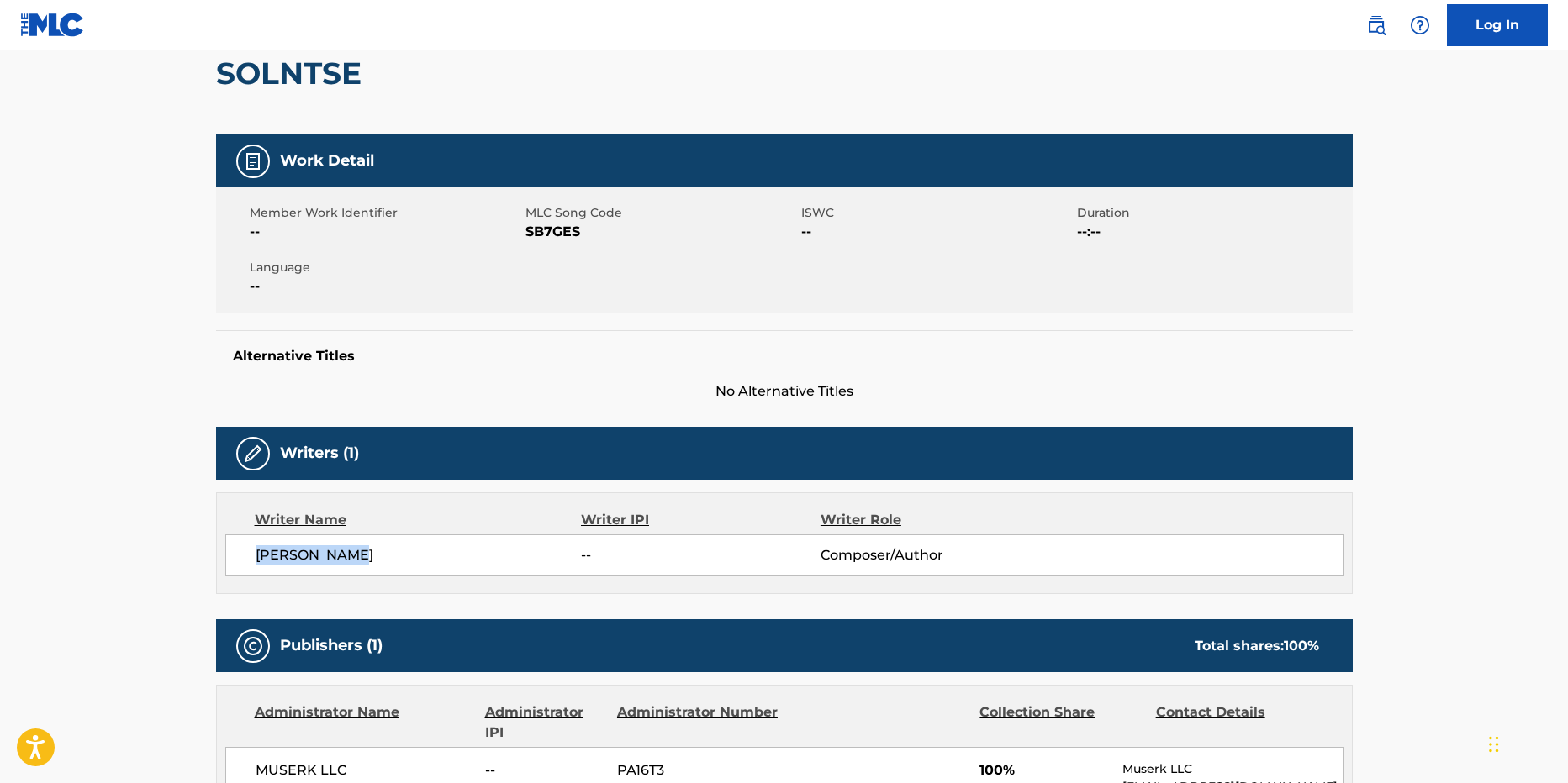
scroll to position [438, 0]
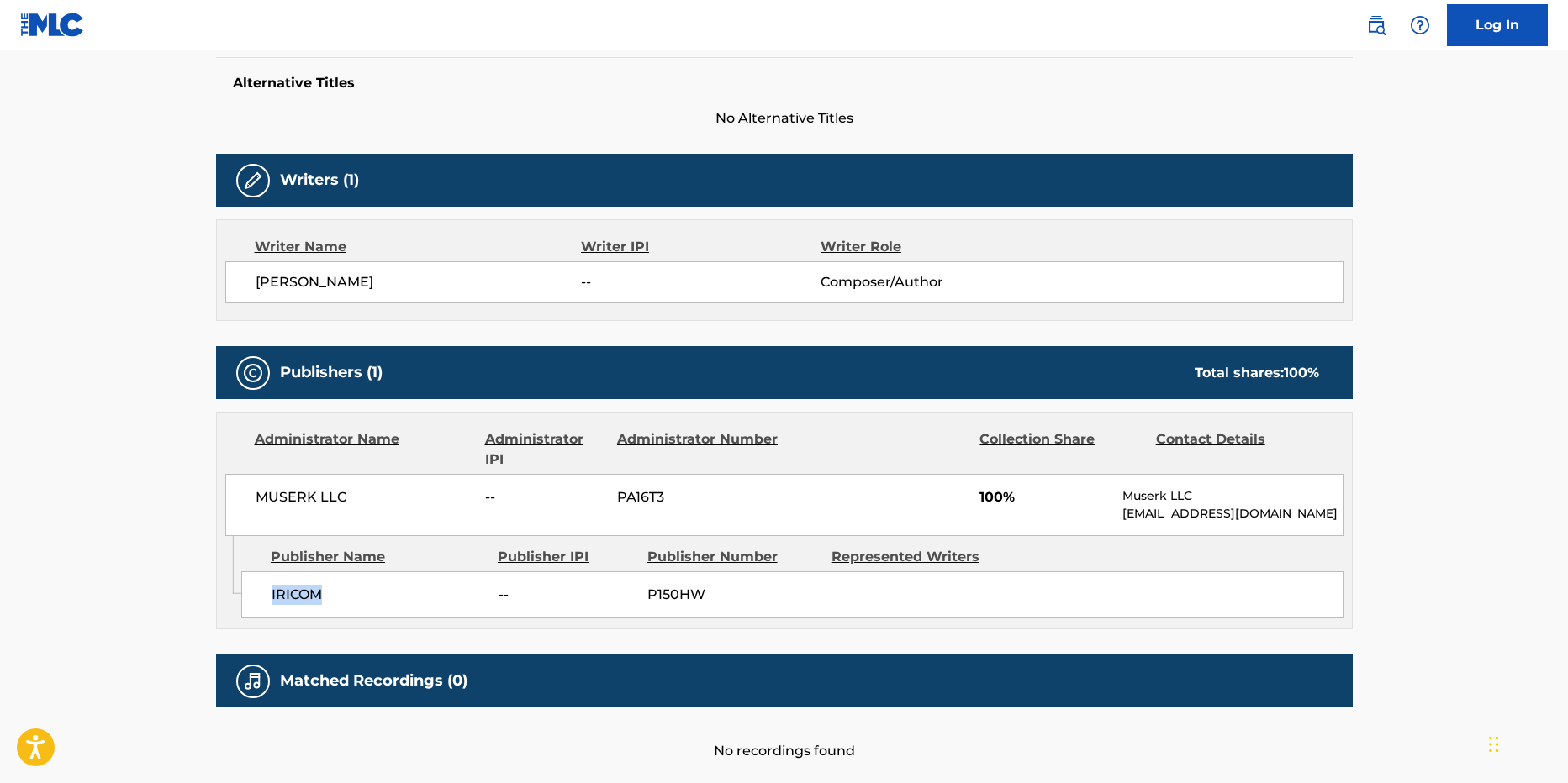
drag, startPoint x: 342, startPoint y: 587, endPoint x: 260, endPoint y: 589, distance: 82.0
click at [260, 589] on div "IRICOM -- P150HW" at bounding box center [792, 595] width 1102 height 47
copy span "IRICOM"
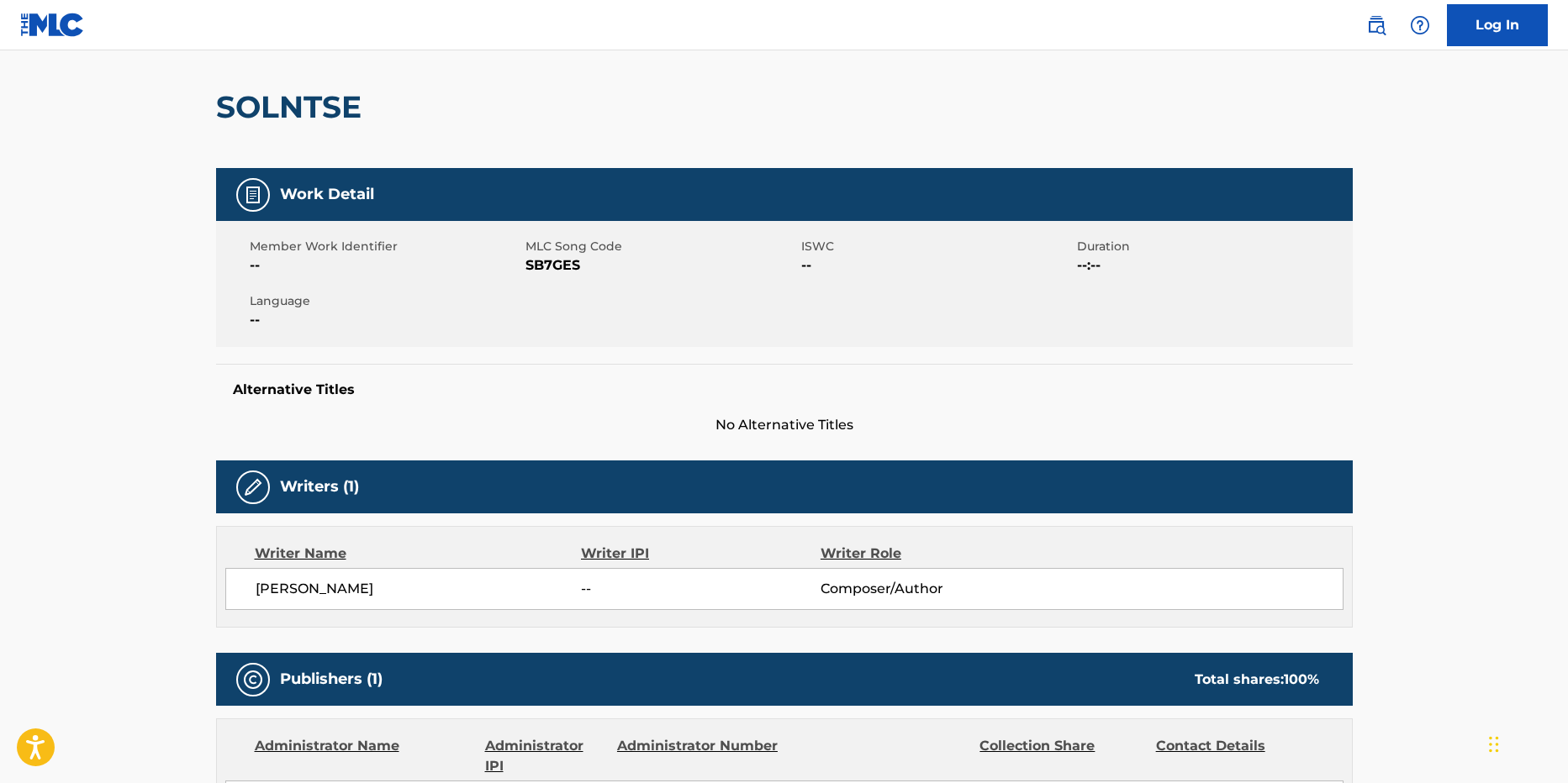
scroll to position [102, 0]
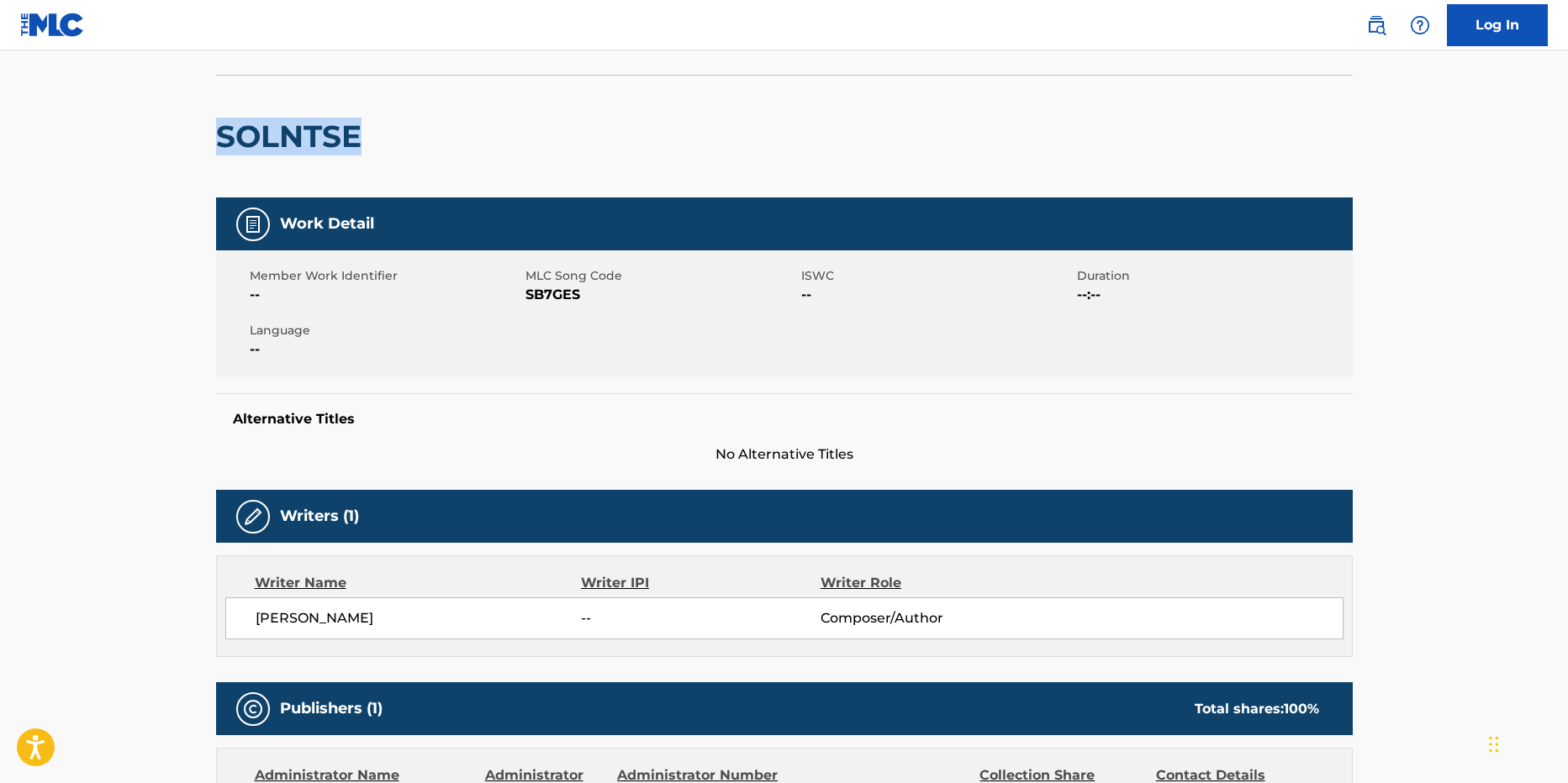
drag, startPoint x: 268, startPoint y: 146, endPoint x: 208, endPoint y: 143, distance: 60.1
click at [208, 143] on div "Copy work link SOLNTSE Work Detail Member Work Identifier -- MLC Song Code SB7G…" at bounding box center [784, 545] width 1176 height 1107
copy h2 "SOLNTSE"
drag, startPoint x: 368, startPoint y: 607, endPoint x: 272, endPoint y: 615, distance: 96.3
click at [264, 615] on div "[PERSON_NAME] -- Composer/Author" at bounding box center [784, 618] width 1118 height 42
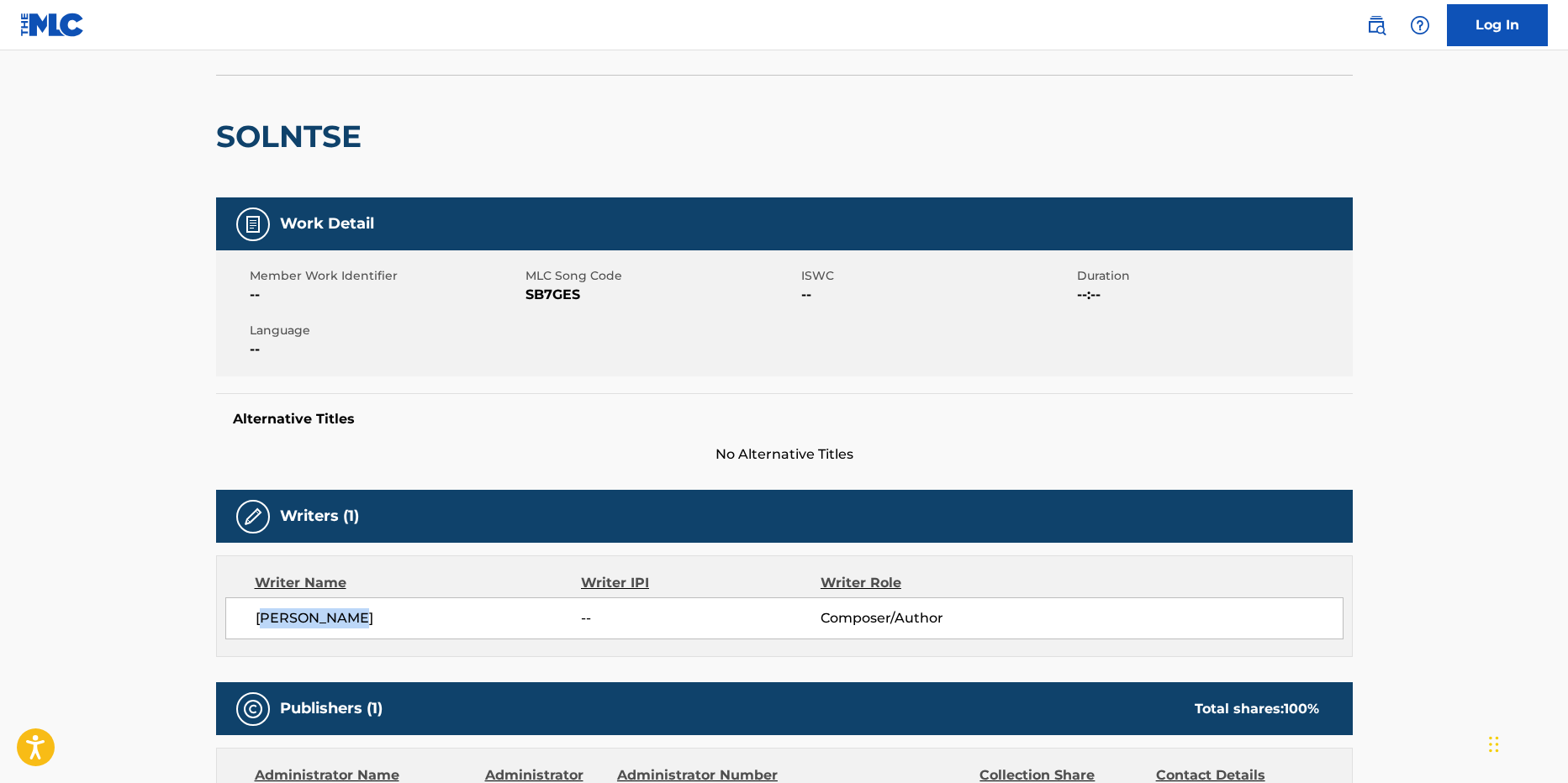
copy span ". MAKSIMOVA"
click at [379, 624] on span "[PERSON_NAME]" at bounding box center [418, 618] width 326 height 21
drag, startPoint x: 365, startPoint y: 615, endPoint x: 234, endPoint y: 622, distance: 131.2
click at [234, 622] on div "[PERSON_NAME] -- Composer/Author" at bounding box center [784, 618] width 1118 height 42
copy span "[PERSON_NAME]"
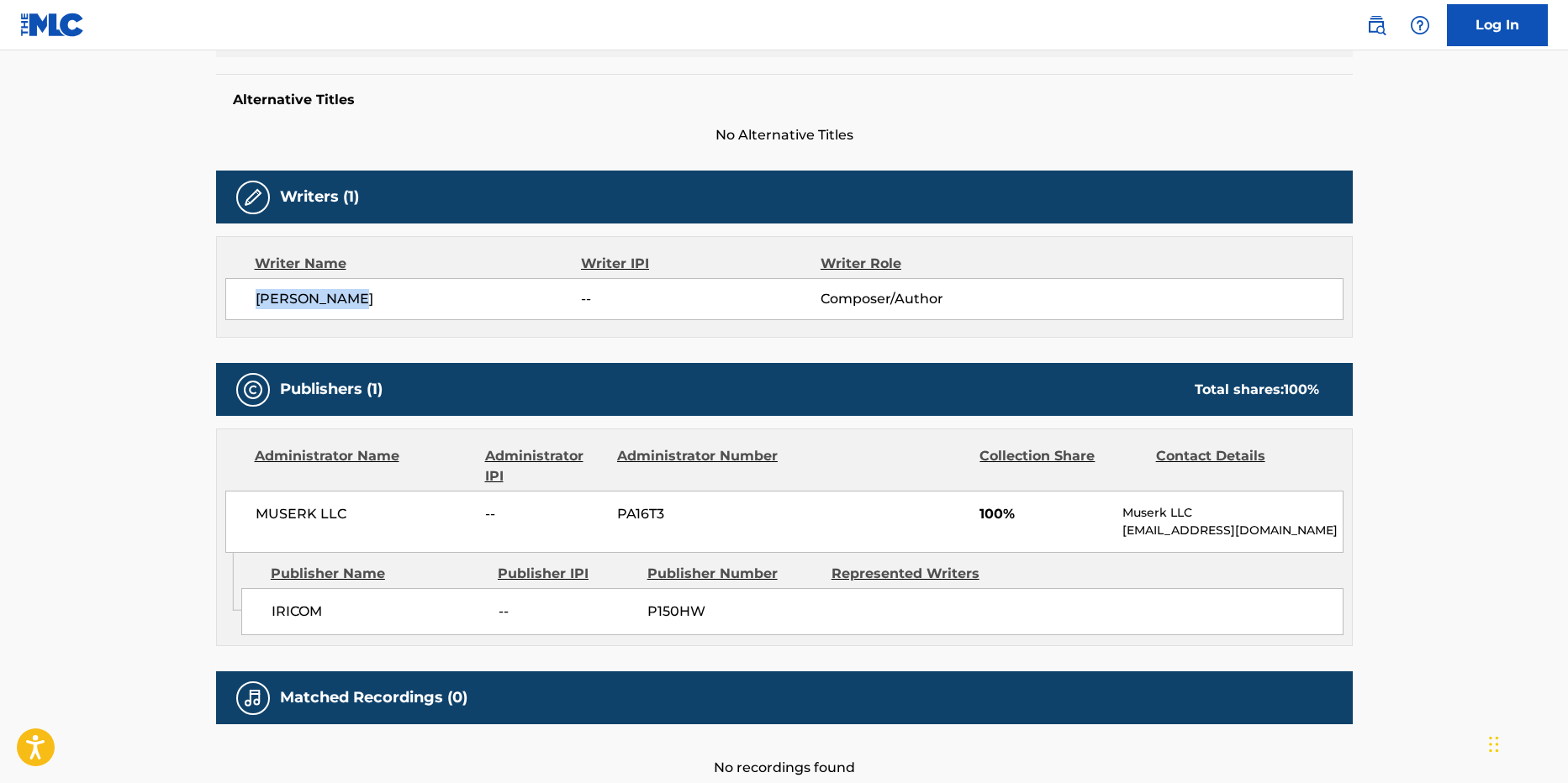
scroll to position [270, 0]
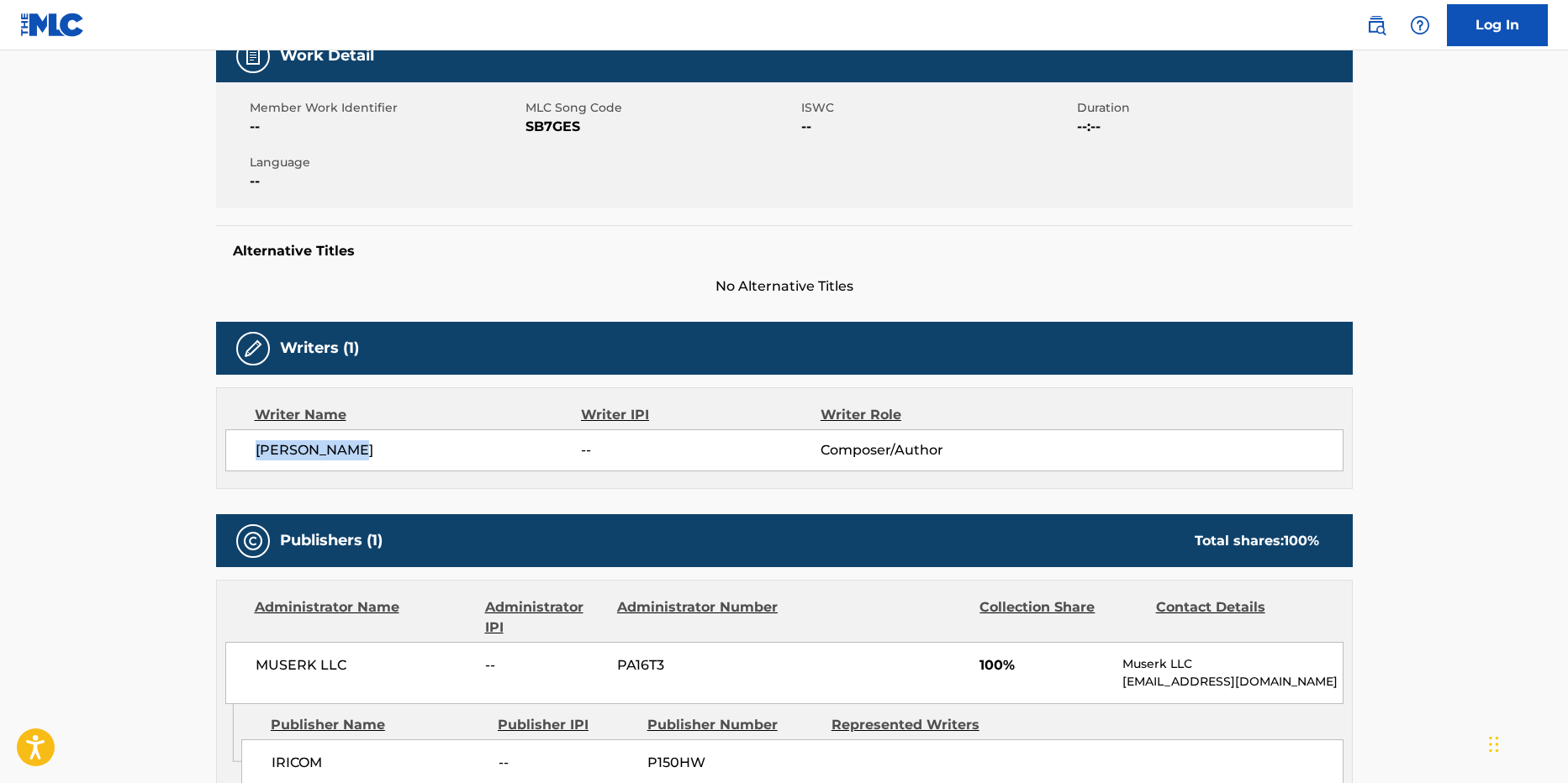
copy span "[PERSON_NAME]"
